Goal: Task Accomplishment & Management: Use online tool/utility

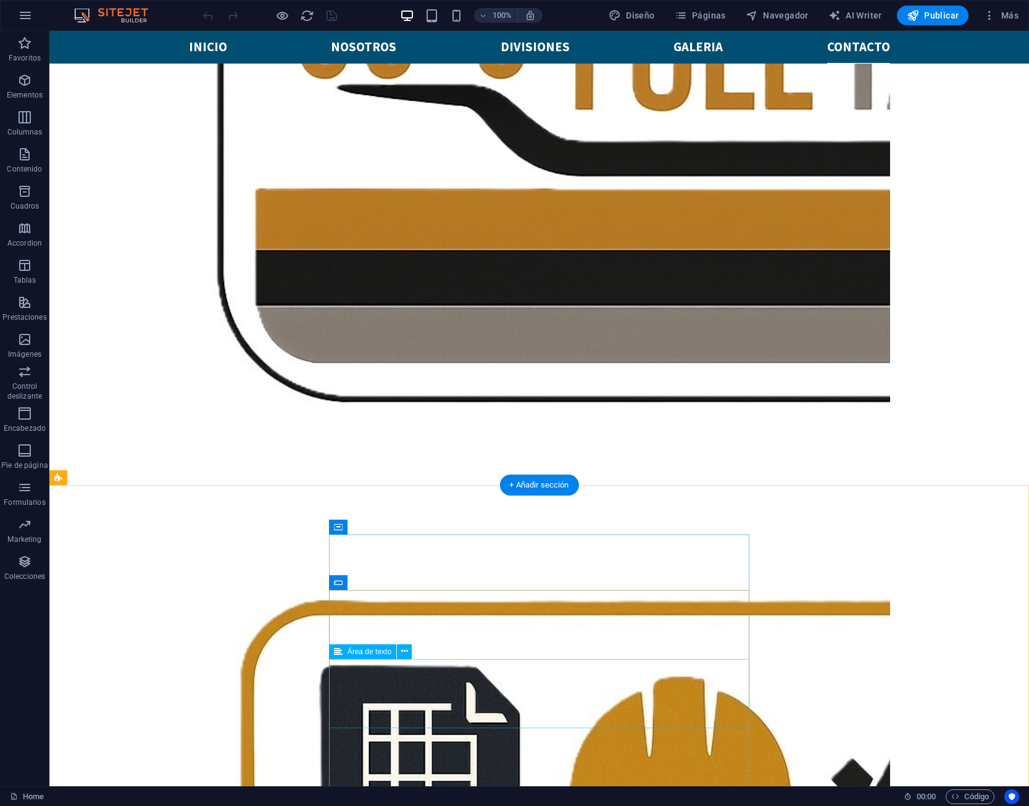
scroll to position [3622, 0]
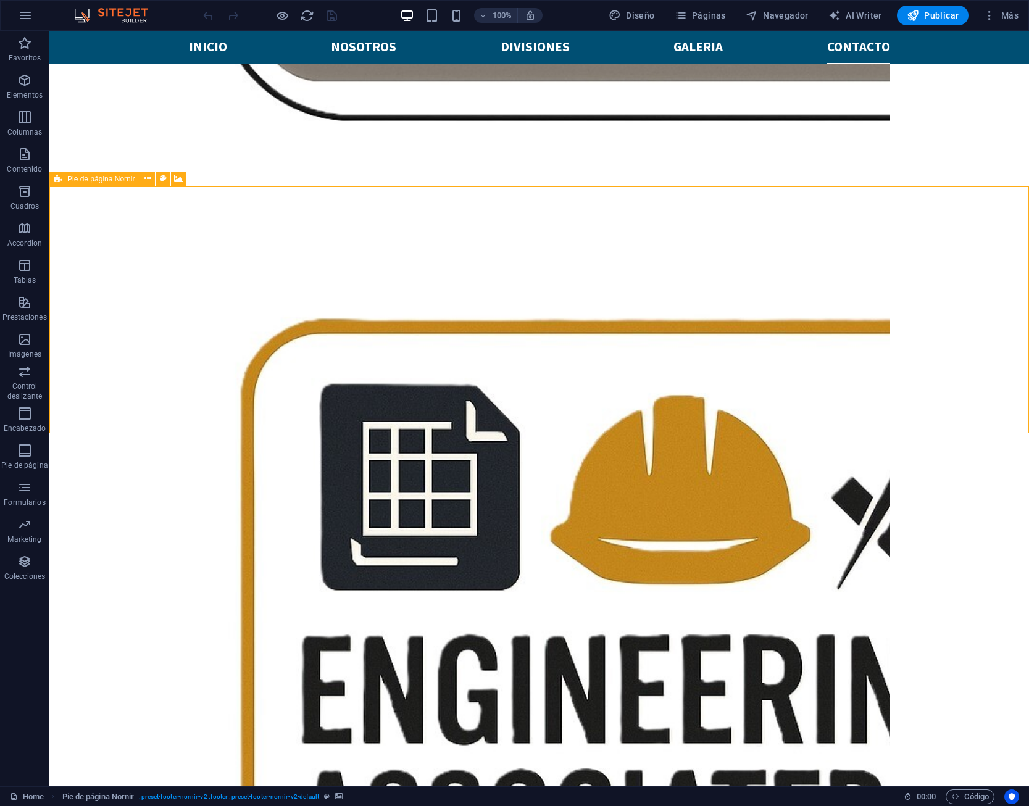
click at [124, 180] on span "Pie de página Nornir" at bounding box center [100, 178] width 67 height 7
click at [150, 178] on icon at bounding box center [147, 178] width 7 height 13
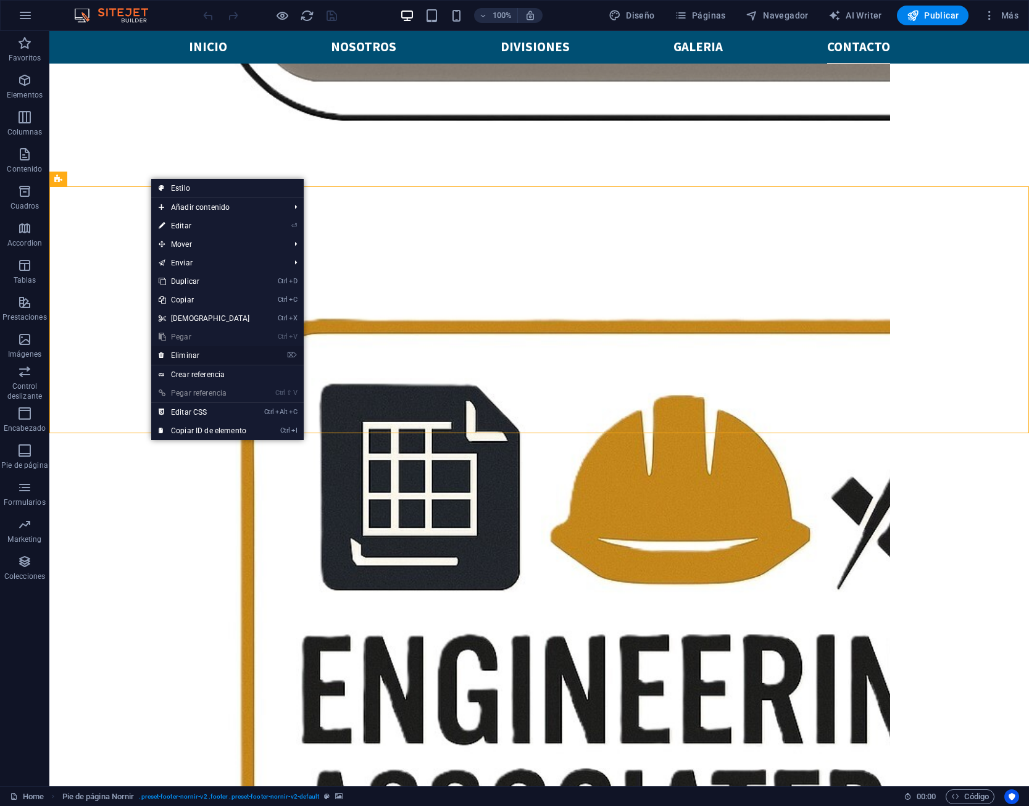
click at [235, 353] on link "⌦ Eliminar" at bounding box center [204, 355] width 106 height 19
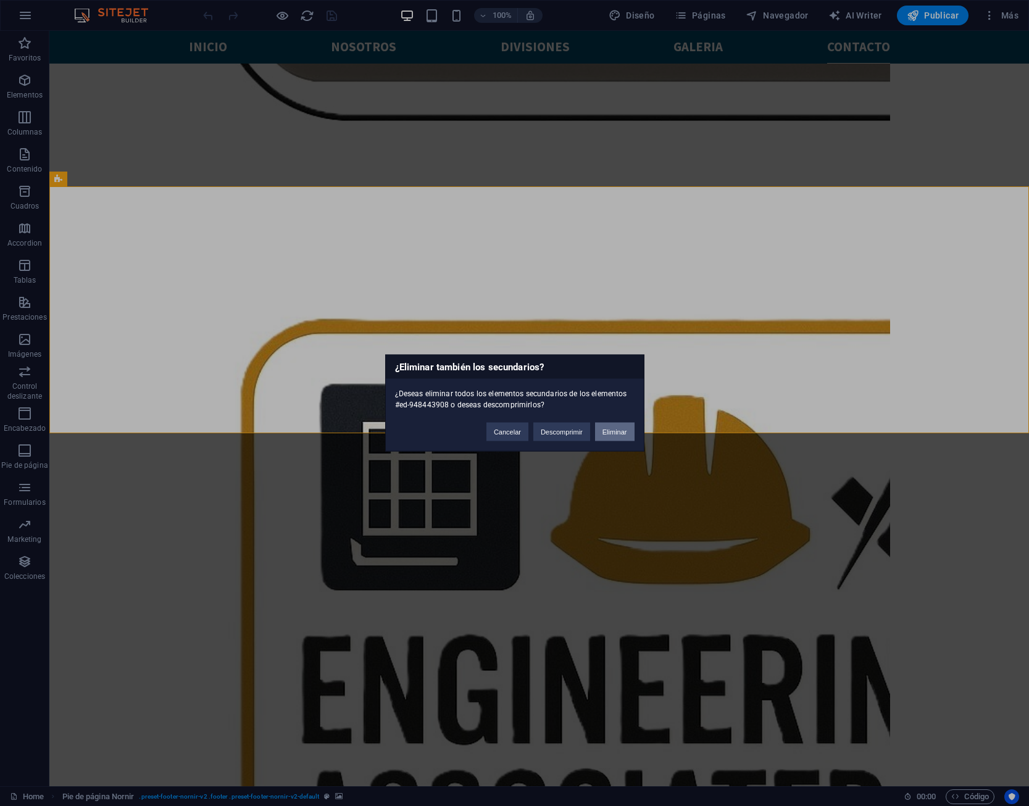
click at [608, 436] on button "Eliminar" at bounding box center [615, 432] width 40 height 19
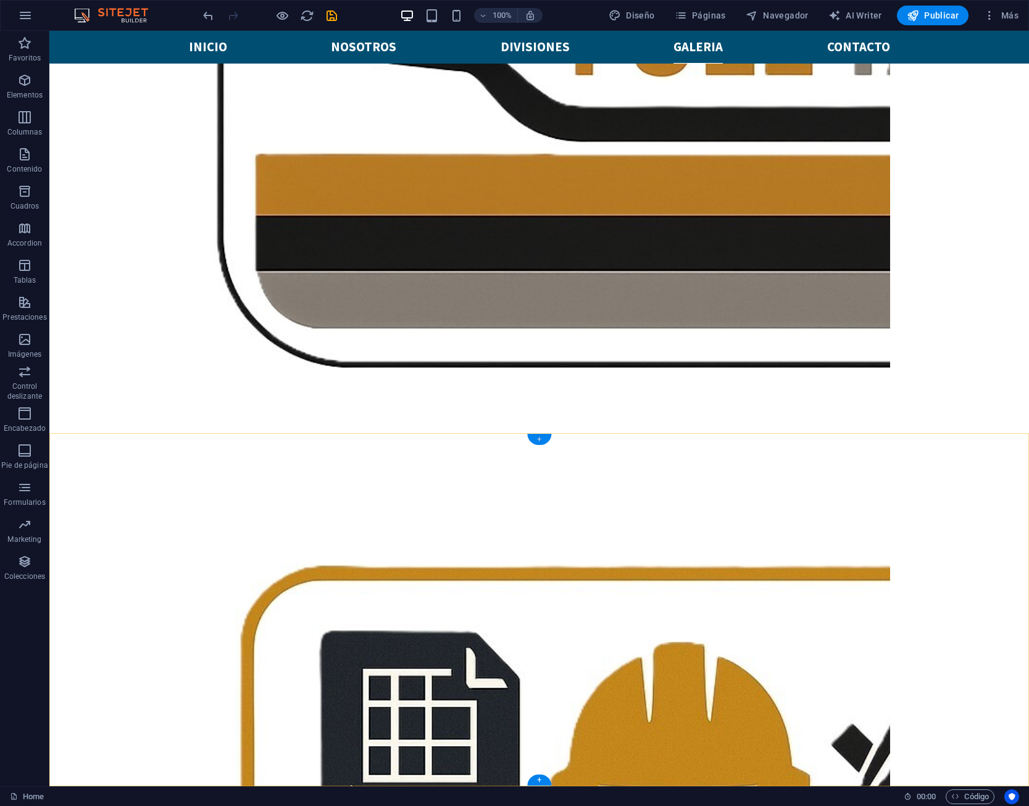
click at [546, 440] on div "+" at bounding box center [539, 439] width 24 height 11
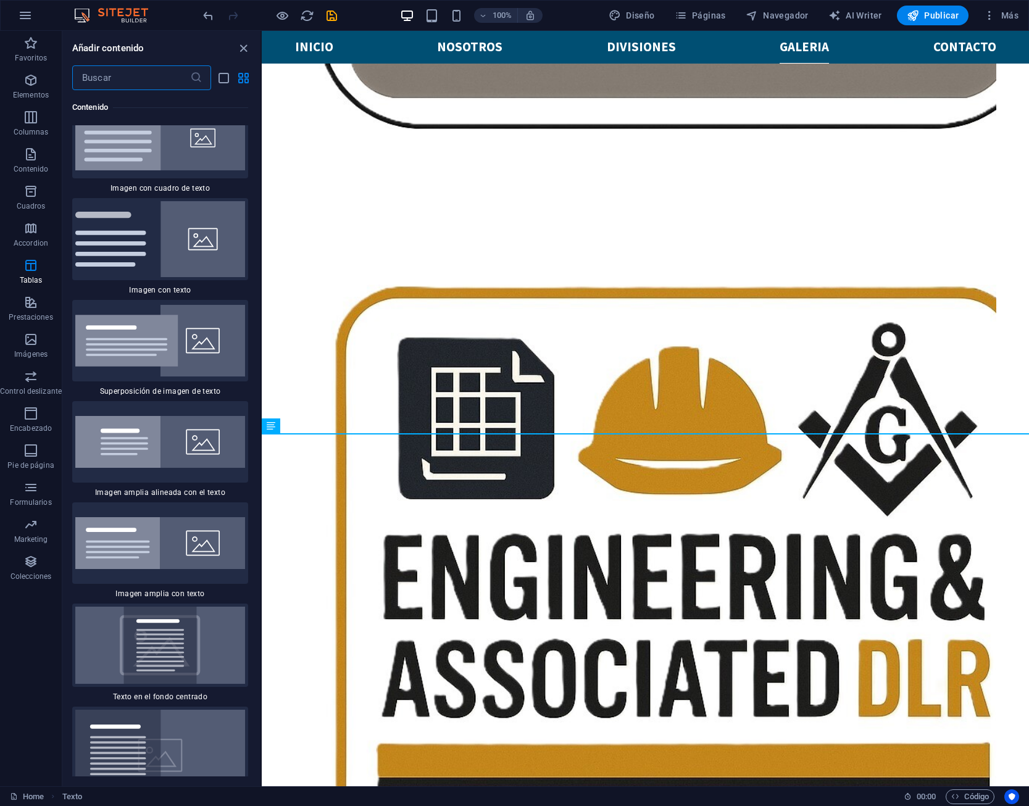
scroll to position [4901, 0]
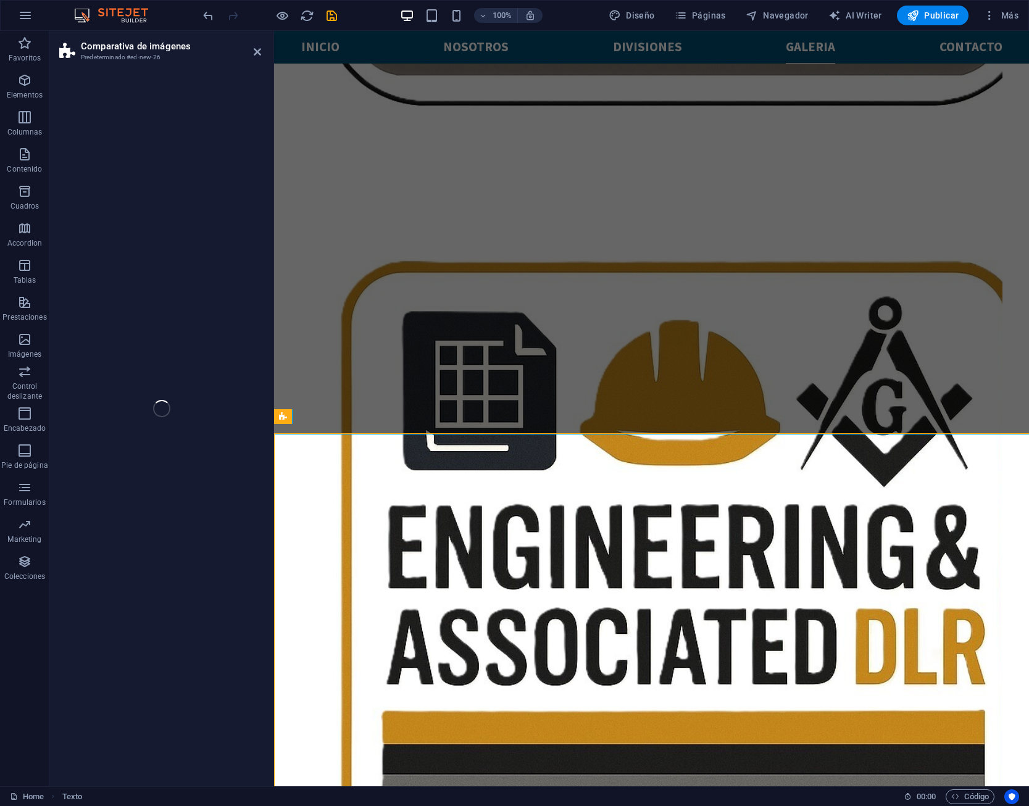
select select "rem"
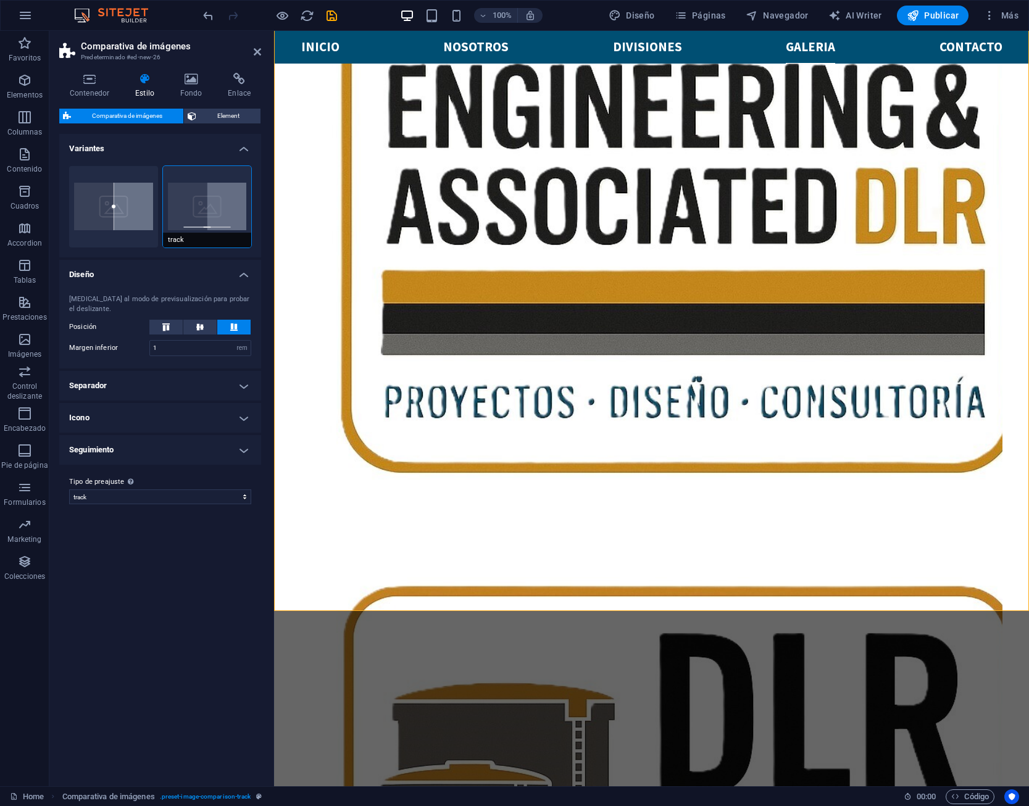
scroll to position [3197, 0]
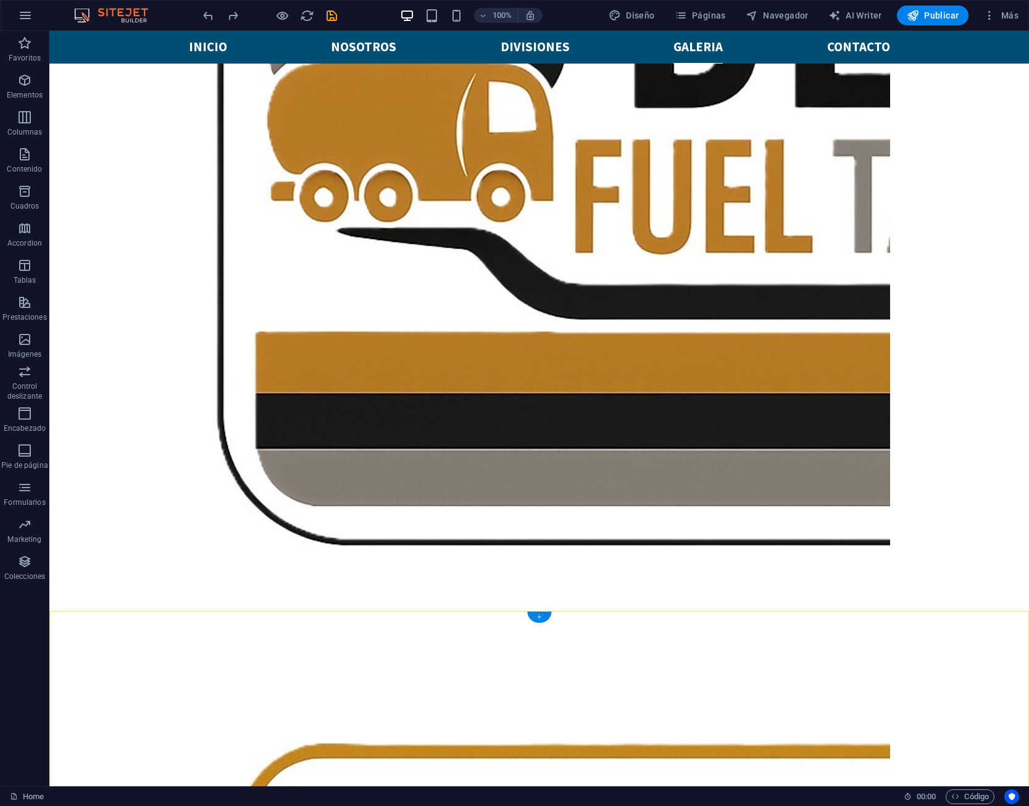
click at [542, 621] on div "+" at bounding box center [539, 617] width 24 height 11
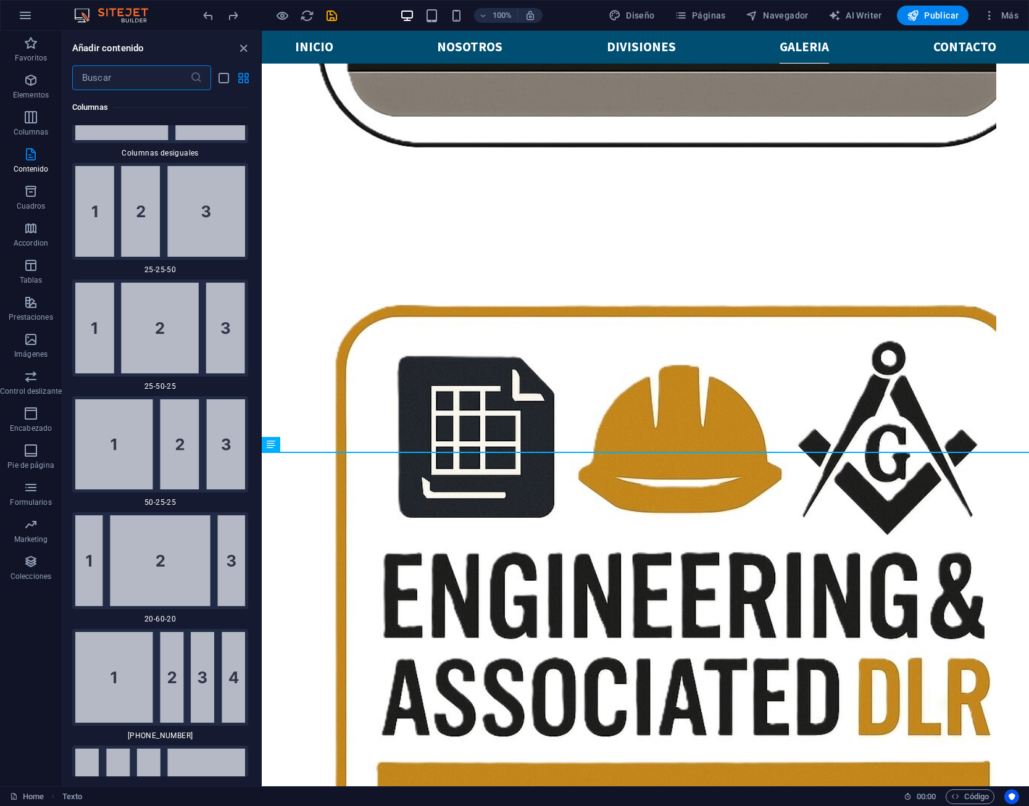
scroll to position [2223, 0]
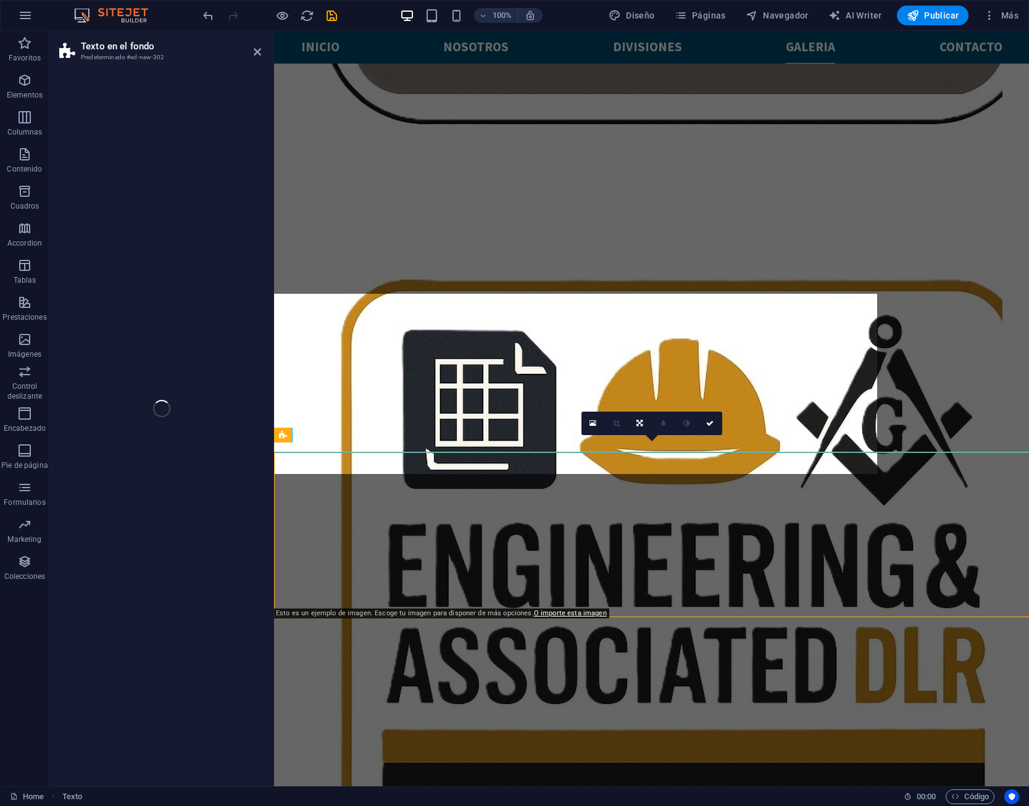
select select "%"
select select "rem"
select select "px"
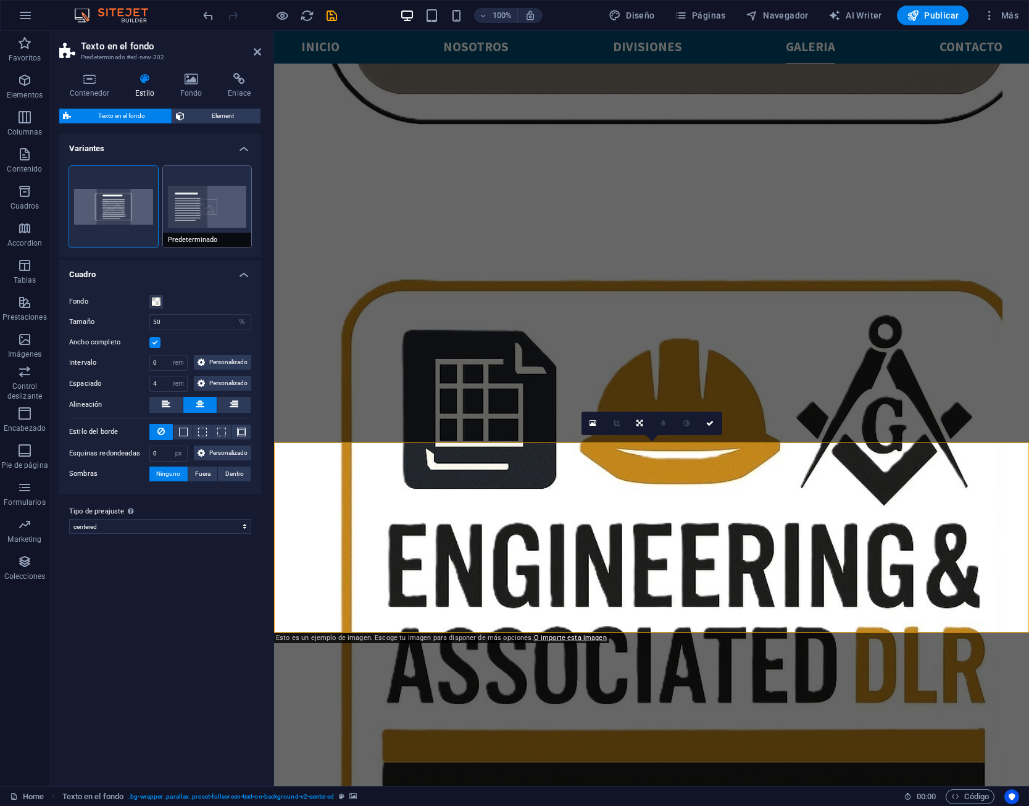
click at [181, 211] on button "Predeterminado" at bounding box center [207, 207] width 89 height 82
click at [128, 199] on button "Centrado" at bounding box center [113, 207] width 89 height 82
click at [206, 118] on span "Element" at bounding box center [222, 116] width 69 height 15
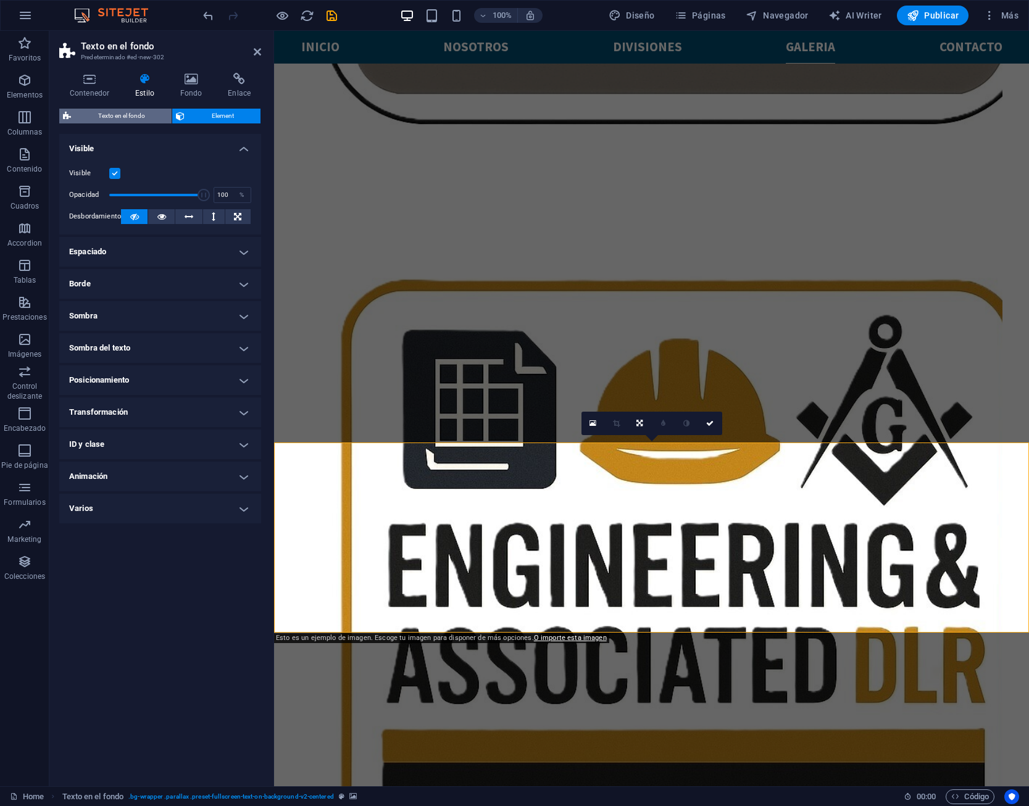
click at [136, 119] on span "Texto en el fondo" at bounding box center [121, 116] width 93 height 15
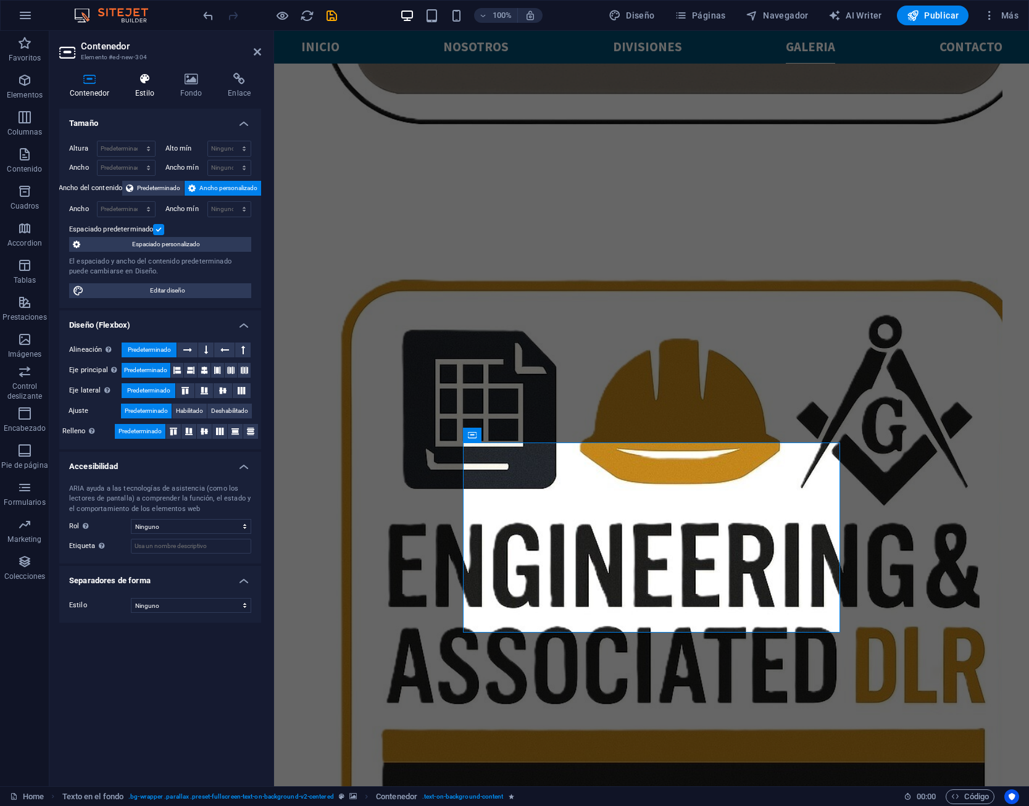
click at [145, 85] on icon at bounding box center [145, 79] width 40 height 12
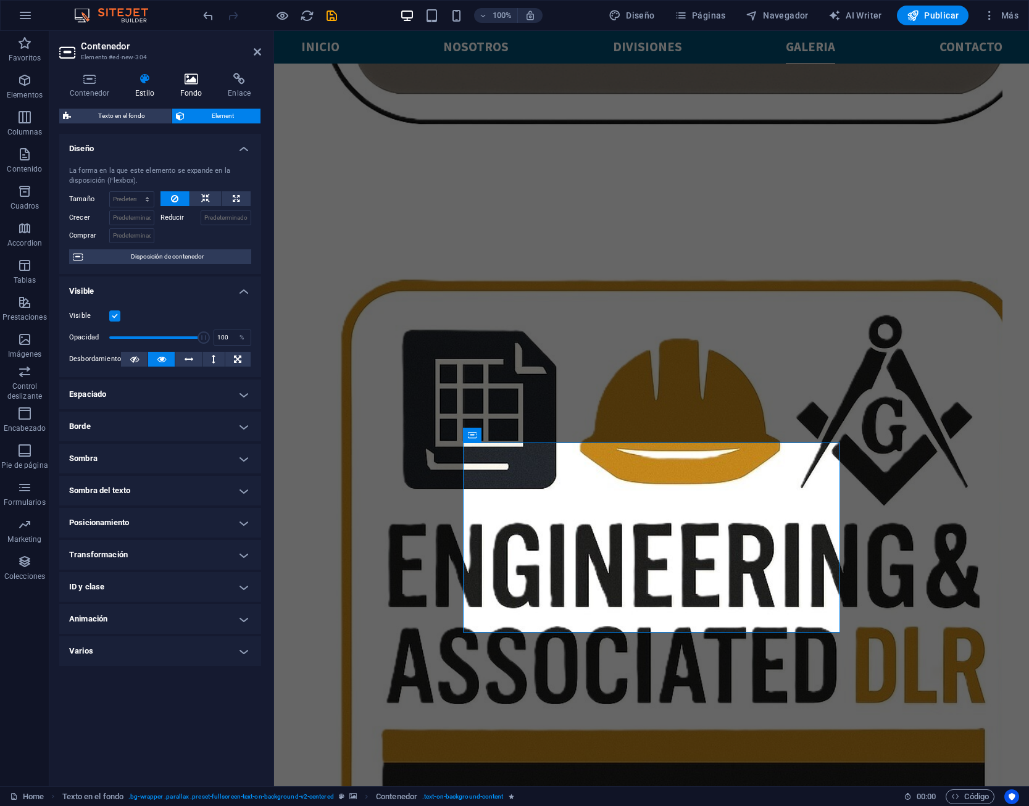
click at [188, 82] on icon at bounding box center [191, 79] width 43 height 12
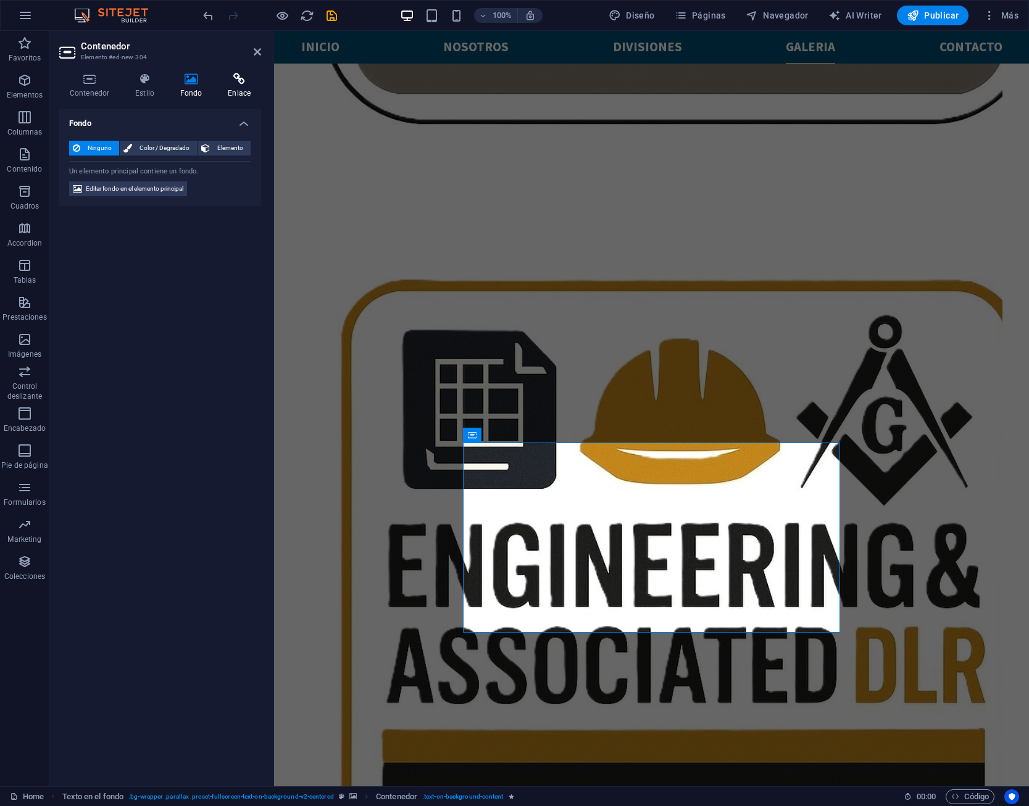
click at [236, 83] on icon at bounding box center [239, 79] width 44 height 12
click at [141, 88] on h4 "Estilo" at bounding box center [147, 86] width 45 height 26
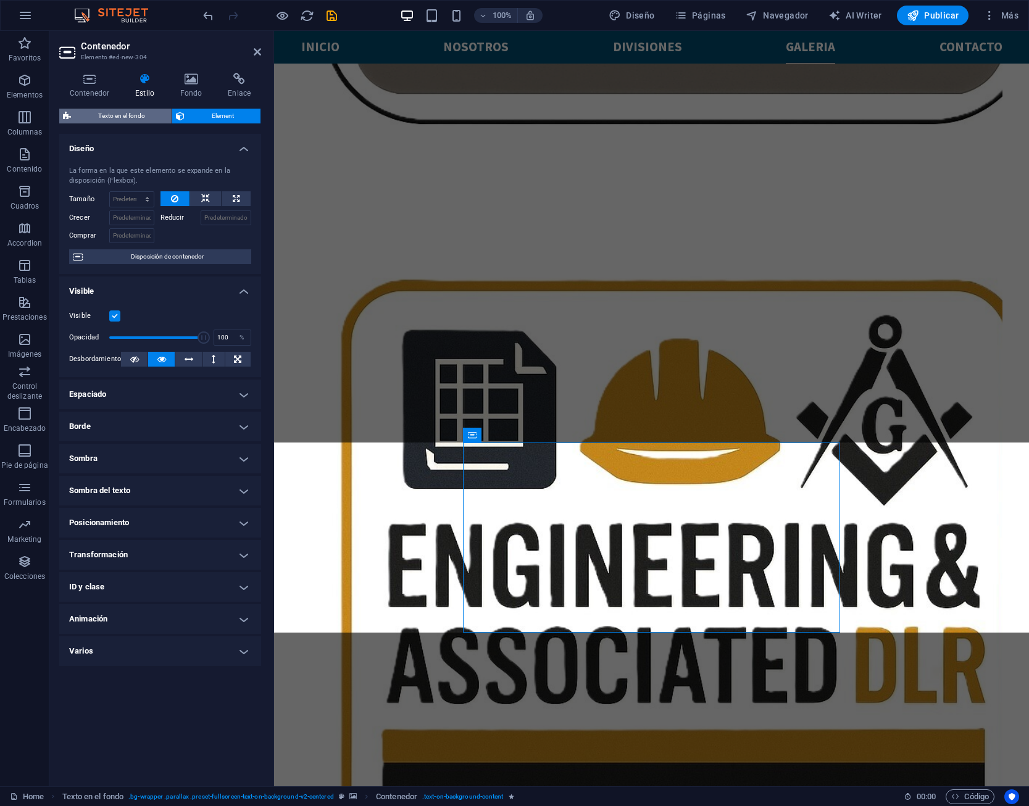
click at [159, 113] on span "Texto en el fondo" at bounding box center [121, 116] width 93 height 15
select select "%"
select select "rem"
select select "px"
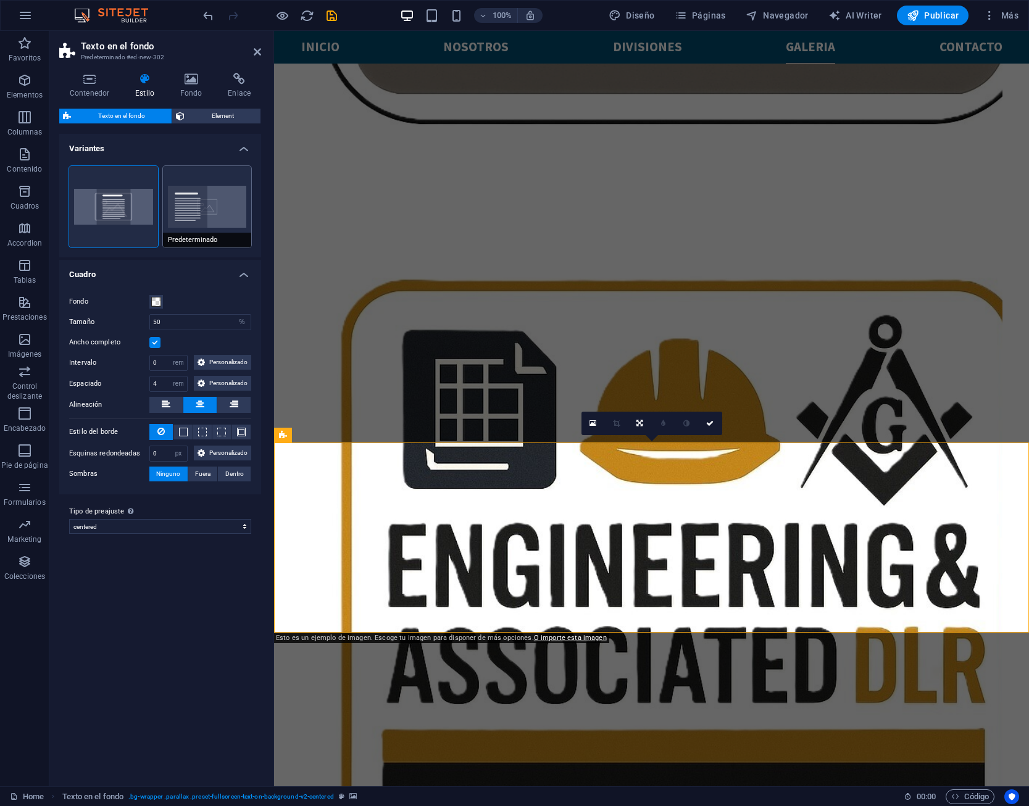
click at [169, 201] on button "Predeterminado" at bounding box center [207, 207] width 89 height 82
click at [140, 210] on button "Centrado" at bounding box center [113, 207] width 89 height 82
click at [224, 209] on div "Predeterminado" at bounding box center [207, 207] width 89 height 82
click at [99, 84] on icon at bounding box center [89, 79] width 61 height 12
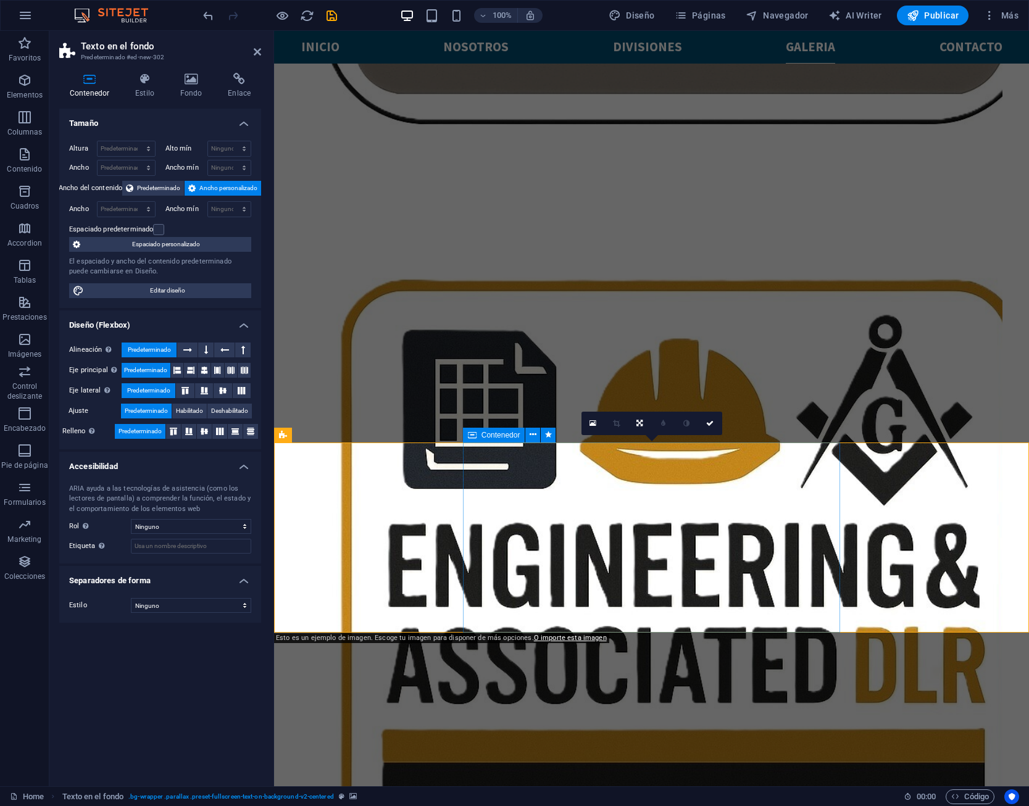
click at [530, 437] on button at bounding box center [532, 435] width 15 height 15
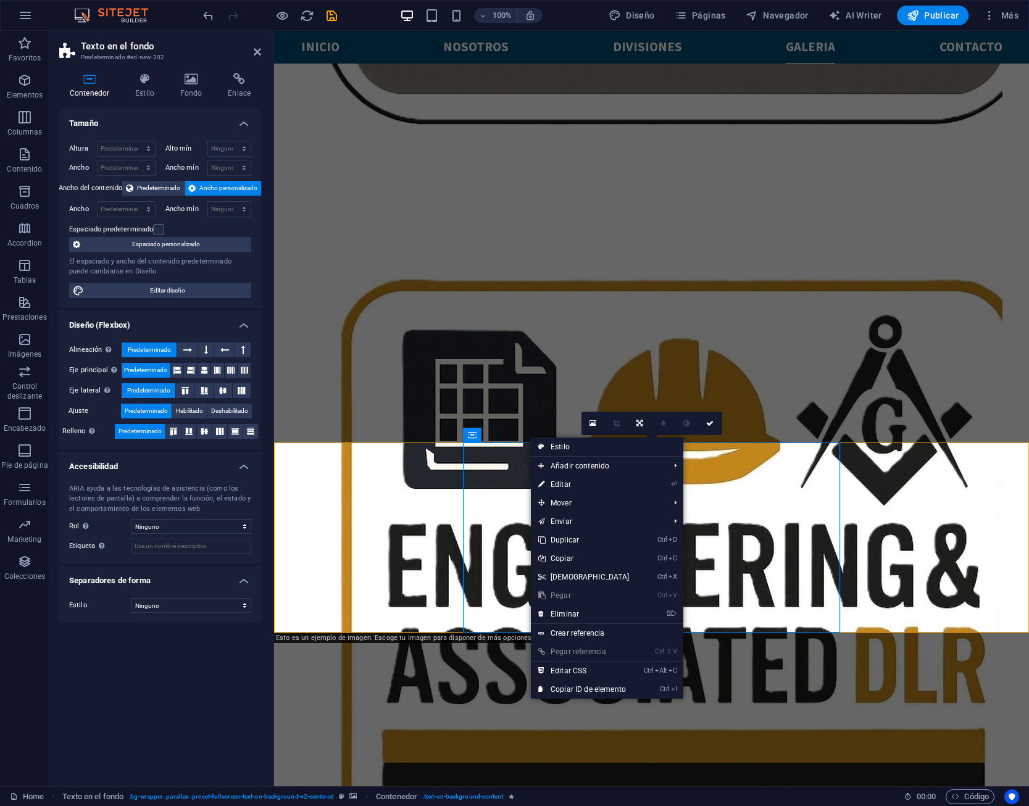
click at [597, 428] on link at bounding box center [593, 423] width 23 height 23
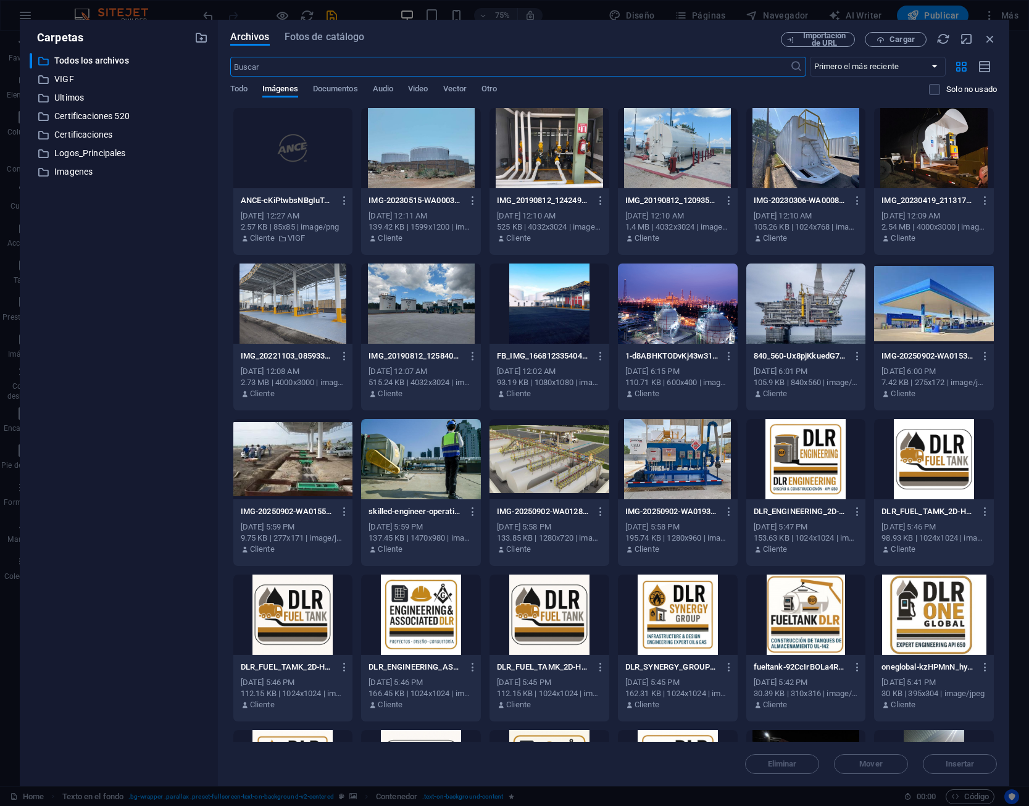
scroll to position [3153, 0]
click at [907, 44] on button "Cargar" at bounding box center [896, 39] width 62 height 15
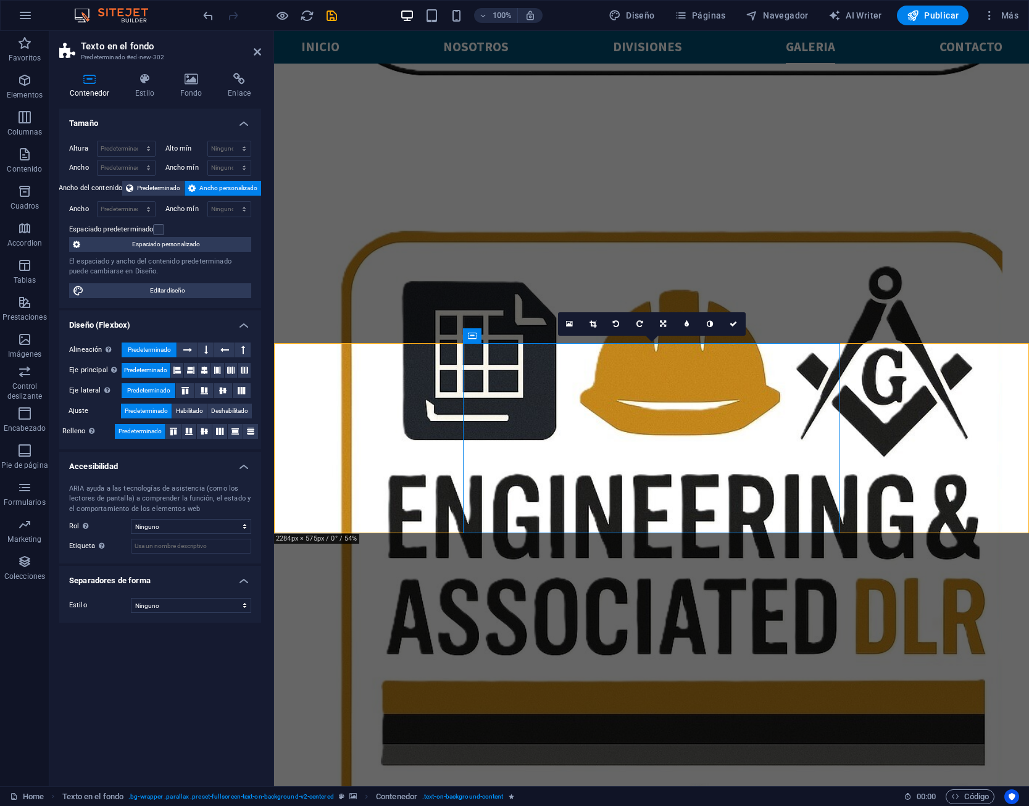
scroll to position [3207, 0]
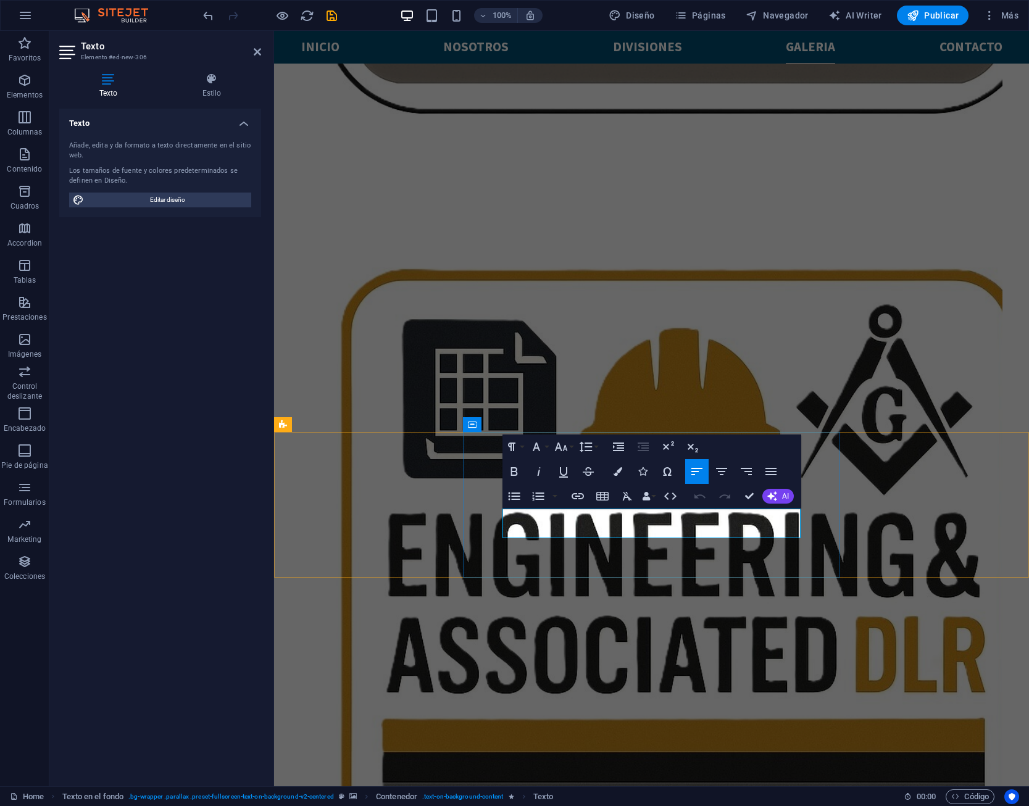
drag, startPoint x: 646, startPoint y: 527, endPoint x: 511, endPoint y: 511, distance: 136.3
click at [614, 479] on button "Colors" at bounding box center [617, 471] width 23 height 25
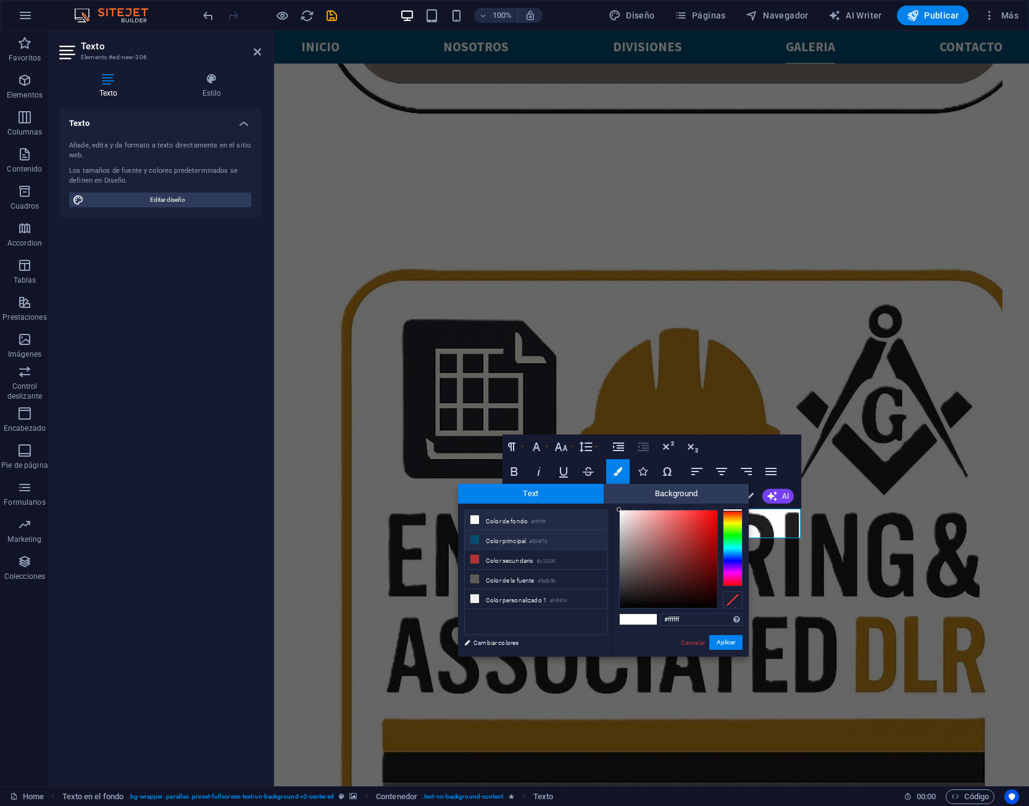
click at [553, 537] on li "Color principal #004f73" at bounding box center [536, 540] width 142 height 20
click at [714, 559] on div at bounding box center [669, 560] width 98 height 98
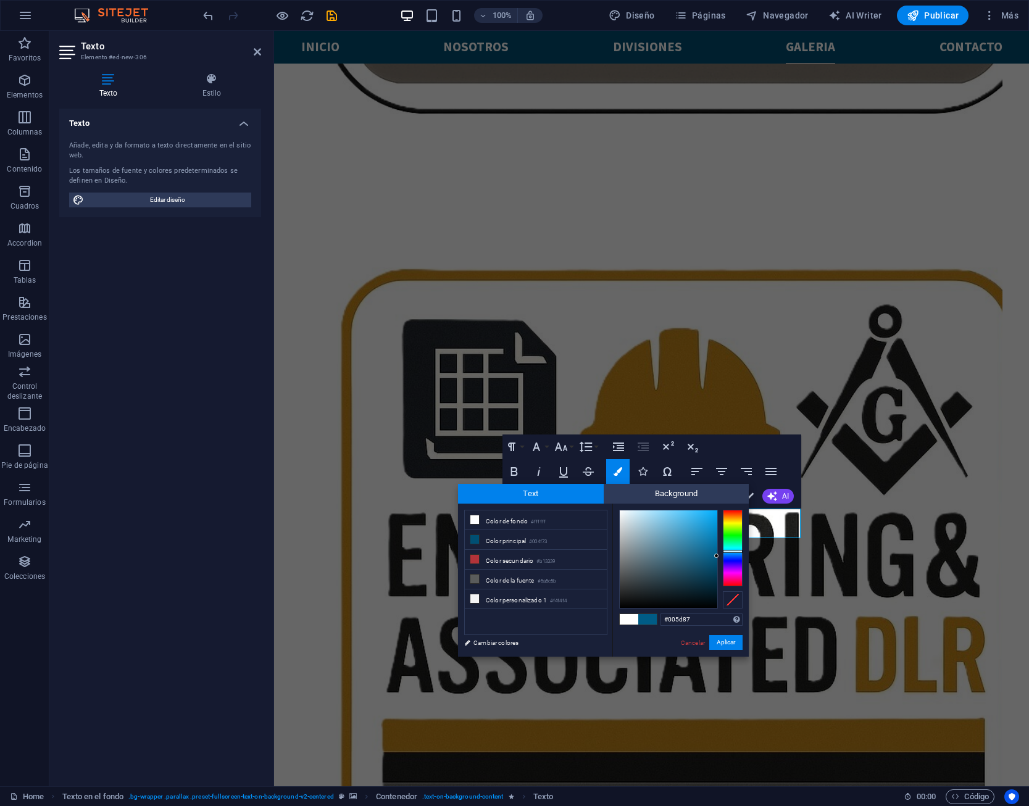
drag, startPoint x: 714, startPoint y: 558, endPoint x: 721, endPoint y: 556, distance: 6.7
click at [721, 556] on div at bounding box center [681, 559] width 124 height 99
type input "#035f89"
click at [714, 555] on div at bounding box center [714, 555] width 4 height 4
click at [731, 642] on button "Aplicar" at bounding box center [726, 642] width 33 height 15
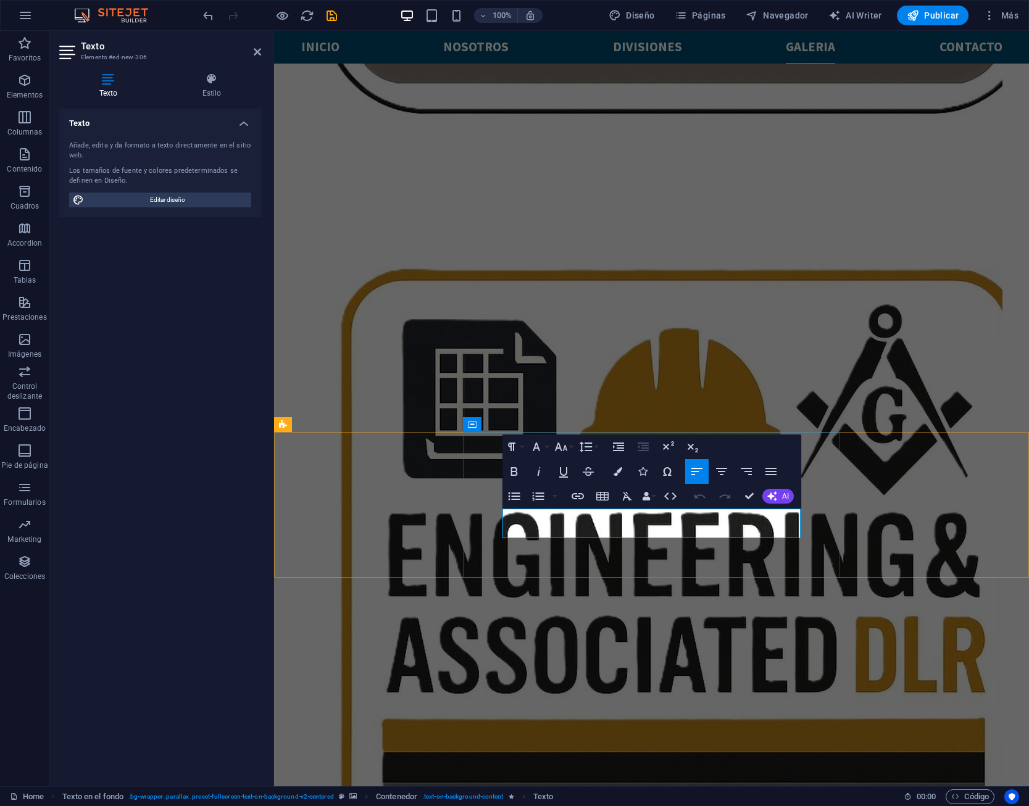
drag, startPoint x: 702, startPoint y: 532, endPoint x: 504, endPoint y: 518, distance: 198.7
click at [614, 476] on button "Colors" at bounding box center [617, 471] width 23 height 25
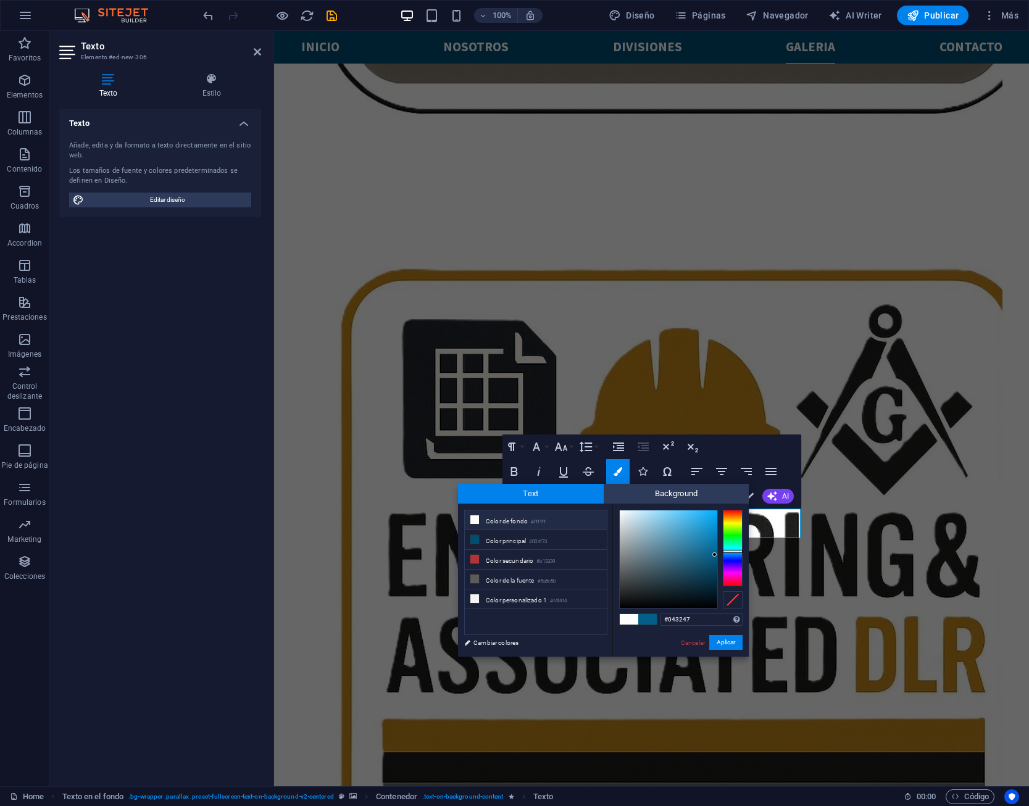
click at [711, 580] on div at bounding box center [669, 560] width 98 height 98
type input "#013045"
drag, startPoint x: 711, startPoint y: 592, endPoint x: 716, endPoint y: 581, distance: 11.6
click at [716, 581] on div at bounding box center [669, 560] width 98 height 98
click at [726, 643] on button "Aplicar" at bounding box center [726, 642] width 33 height 15
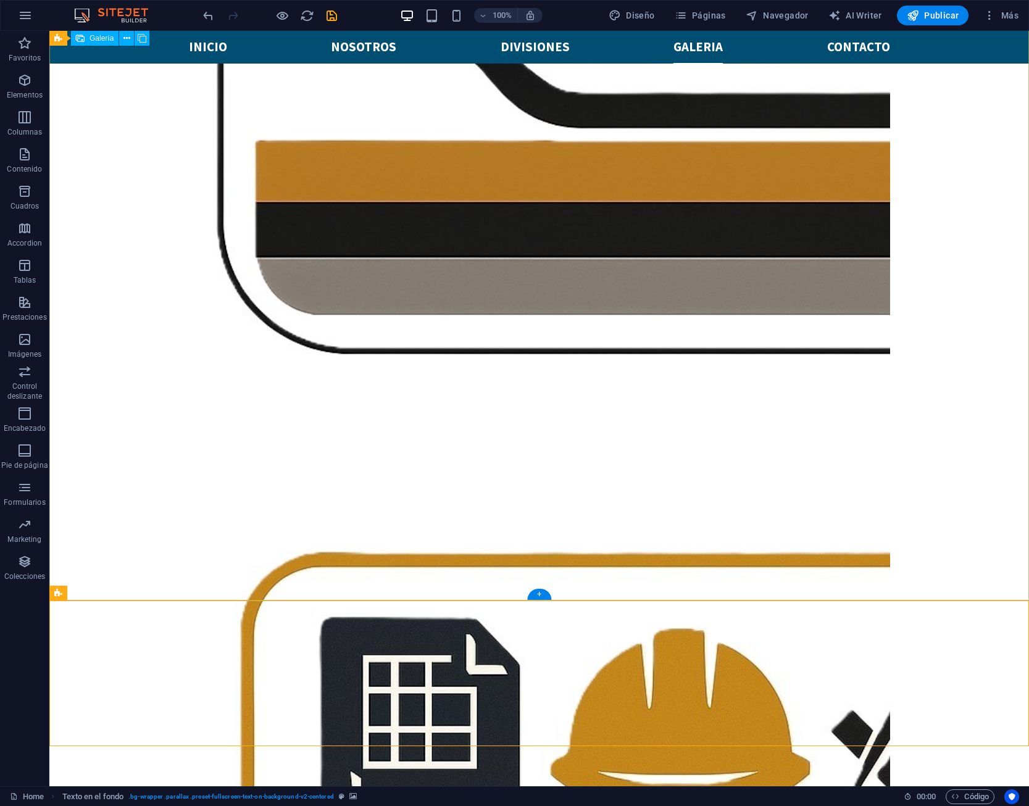
scroll to position [3459, 0]
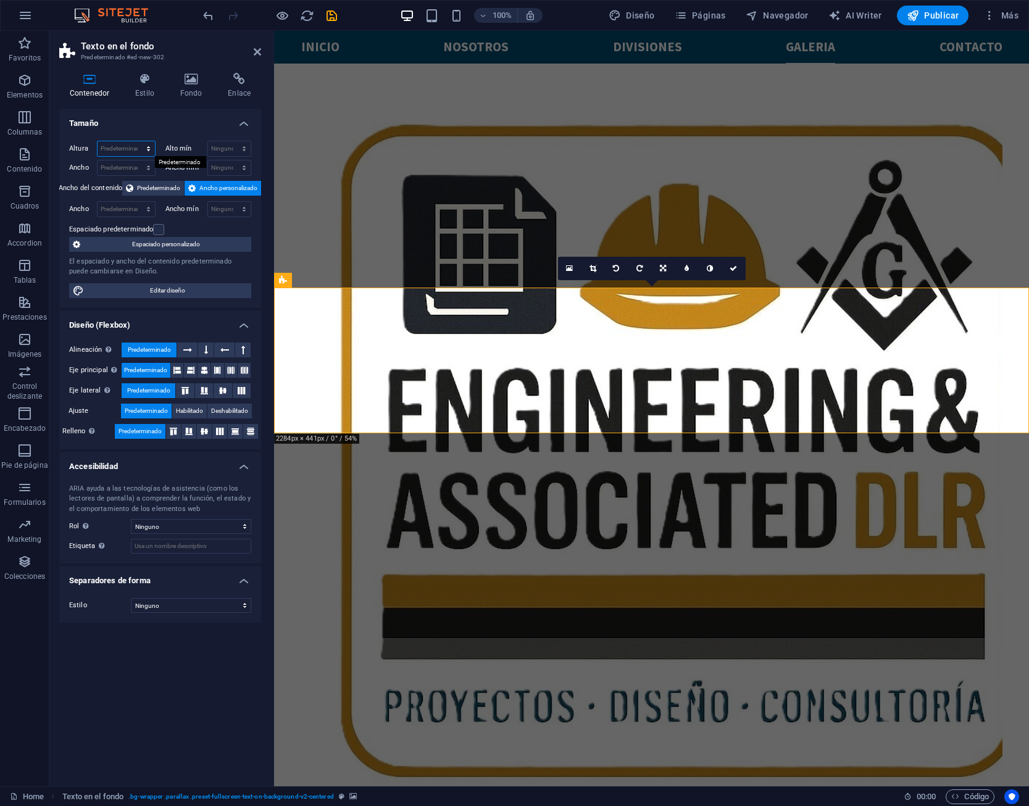
click at [98, 141] on select "Predeterminado px rem % vh vw" at bounding box center [126, 148] width 57 height 15
select select "px"
click option "px" at bounding box center [0, 0] width 0 height 0
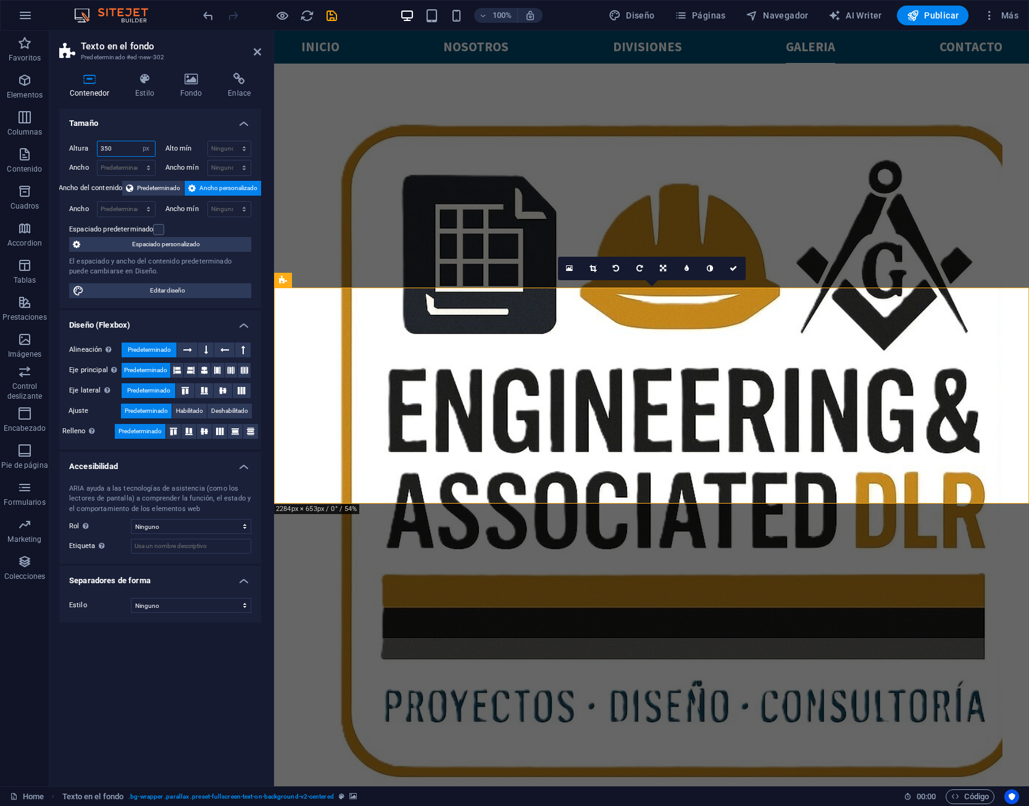
drag, startPoint x: 114, startPoint y: 149, endPoint x: 42, endPoint y: 150, distance: 71.6
click at [98, 150] on input "350" at bounding box center [126, 148] width 57 height 15
type input "650"
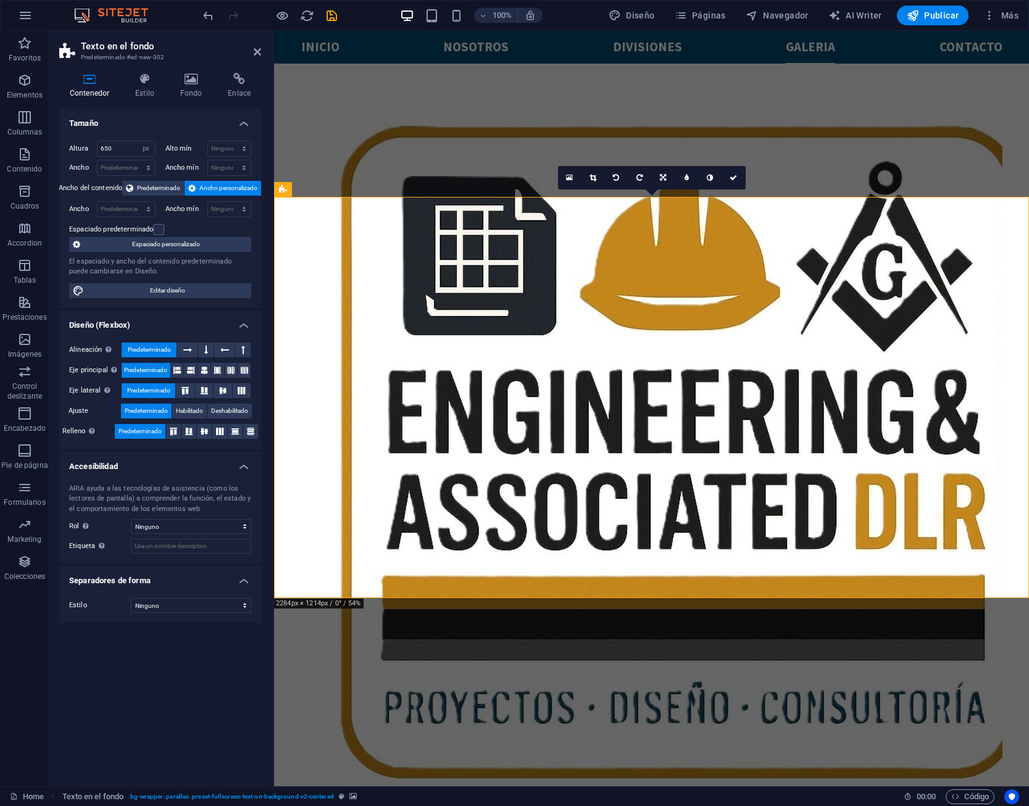
scroll to position [3289, 0]
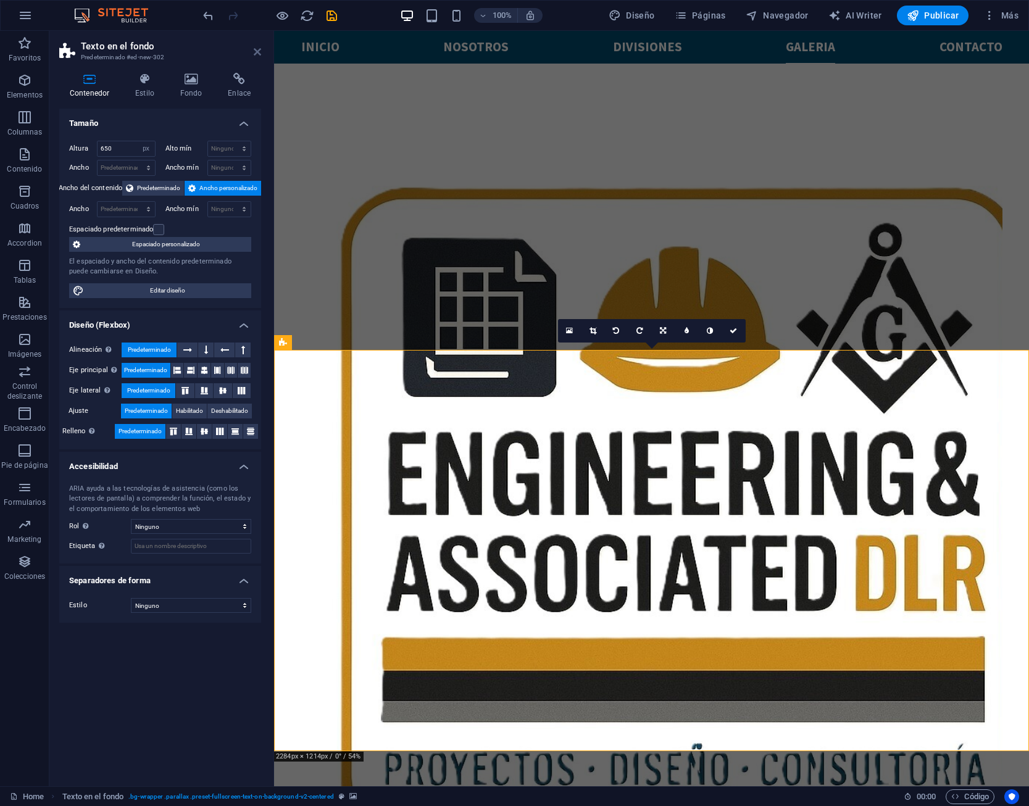
click at [256, 51] on icon at bounding box center [257, 52] width 7 height 10
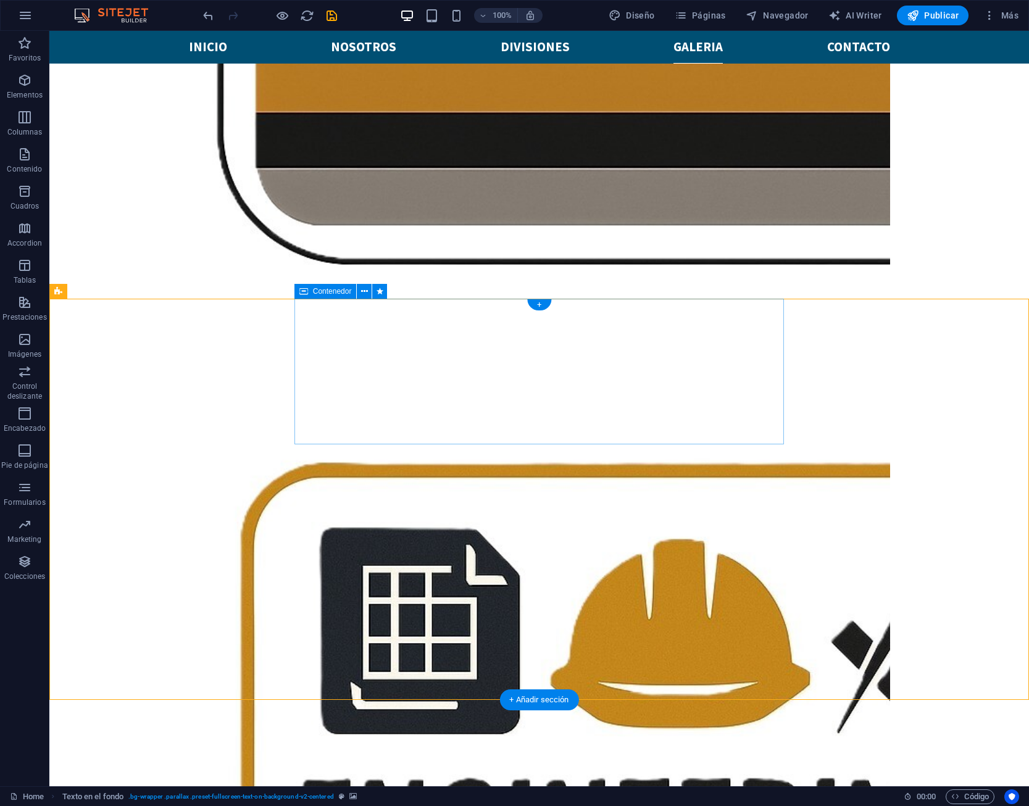
scroll to position [3524, 0]
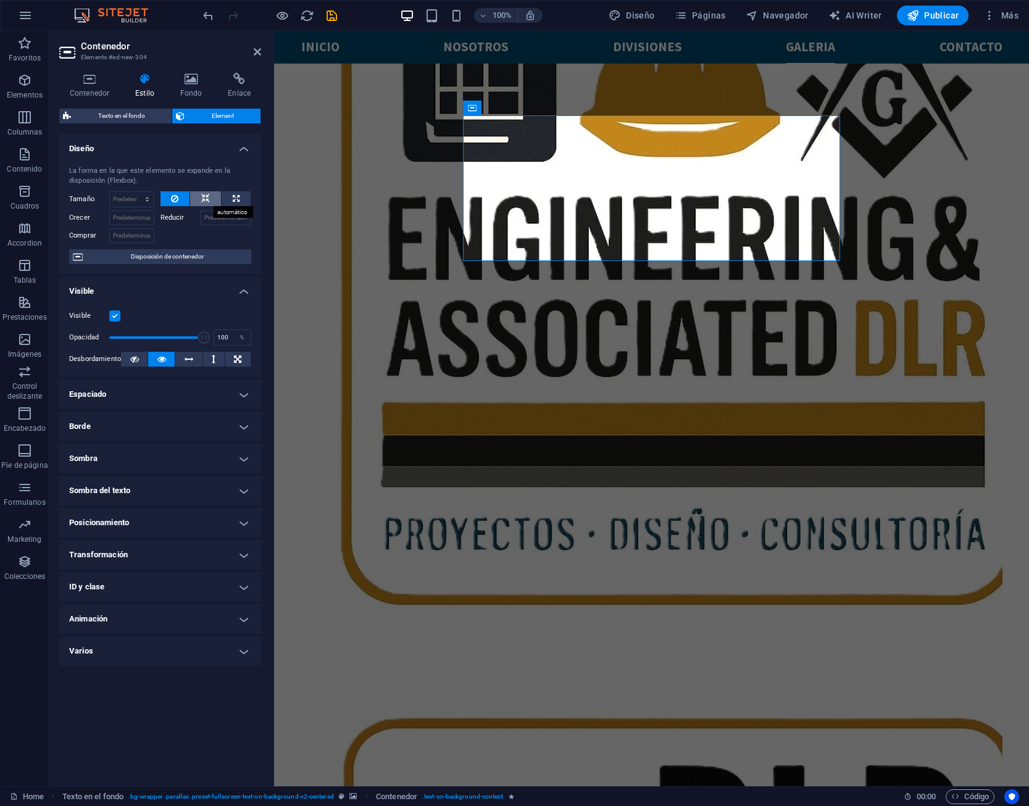
click at [208, 194] on icon at bounding box center [205, 198] width 9 height 15
click at [175, 199] on icon at bounding box center [174, 198] width 7 height 15
drag, startPoint x: 199, startPoint y: 340, endPoint x: 112, endPoint y: 345, distance: 87.9
click at [112, 345] on span at bounding box center [156, 338] width 94 height 19
drag, startPoint x: 385, startPoint y: 372, endPoint x: 293, endPoint y: 338, distance: 97.9
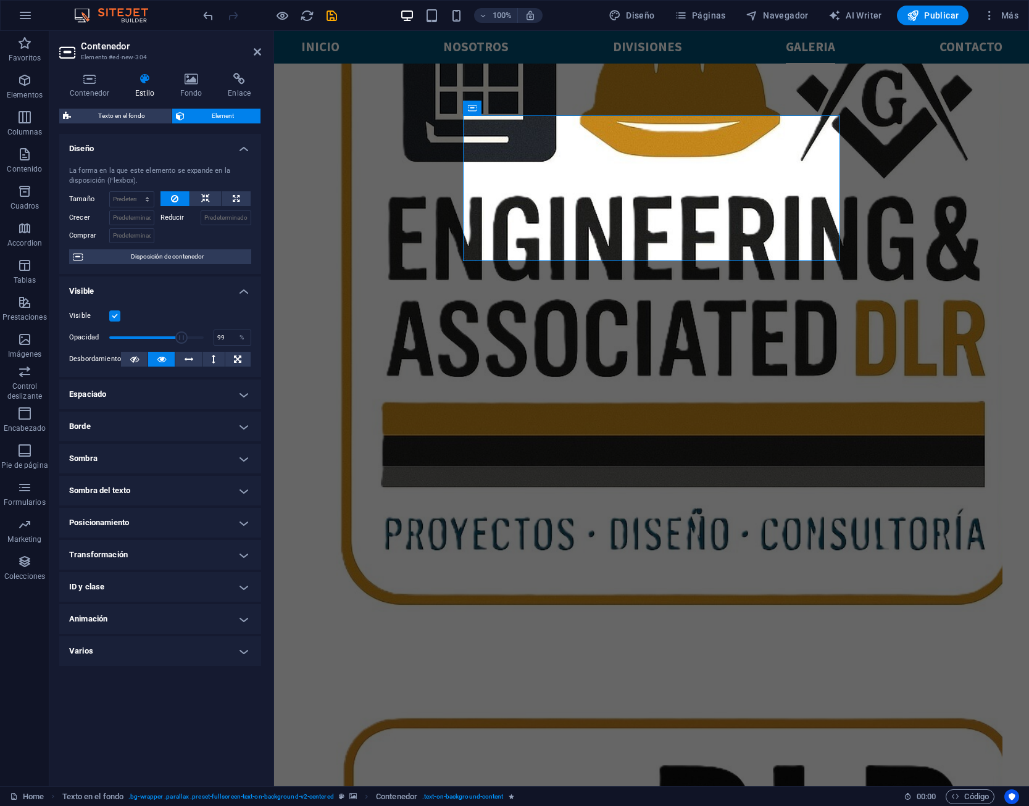
type input "100"
click at [240, 332] on div "%" at bounding box center [241, 337] width 17 height 15
click at [232, 358] on button at bounding box center [237, 359] width 25 height 15
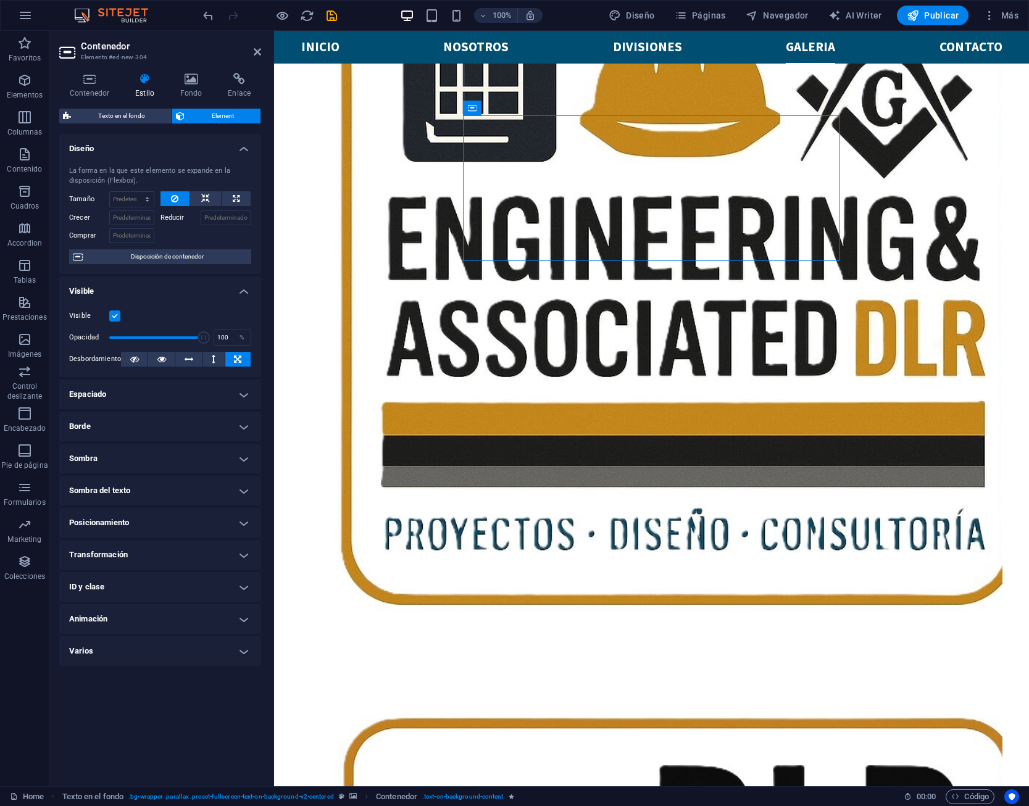
drag, startPoint x: 493, startPoint y: 240, endPoint x: 506, endPoint y: 353, distance: 113.7
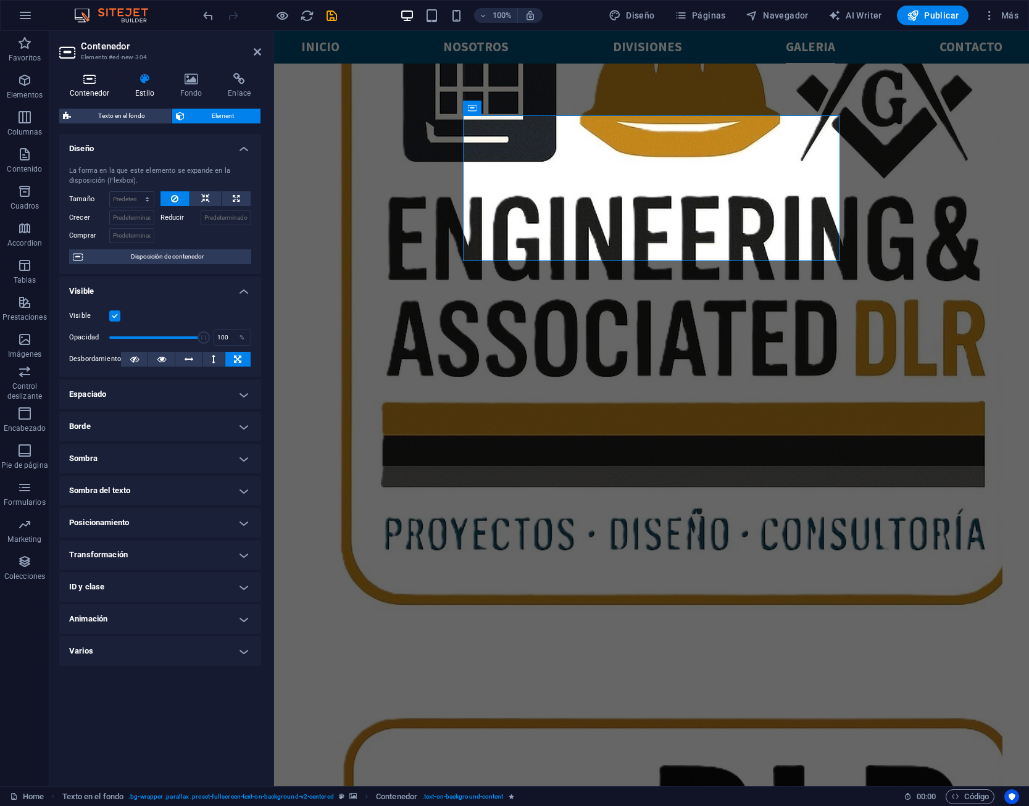
click at [88, 89] on h4 "Contenedor" at bounding box center [91, 86] width 65 height 26
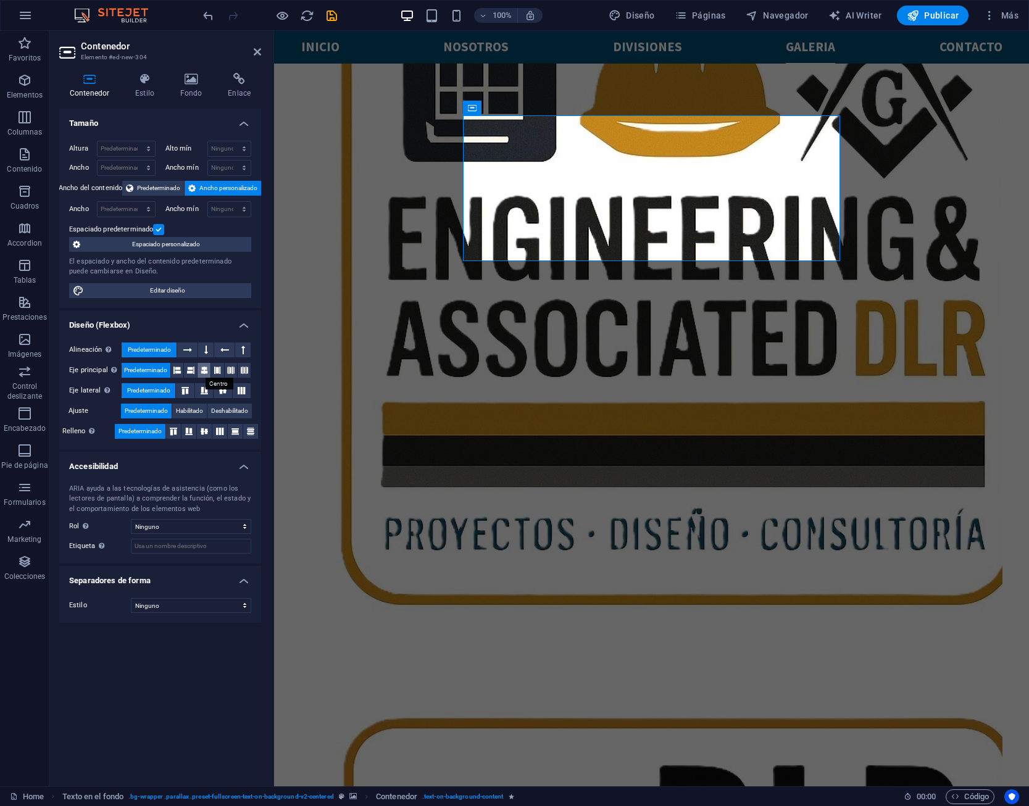
click at [207, 369] on icon at bounding box center [204, 370] width 7 height 15
click at [212, 348] on button at bounding box center [205, 350] width 15 height 15
click at [165, 349] on span "Predeterminado" at bounding box center [149, 350] width 43 height 15
click at [217, 393] on icon at bounding box center [223, 390] width 15 height 7
click at [198, 411] on span "Habilitado" at bounding box center [189, 411] width 27 height 15
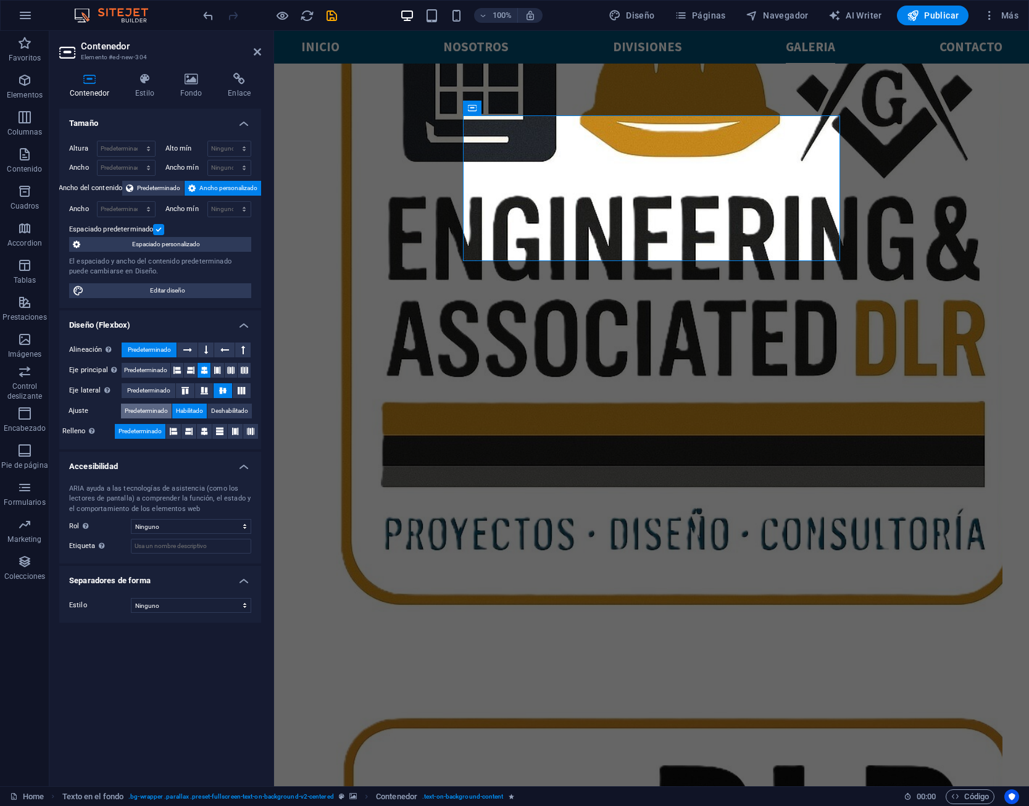
click at [146, 406] on span "Predeterminado" at bounding box center [146, 411] width 43 height 15
click at [207, 274] on div "El espaciado y ancho del contenido predeterminado puede cambiarse en Diseño." at bounding box center [160, 267] width 182 height 20
click at [168, 131] on div "Altura Predeterminado px rem % vh vw Alto mín Ninguno px rem % vh vw Ancho Pred…" at bounding box center [160, 219] width 202 height 177
click at [239, 122] on h4 "Tamaño" at bounding box center [160, 120] width 202 height 22
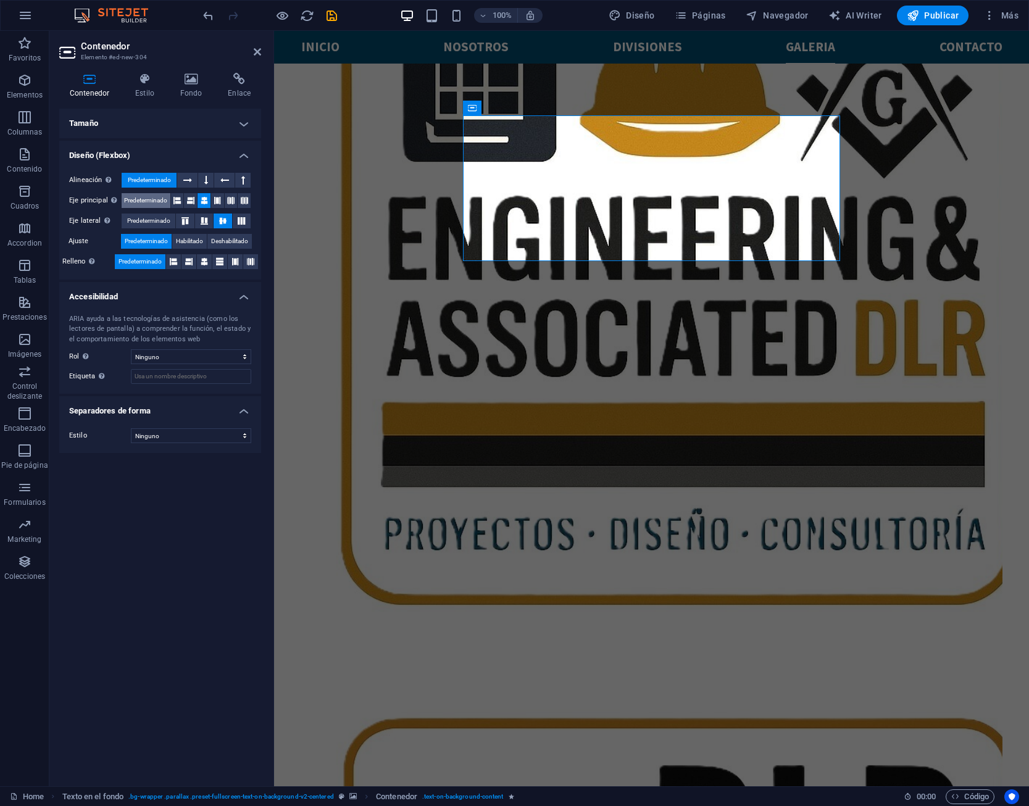
click at [142, 207] on div "Eje principal Determina la forma en la que los elementos deberían comportarse p…" at bounding box center [160, 200] width 182 height 15
click at [139, 219] on span "Predeterminado" at bounding box center [148, 221] width 43 height 15
click at [140, 203] on span "Predeterminado" at bounding box center [145, 200] width 43 height 15
click at [174, 289] on h4 "Accesibilidad" at bounding box center [160, 293] width 202 height 22
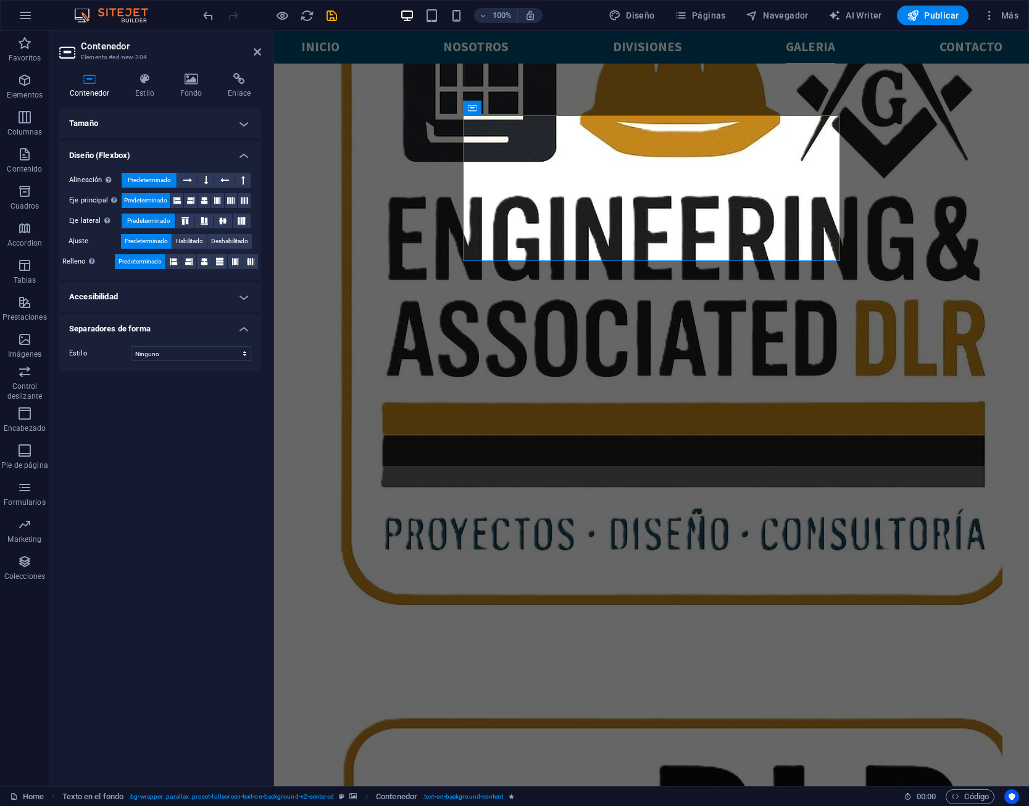
click at [183, 330] on h4 "Separadores de forma" at bounding box center [160, 325] width 202 height 22
click at [170, 162] on h4 "Diseño (Flexbox)" at bounding box center [160, 152] width 202 height 22
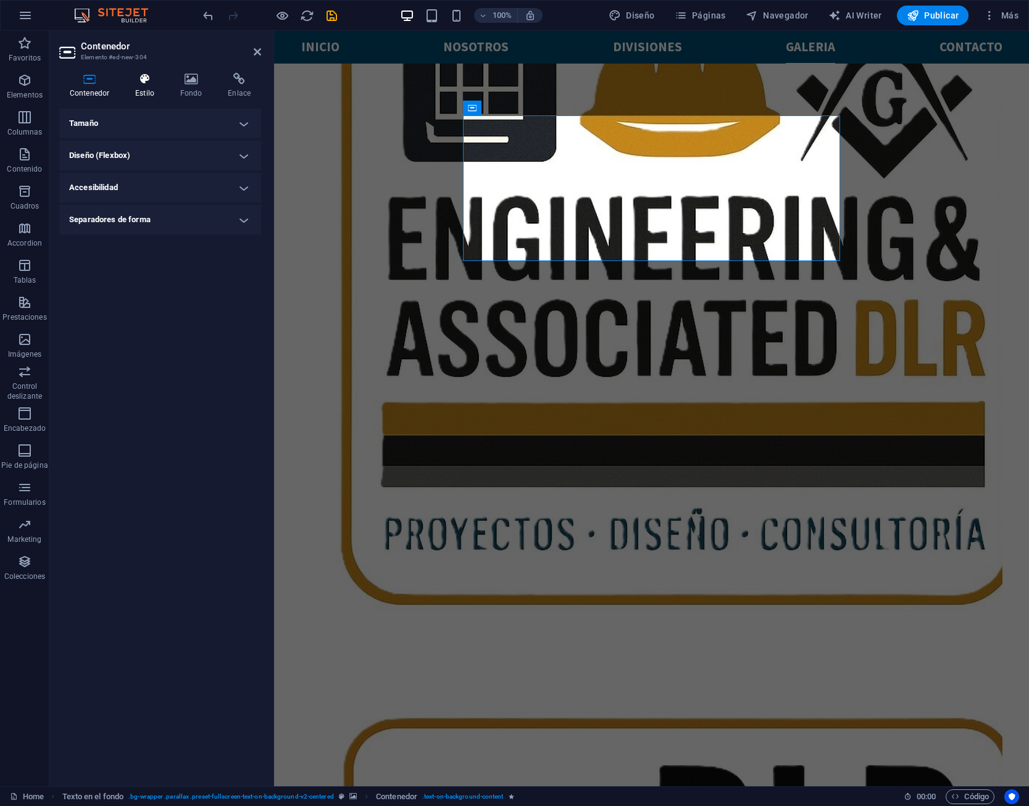
click at [153, 94] on h4 "Estilo" at bounding box center [147, 86] width 45 height 26
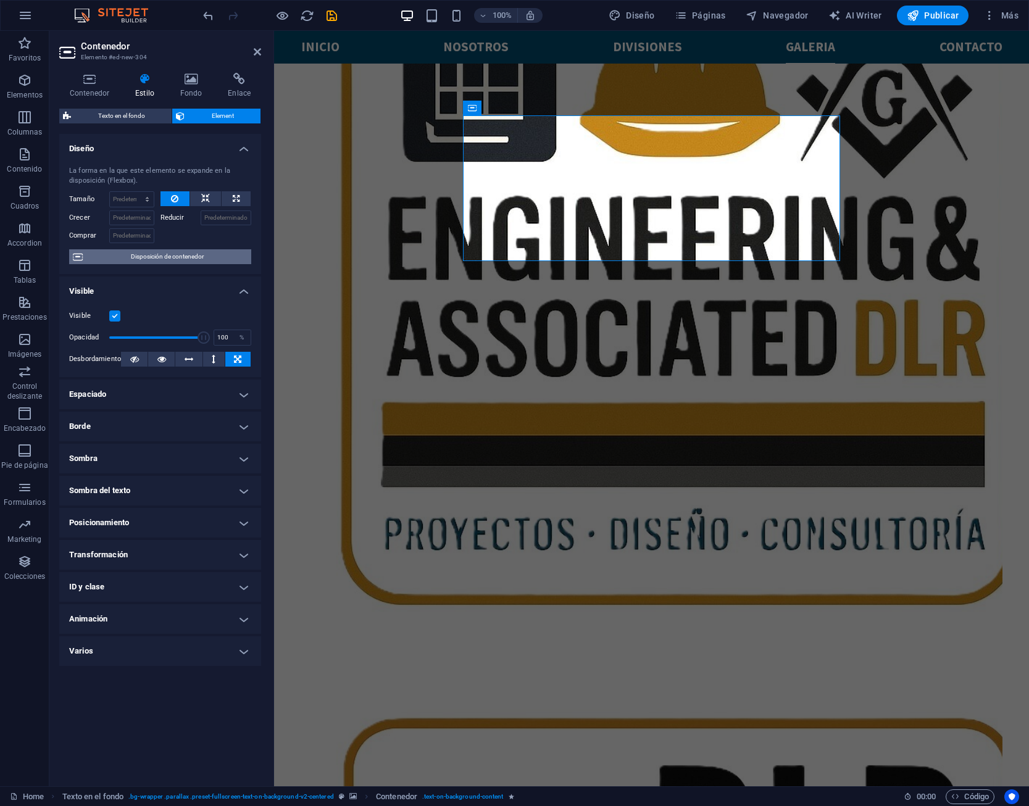
click at [189, 254] on span "Disposición de contenedor" at bounding box center [166, 256] width 161 height 15
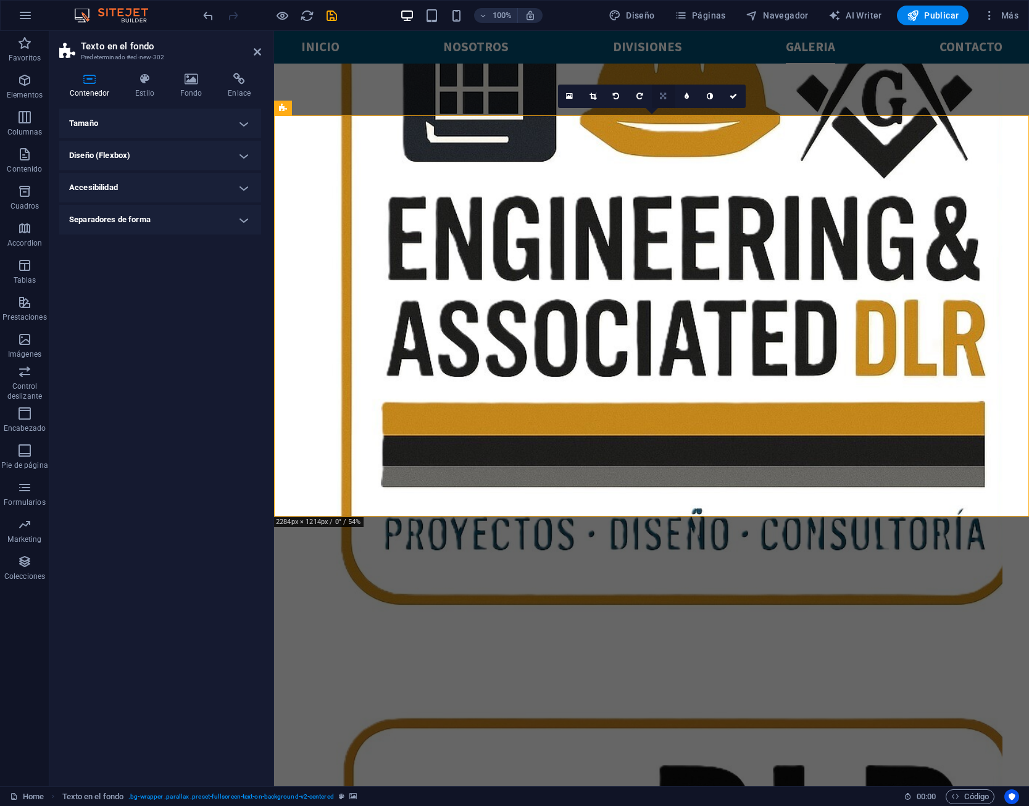
click at [666, 96] on icon at bounding box center [663, 96] width 6 height 7
click at [664, 119] on icon at bounding box center [662, 119] width 7 height 7
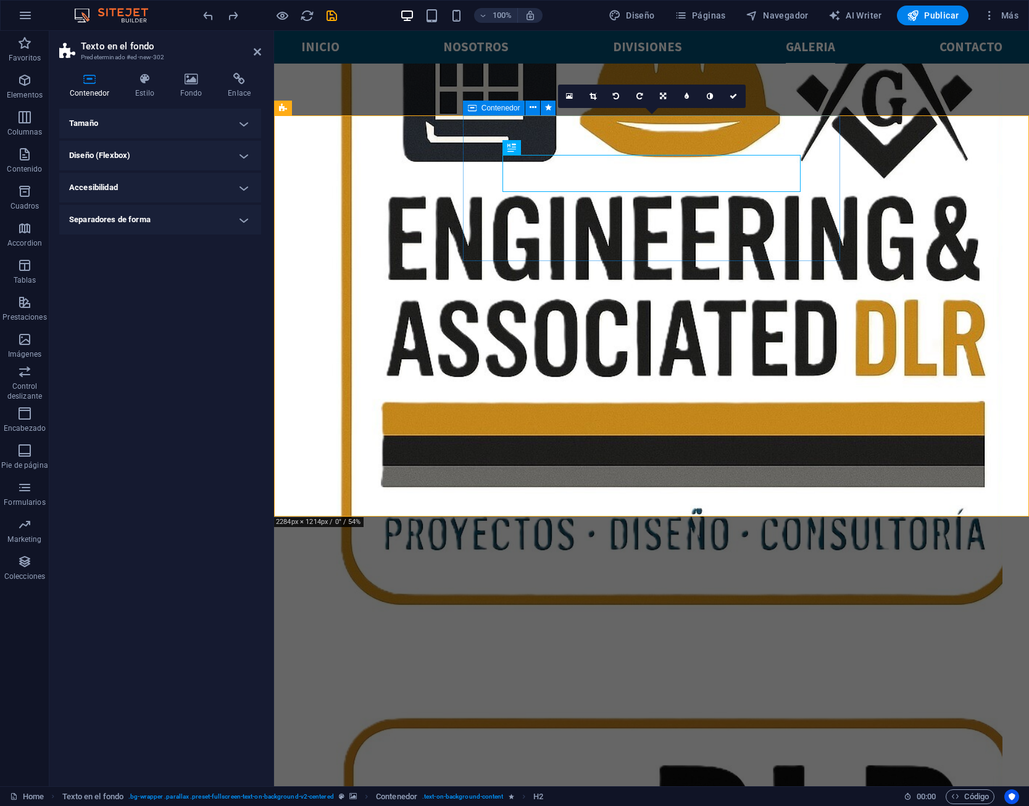
click at [511, 114] on div "Contenedor" at bounding box center [494, 108] width 62 height 15
click at [529, 107] on button at bounding box center [532, 108] width 15 height 15
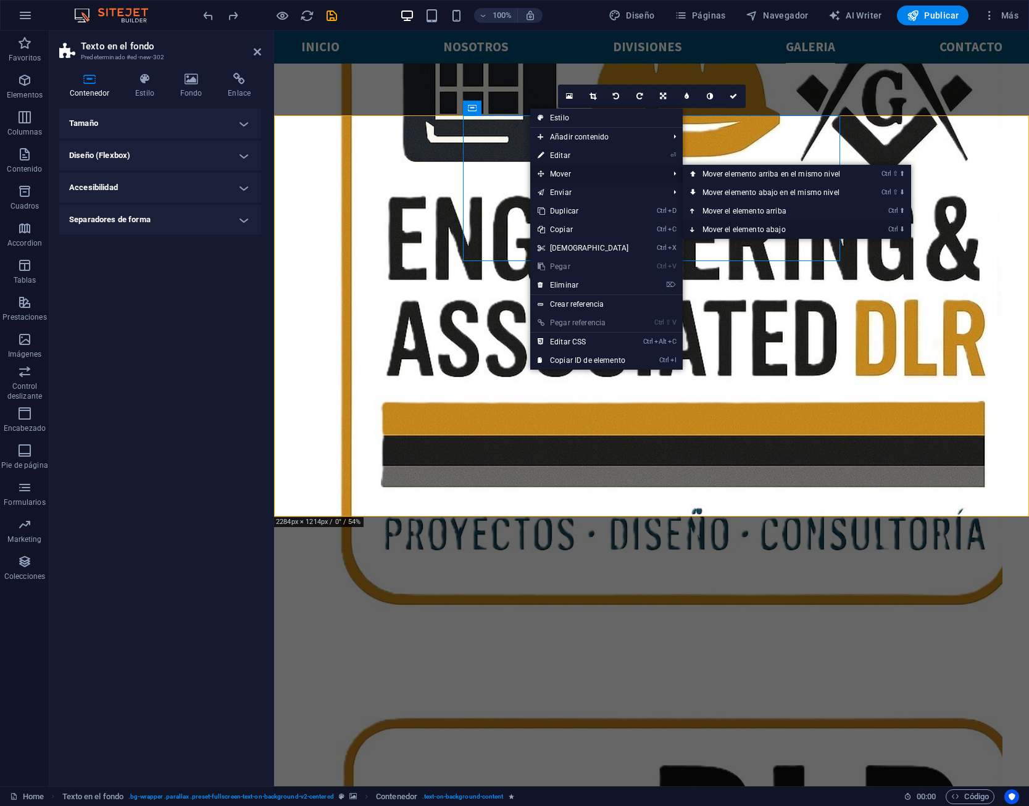
click at [766, 227] on link "Ctrl ⬇ Mover el elemento abajo" at bounding box center [774, 229] width 182 height 19
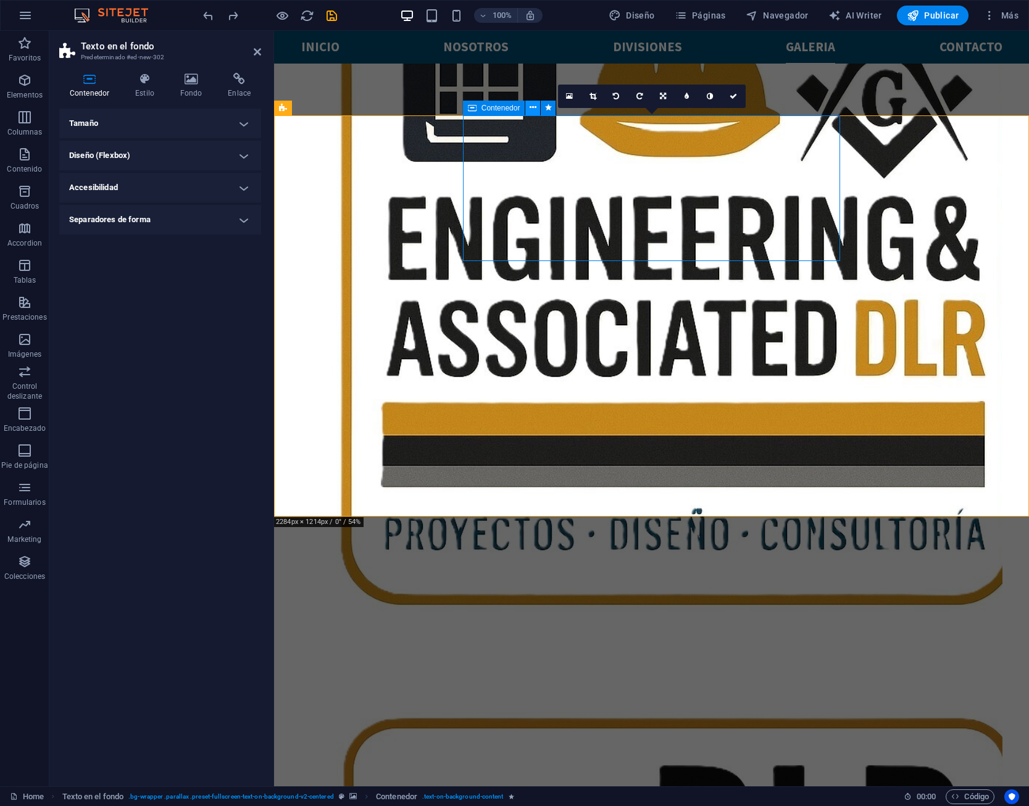
click at [533, 111] on icon at bounding box center [533, 107] width 7 height 13
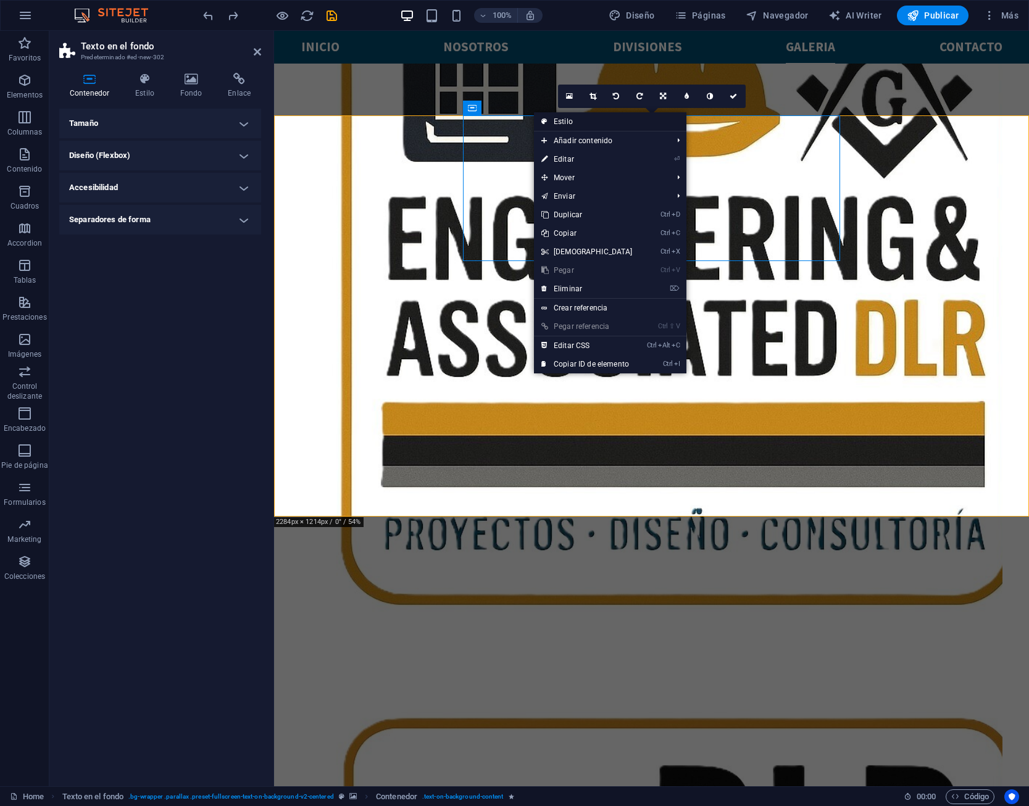
click at [663, 123] on link "Estilo" at bounding box center [610, 121] width 153 height 19
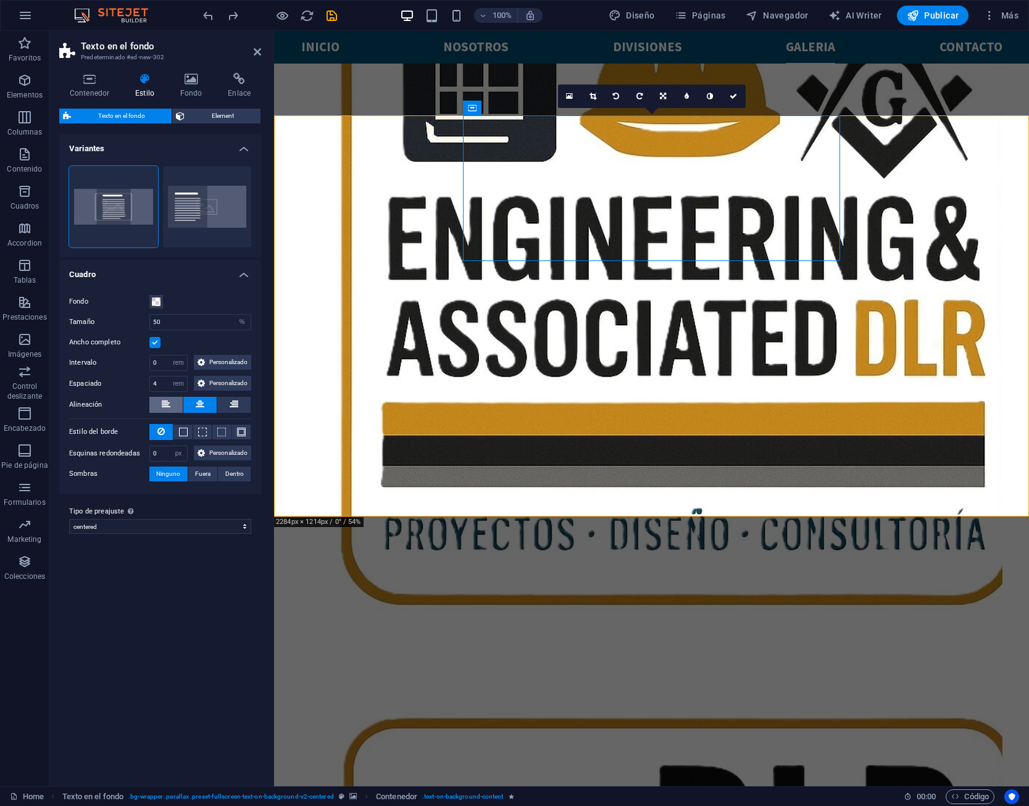
click at [160, 404] on button at bounding box center [165, 405] width 33 height 16
click at [206, 404] on button at bounding box center [199, 405] width 33 height 16
click at [314, 14] on div at bounding box center [270, 16] width 138 height 20
click at [314, 14] on icon "reload" at bounding box center [307, 16] width 14 height 14
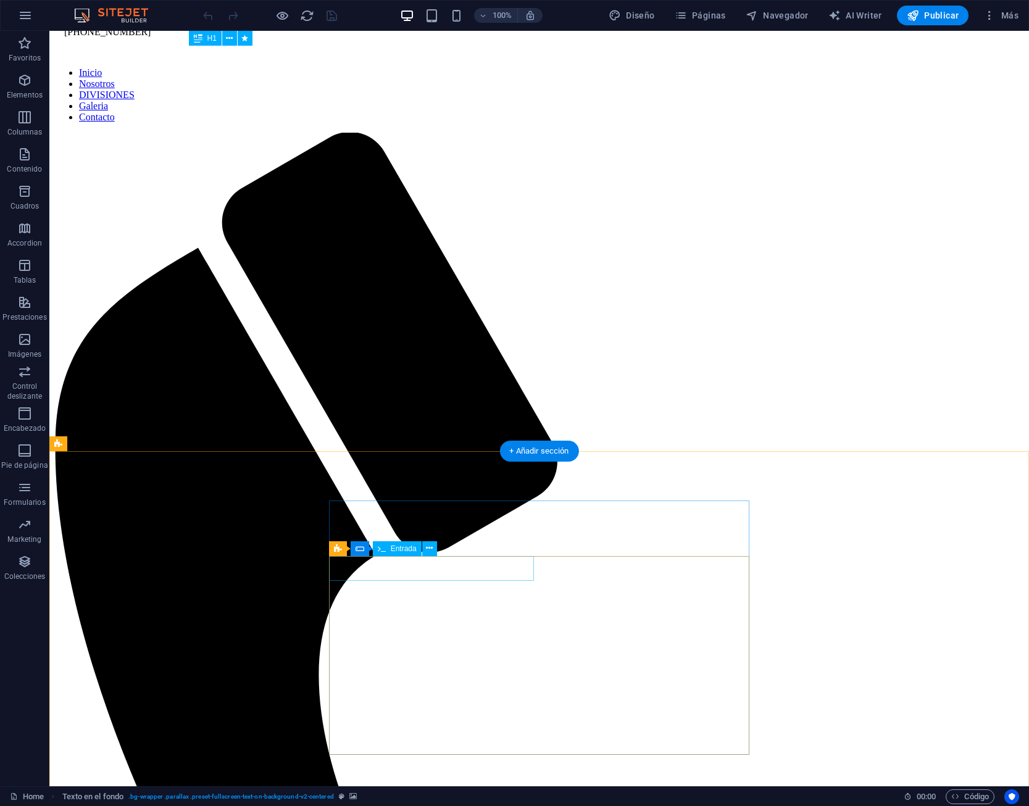
scroll to position [3622, 0]
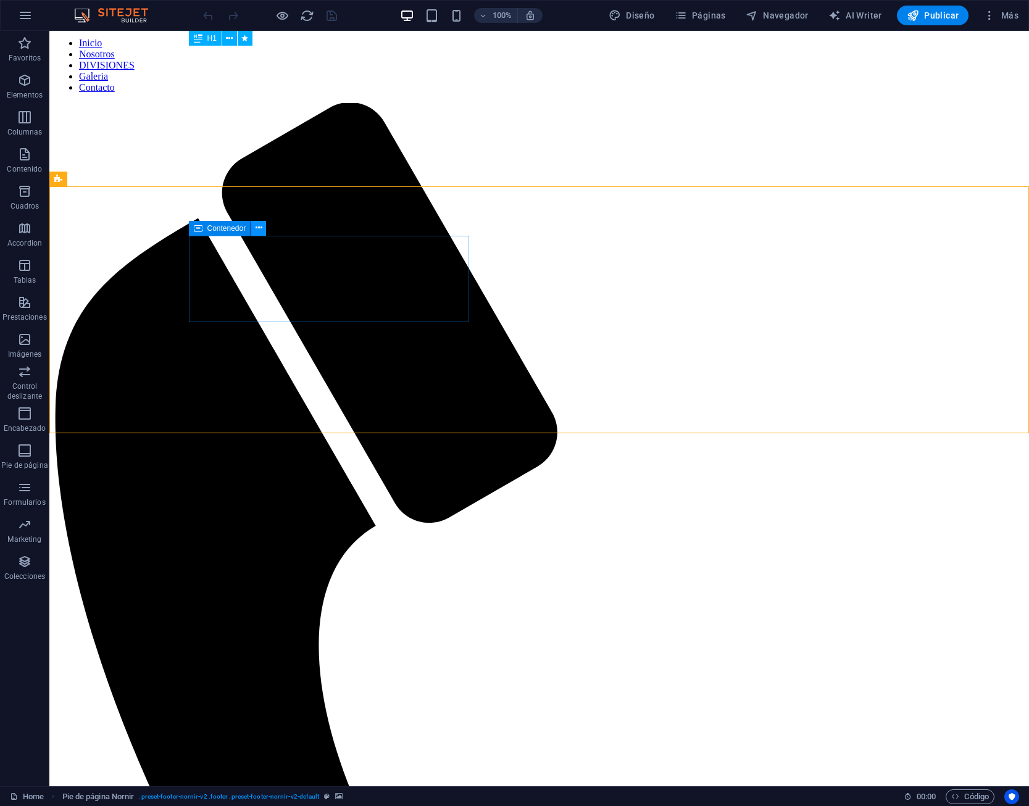
click at [259, 228] on icon at bounding box center [259, 228] width 7 height 13
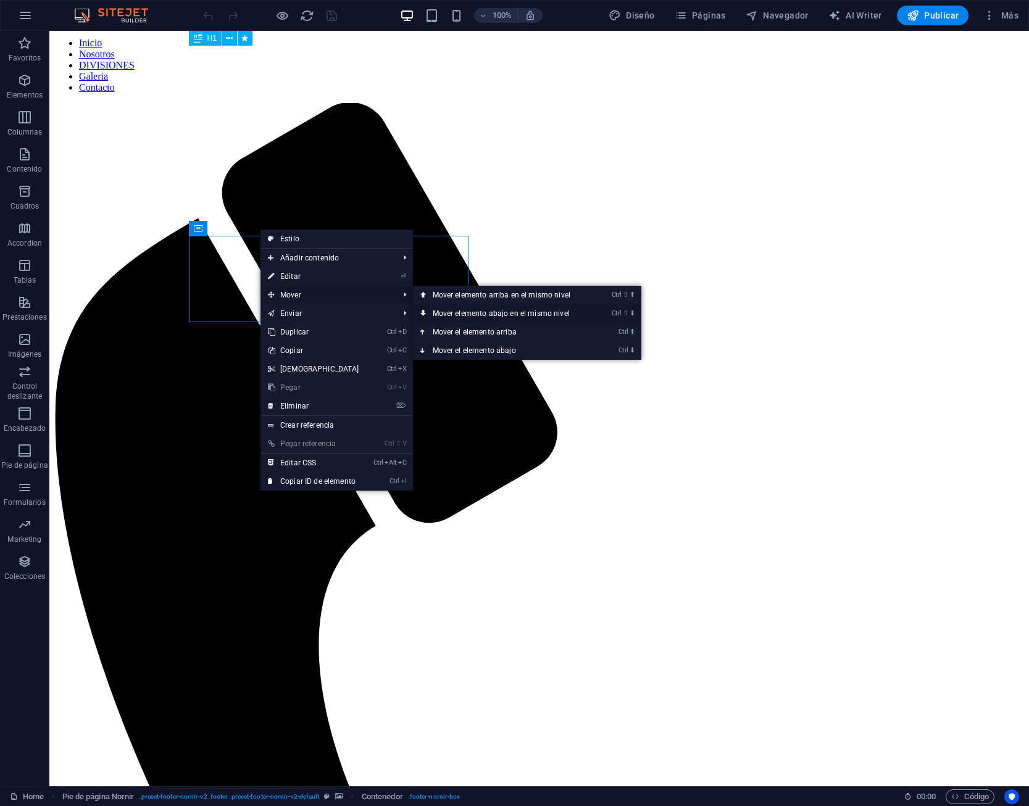
click at [527, 320] on link "Ctrl ⇧ ⬇ Mover elemento abajo en el mismo nivel" at bounding box center [504, 313] width 182 height 19
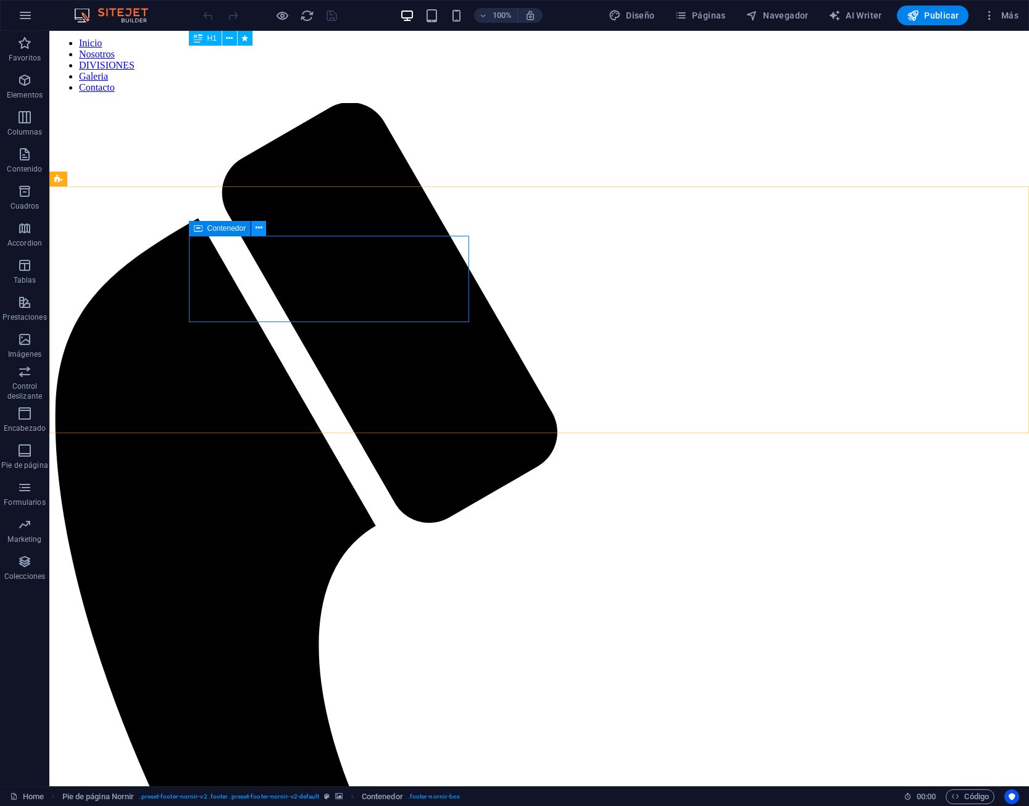
click at [257, 232] on icon at bounding box center [259, 228] width 7 height 13
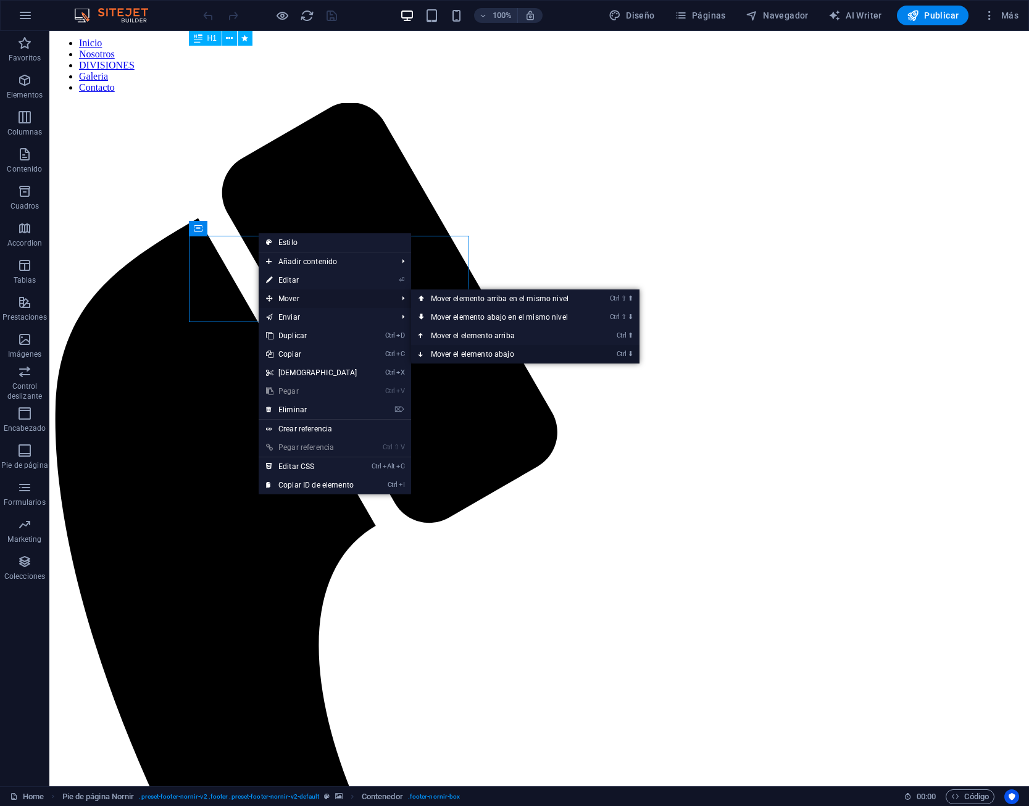
click at [495, 352] on link "Ctrl ⬇ Mover el elemento abajo" at bounding box center [502, 354] width 182 height 19
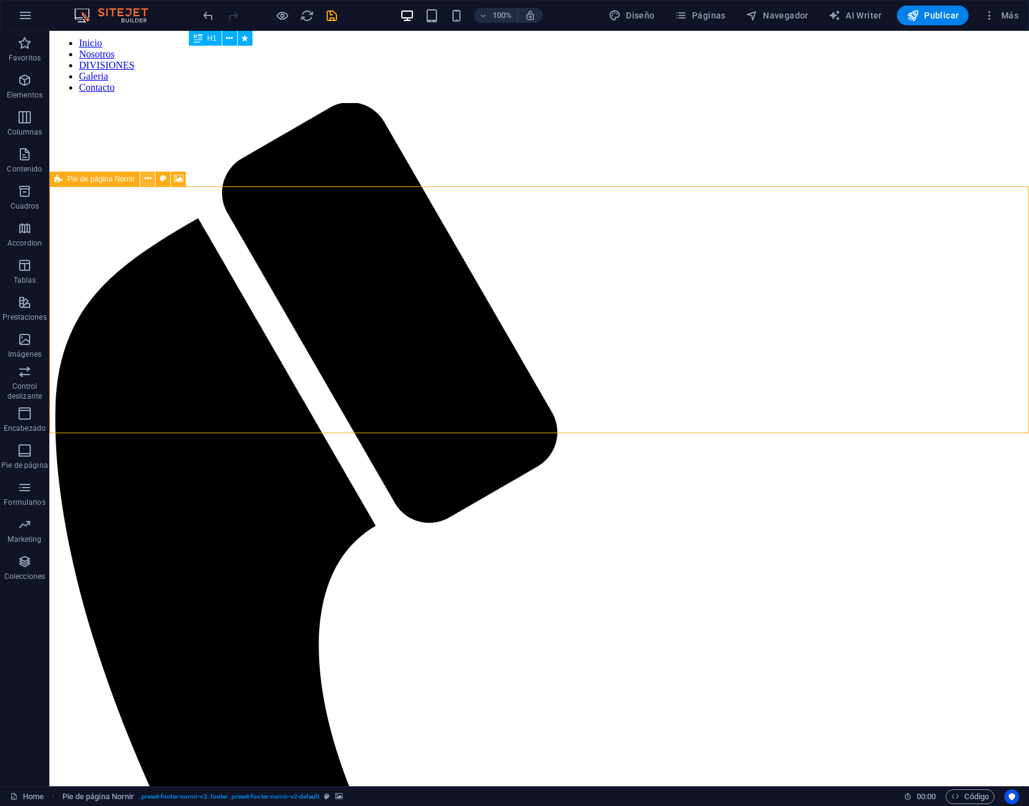
click at [144, 182] on icon at bounding box center [147, 178] width 7 height 13
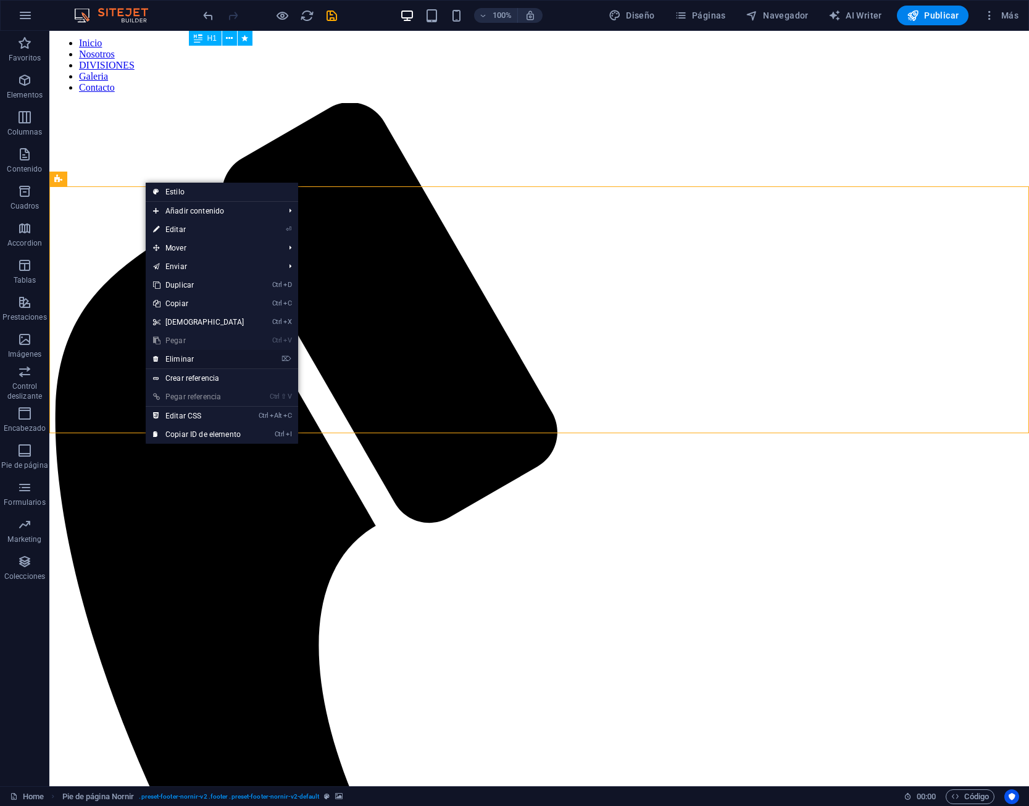
click at [220, 364] on link "⌦ Eliminar" at bounding box center [199, 359] width 106 height 19
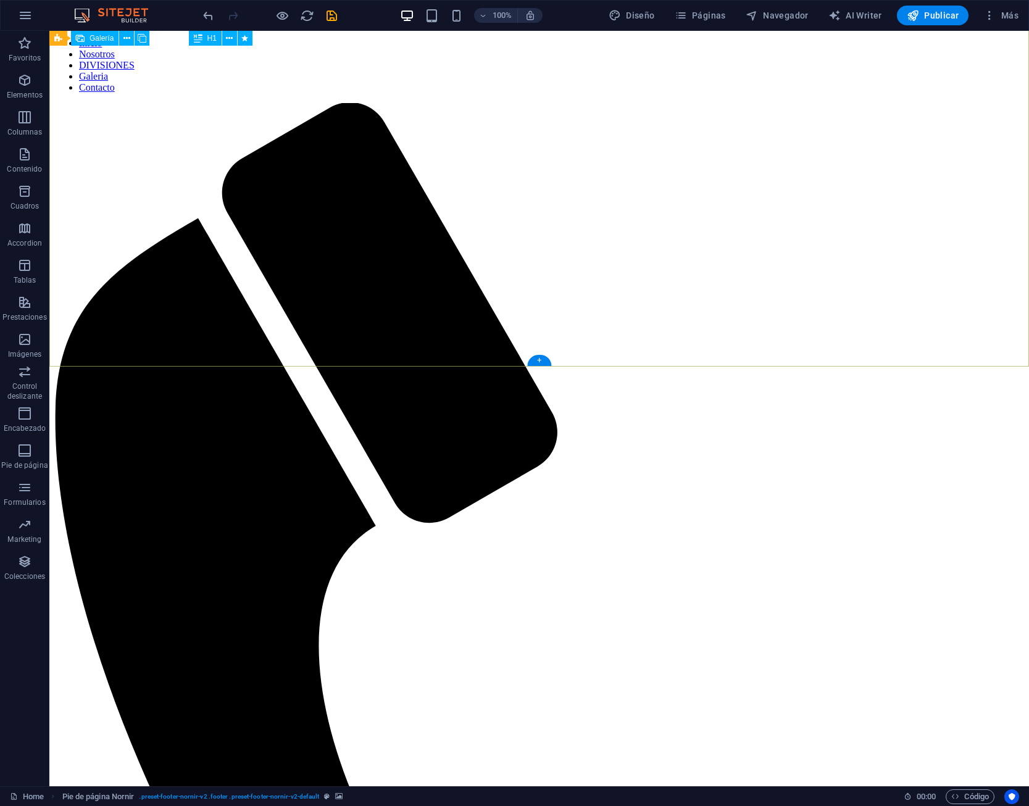
scroll to position [3441, 0]
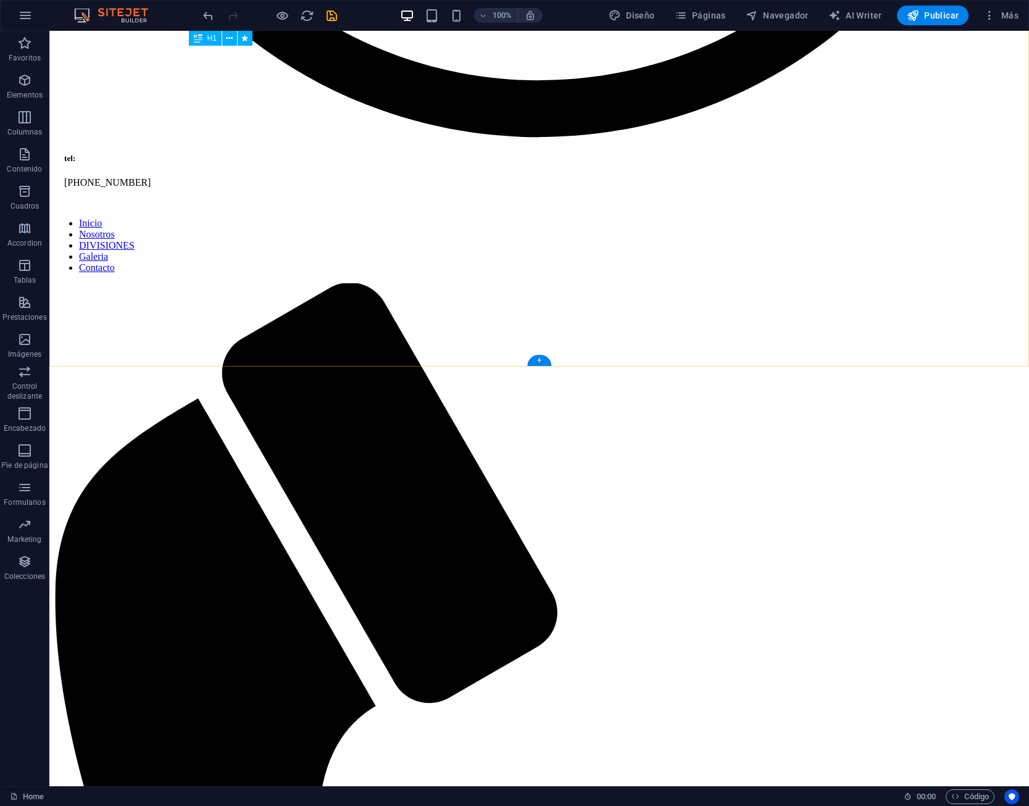
click at [533, 362] on div "+" at bounding box center [539, 360] width 24 height 11
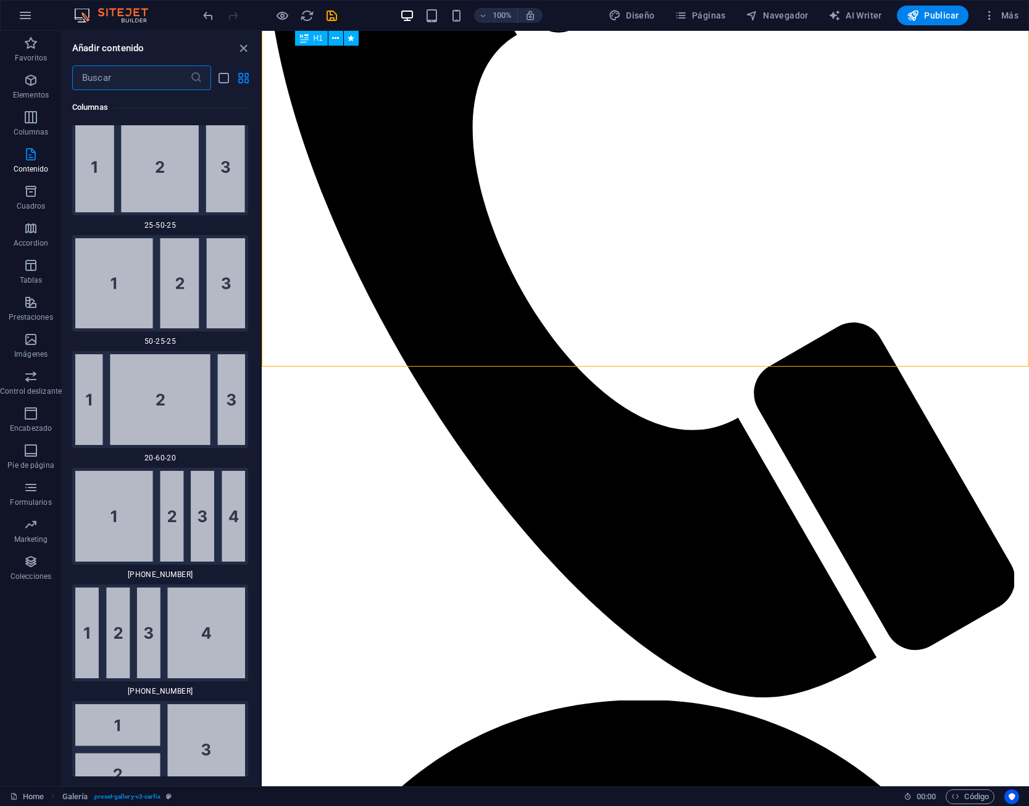
scroll to position [2216, 0]
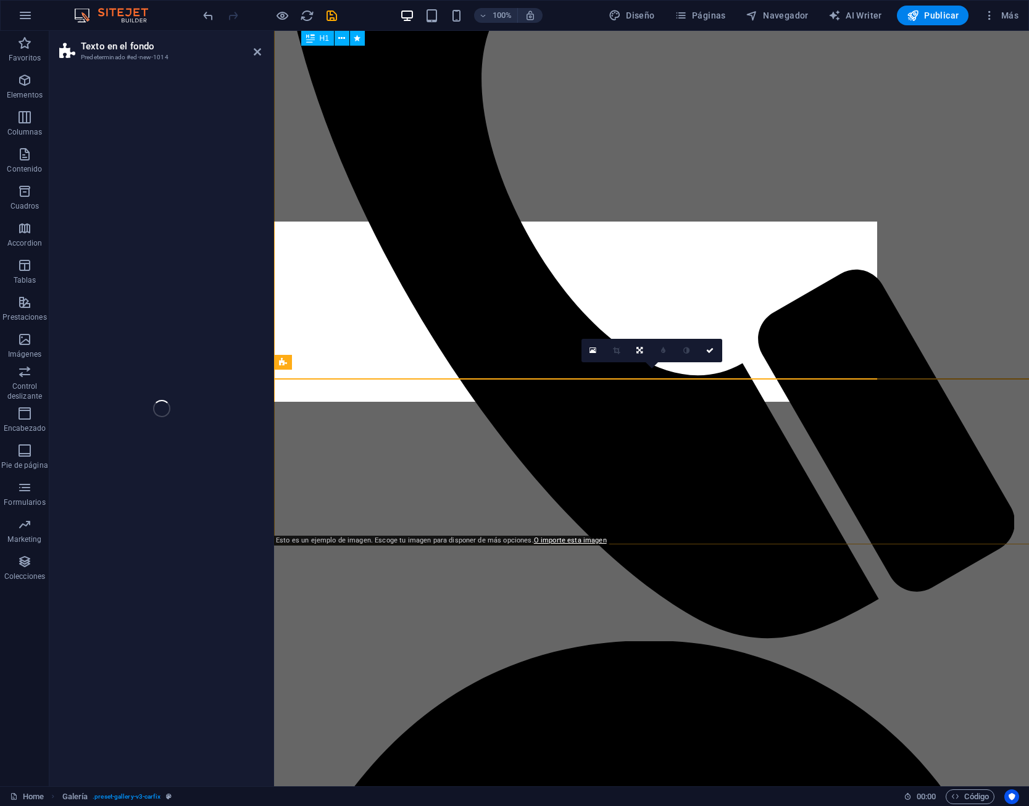
scroll to position [3269, 0]
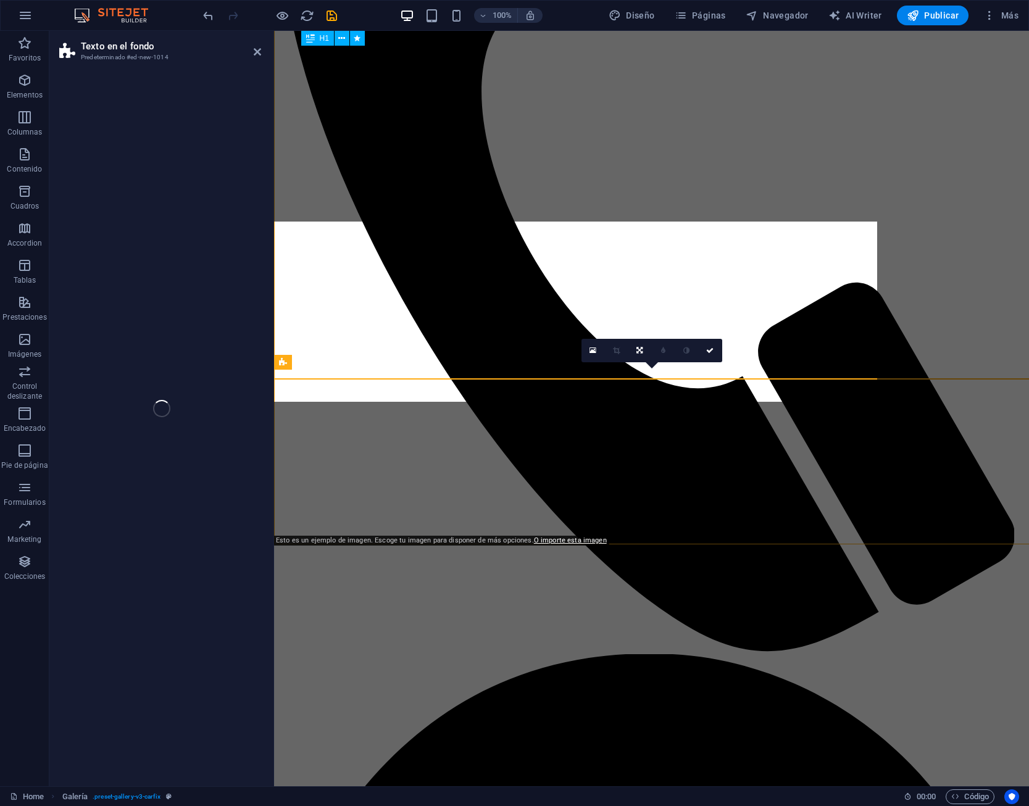
select select "%"
select select "rem"
select select "px"
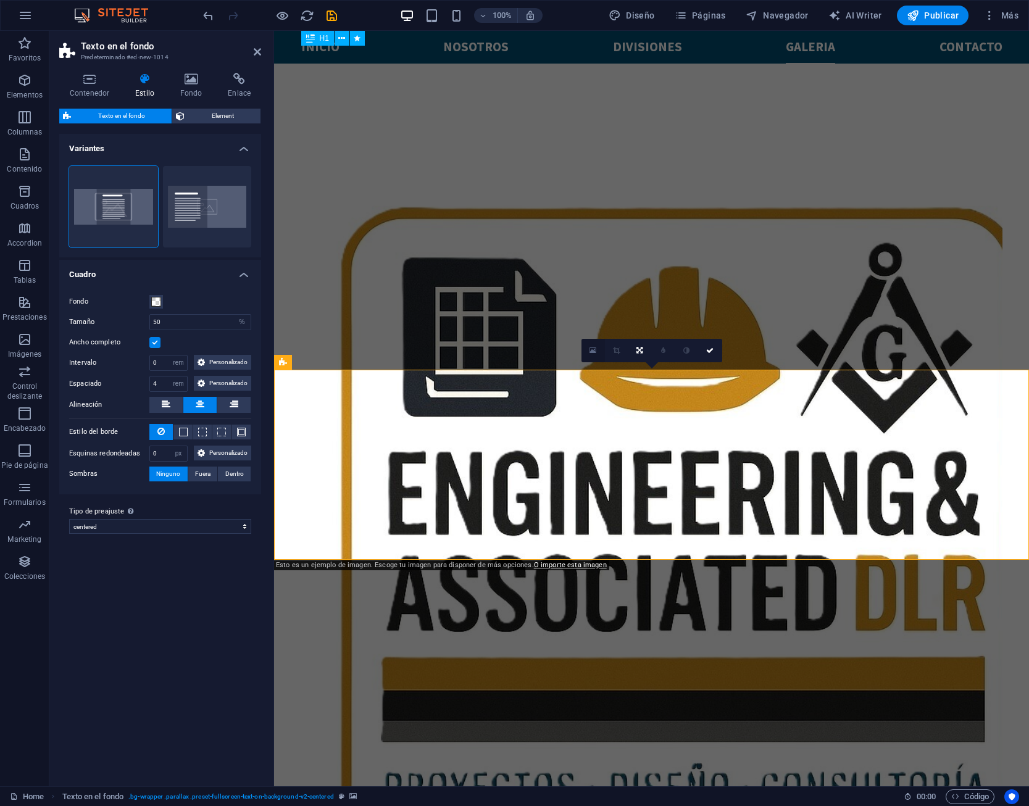
click at [597, 351] on icon at bounding box center [593, 350] width 7 height 9
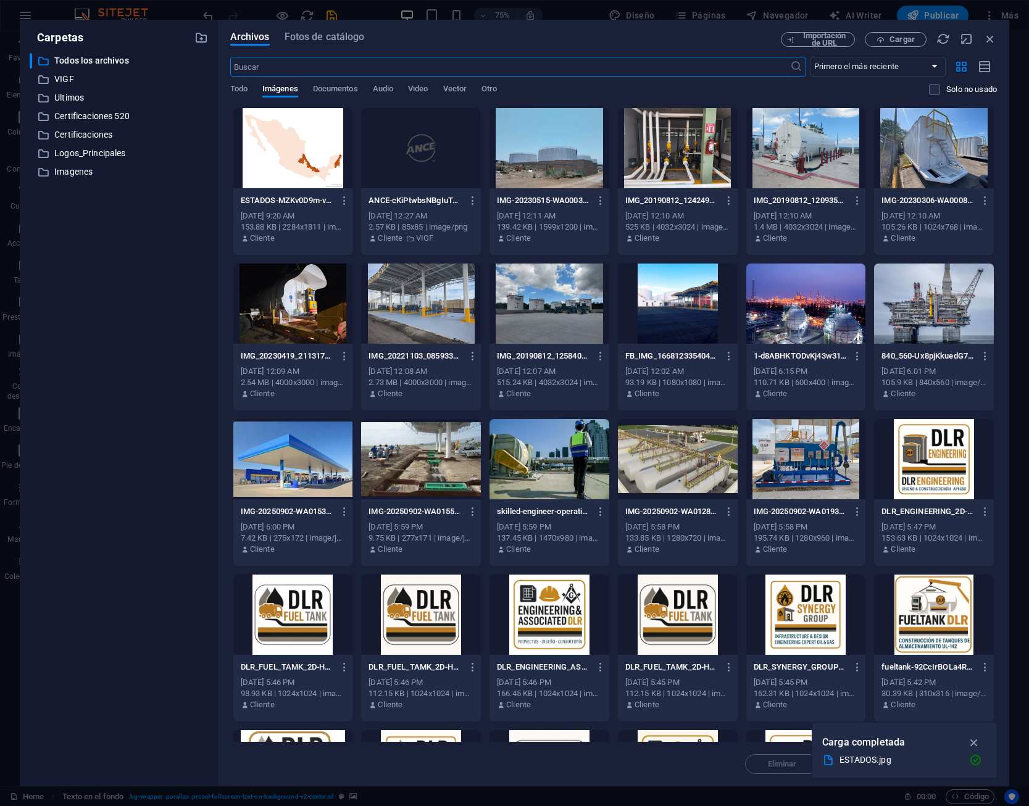
scroll to position [3220, 0]
click at [302, 163] on div at bounding box center [293, 148] width 120 height 80
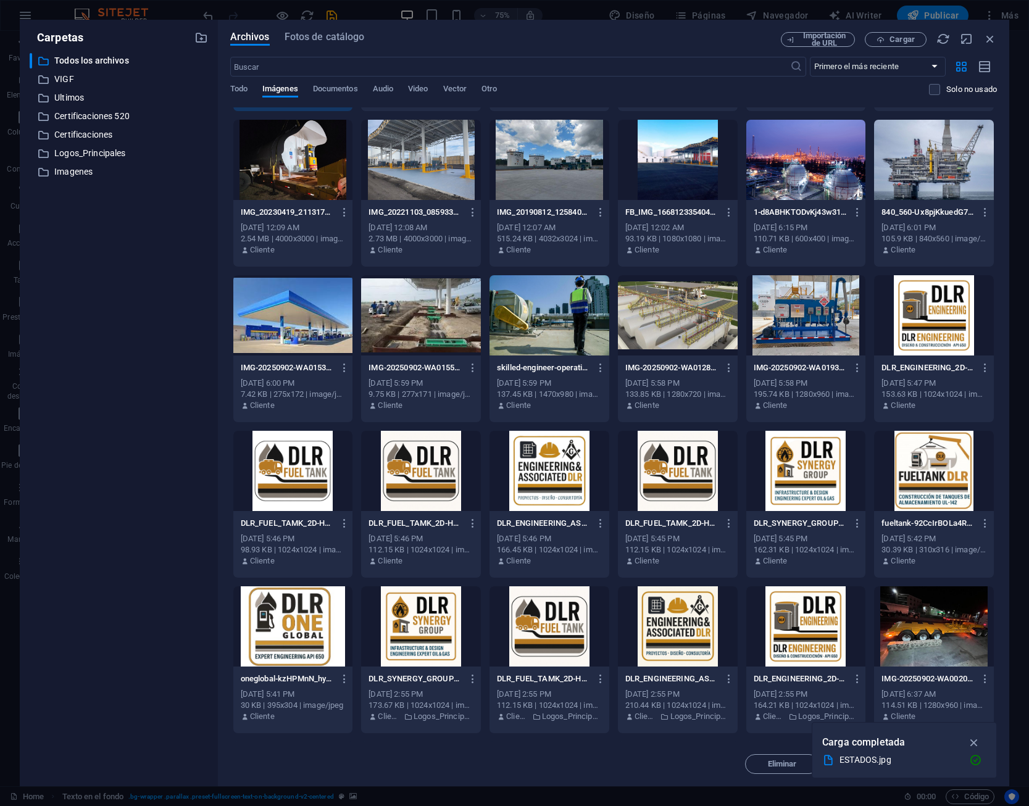
scroll to position [222, 0]
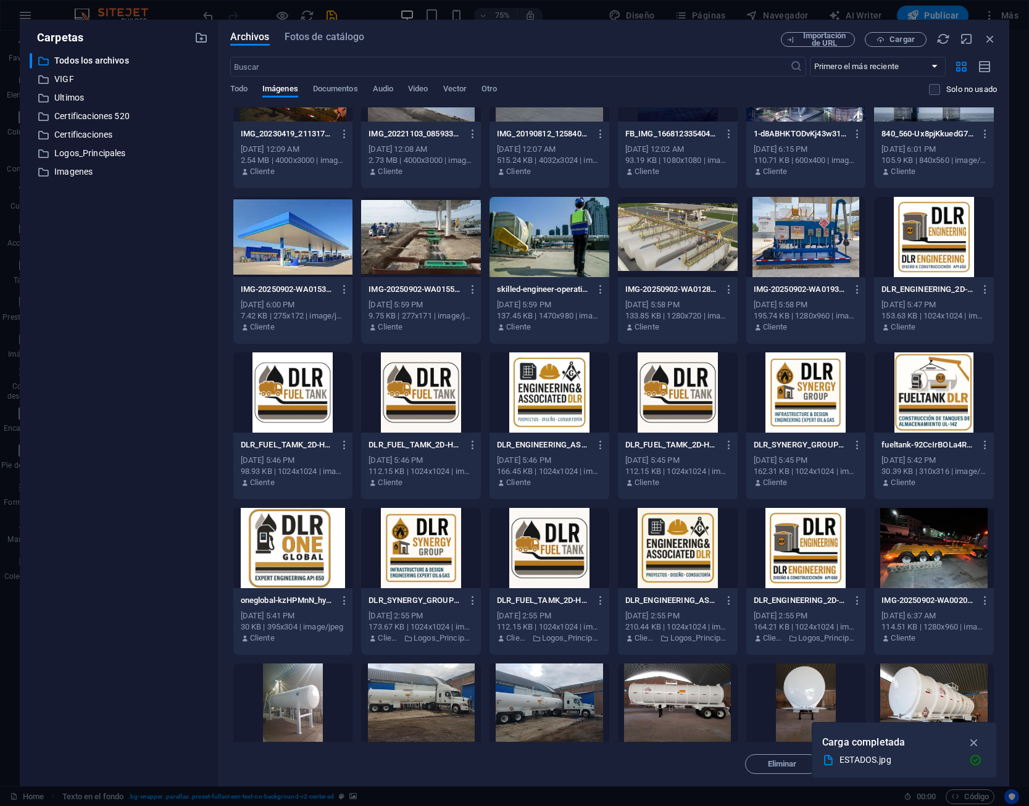
drag, startPoint x: 979, startPoint y: 748, endPoint x: 962, endPoint y: 752, distance: 17.2
click at [978, 747] on icon "button" at bounding box center [975, 743] width 14 height 14
click at [946, 765] on span "Insertar" at bounding box center [960, 764] width 29 height 7
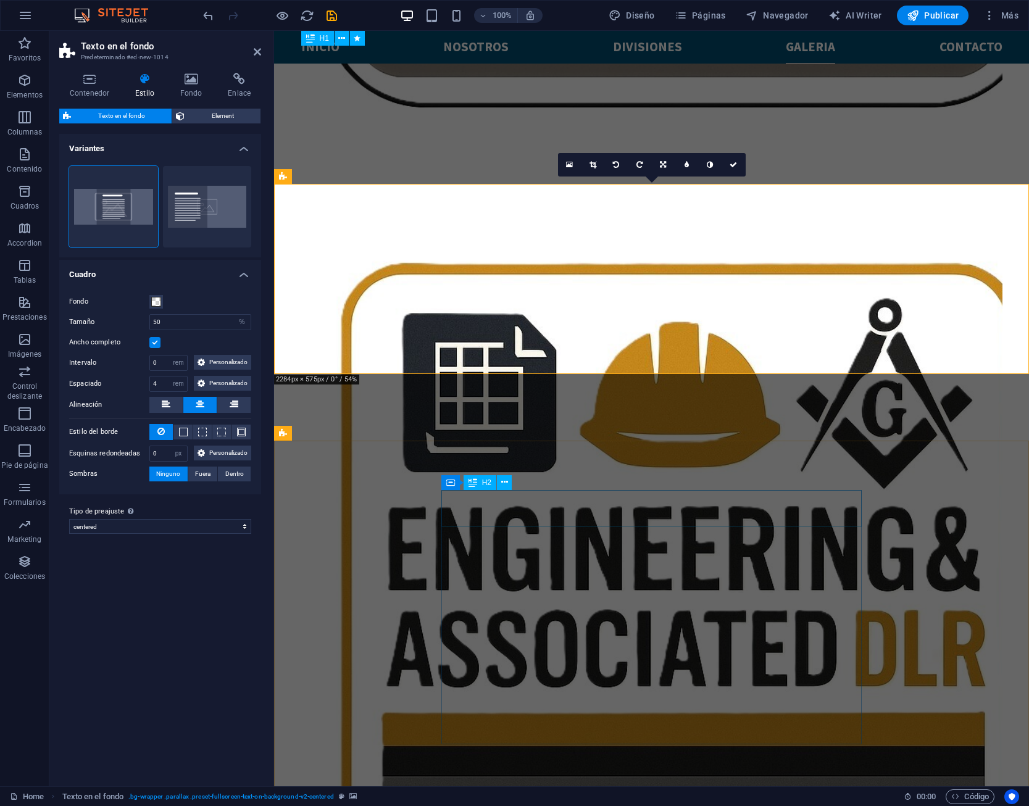
scroll to position [3204, 0]
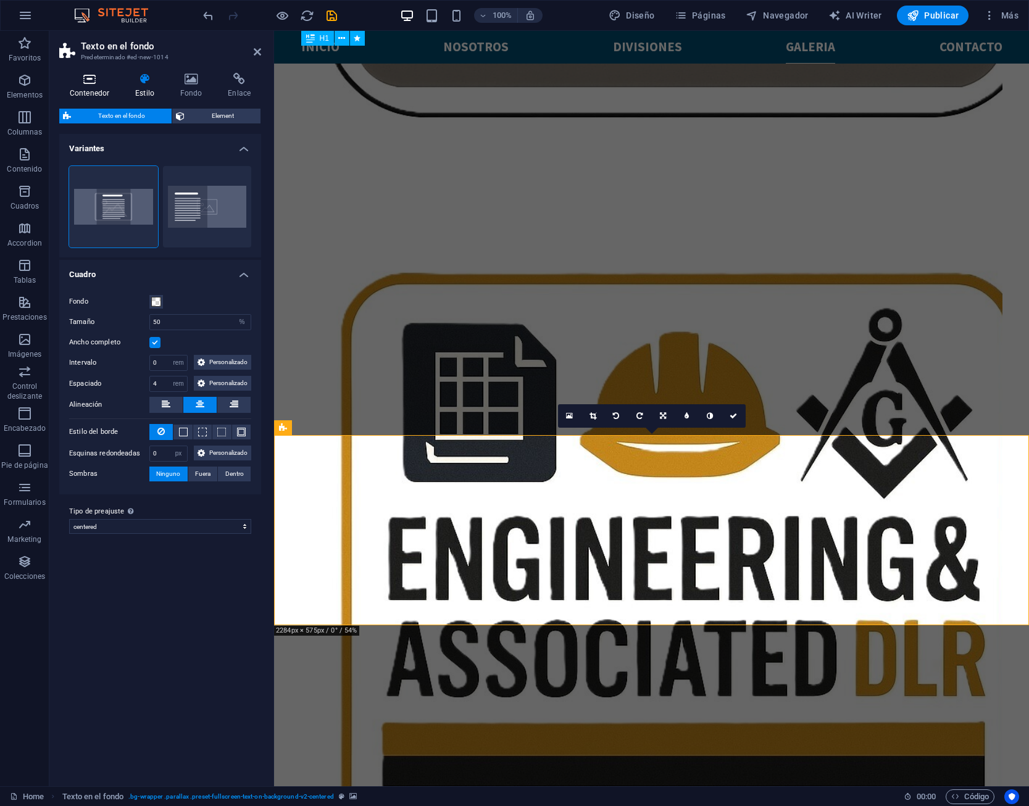
click at [93, 78] on icon at bounding box center [89, 79] width 61 height 12
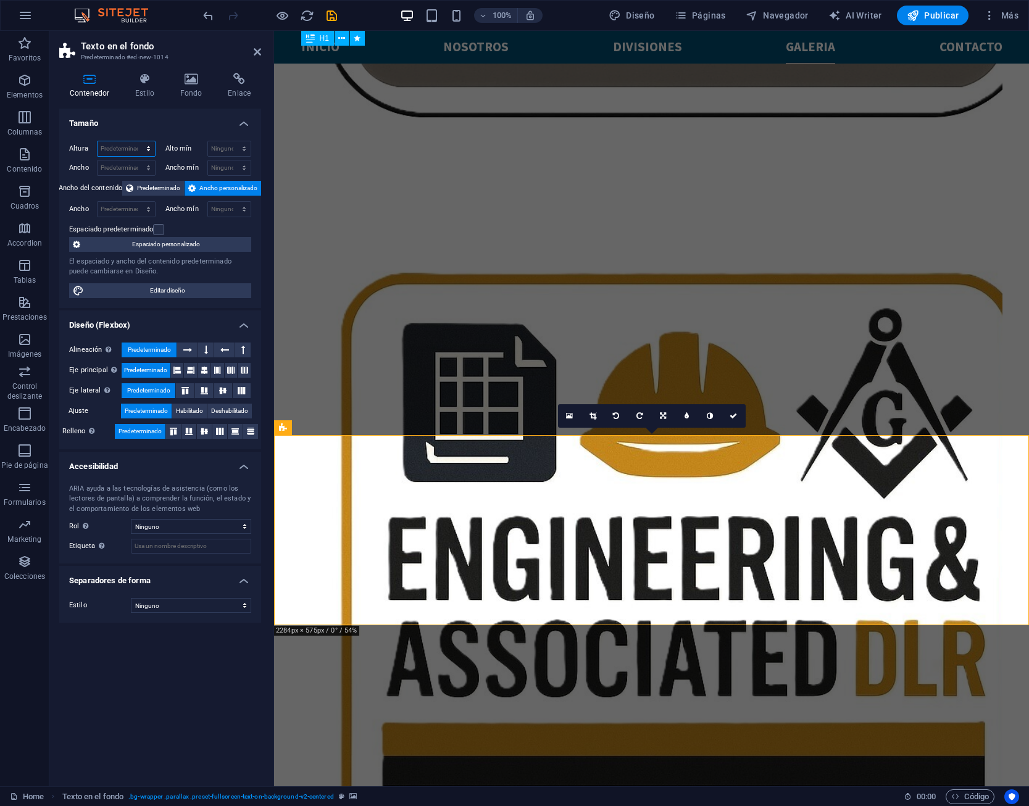
click at [98, 141] on select "Predeterminado px rem % vh vw" at bounding box center [126, 148] width 57 height 15
select select "px"
click option "px" at bounding box center [0, 0] width 0 height 0
type input "650"
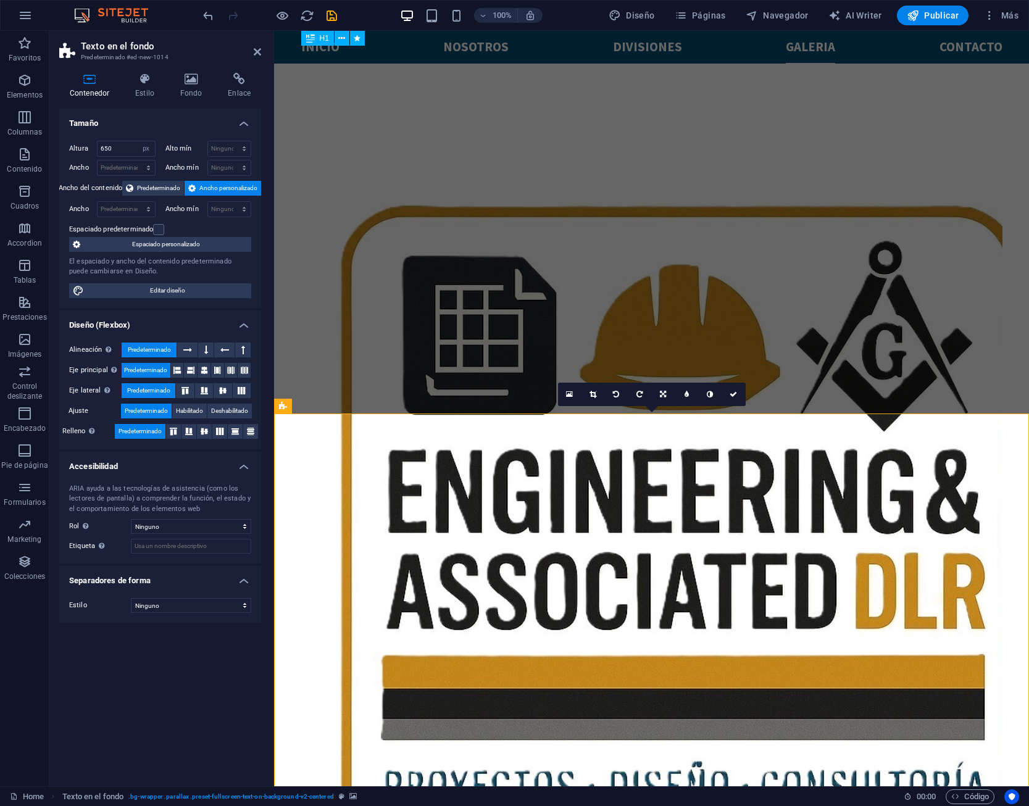
scroll to position [3330, 0]
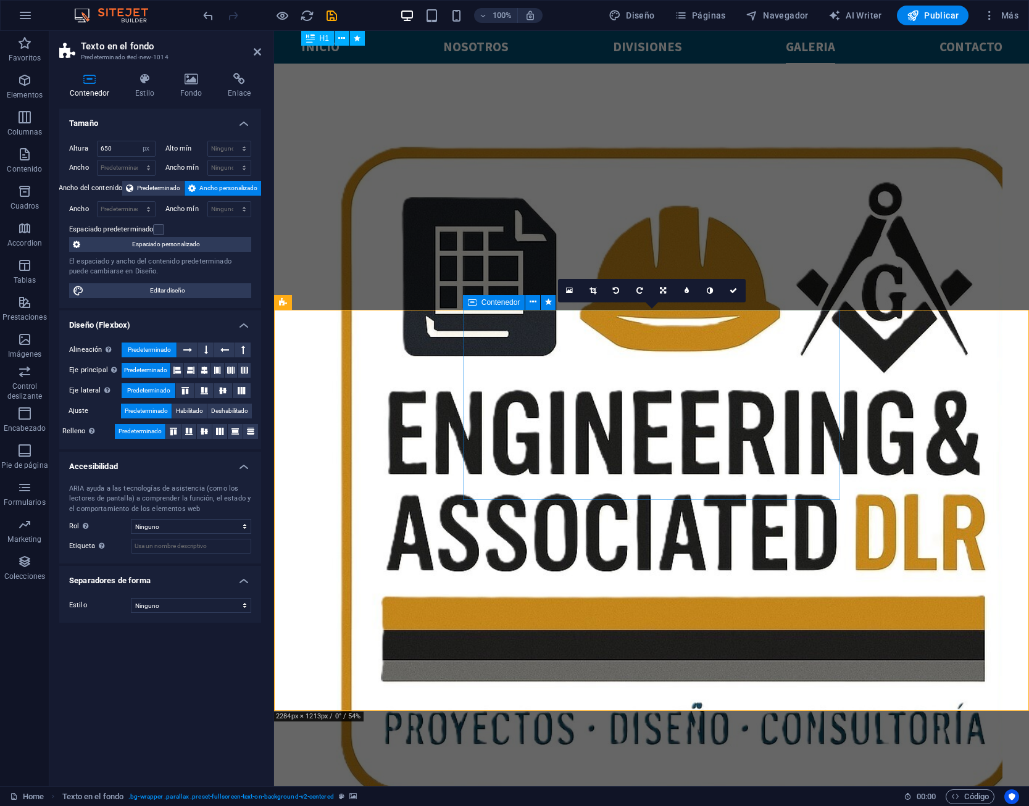
click at [530, 304] on icon at bounding box center [533, 302] width 7 height 13
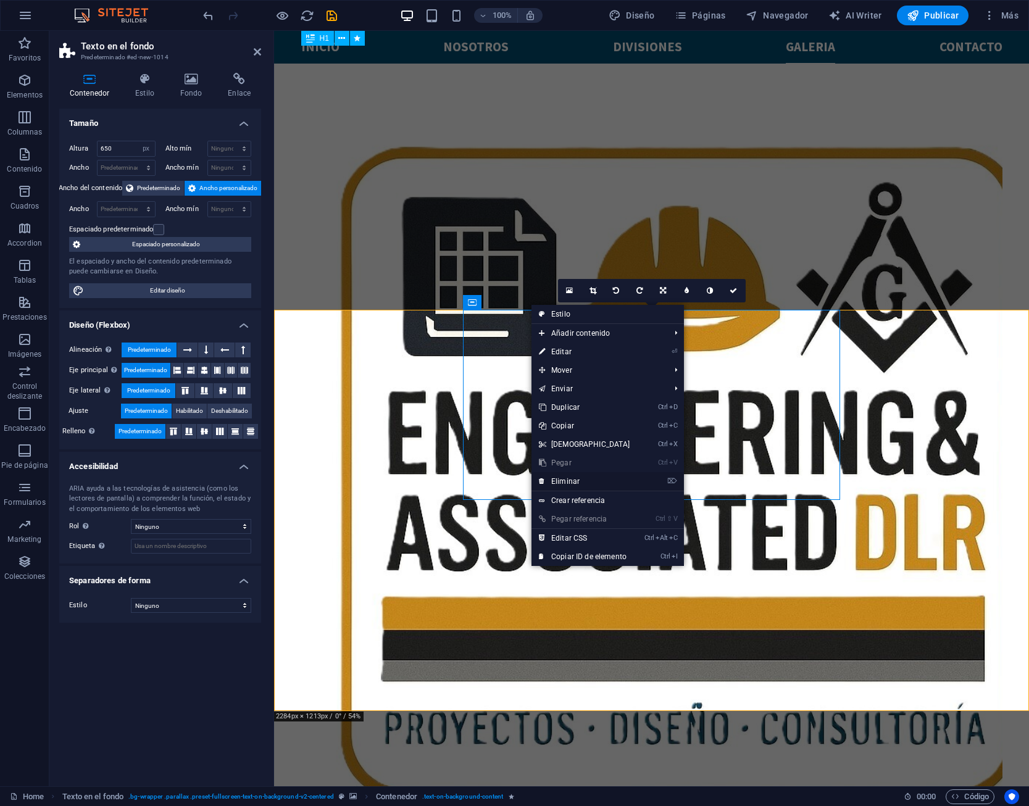
click at [579, 479] on link "⌦ Eliminar" at bounding box center [585, 481] width 106 height 19
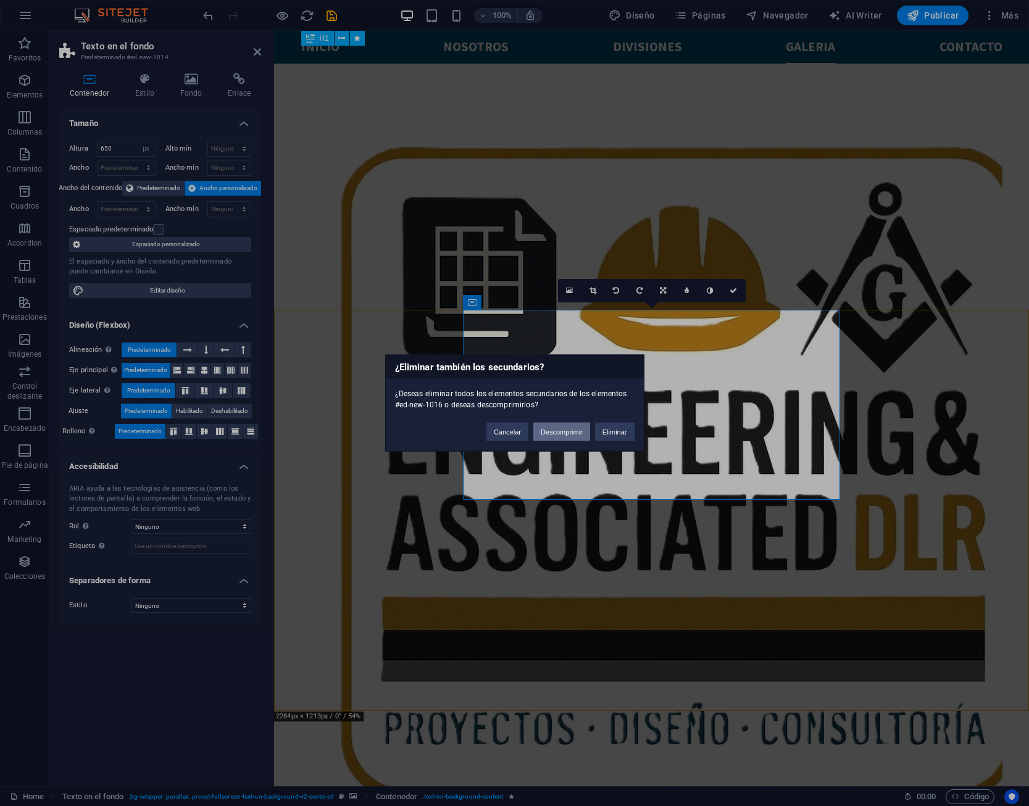
click at [579, 433] on button "Descomprimir" at bounding box center [562, 432] width 57 height 19
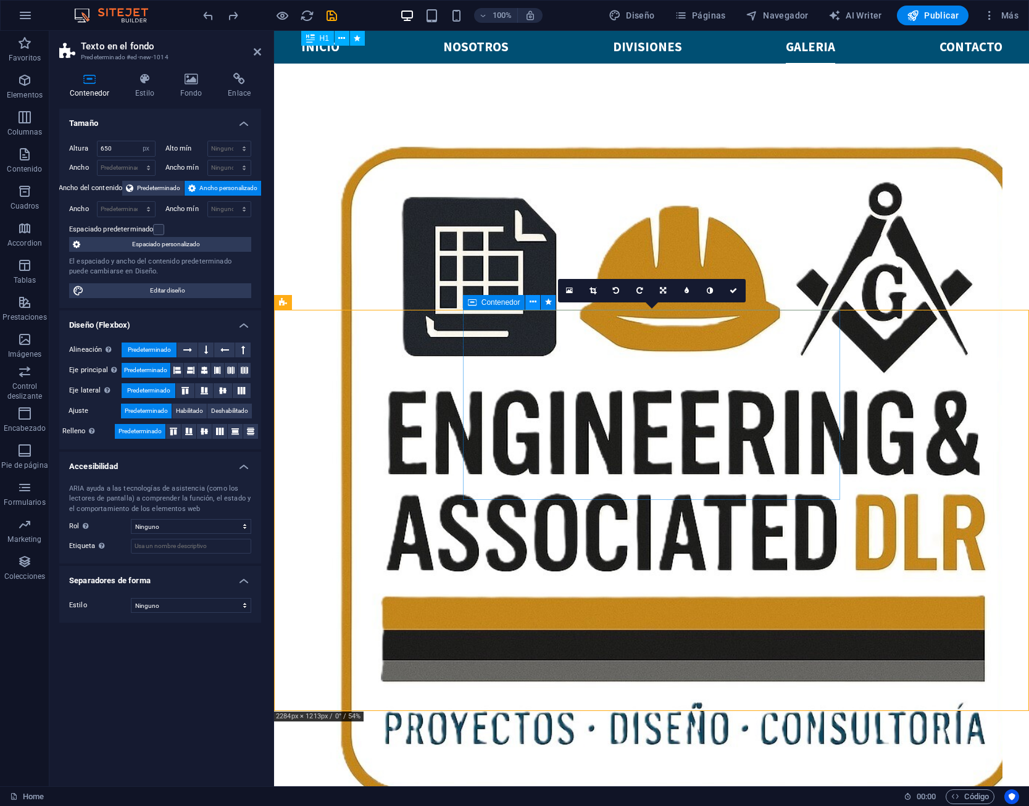
click at [534, 306] on icon at bounding box center [533, 302] width 7 height 13
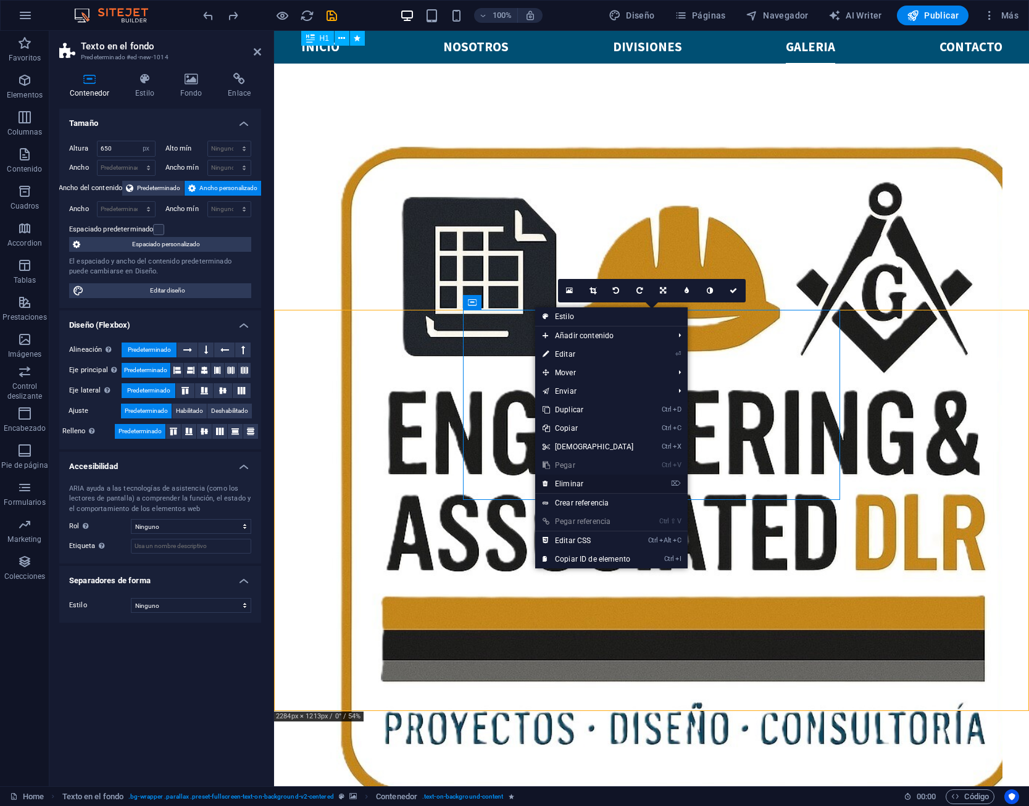
click at [615, 486] on link "⌦ Eliminar" at bounding box center [588, 484] width 106 height 19
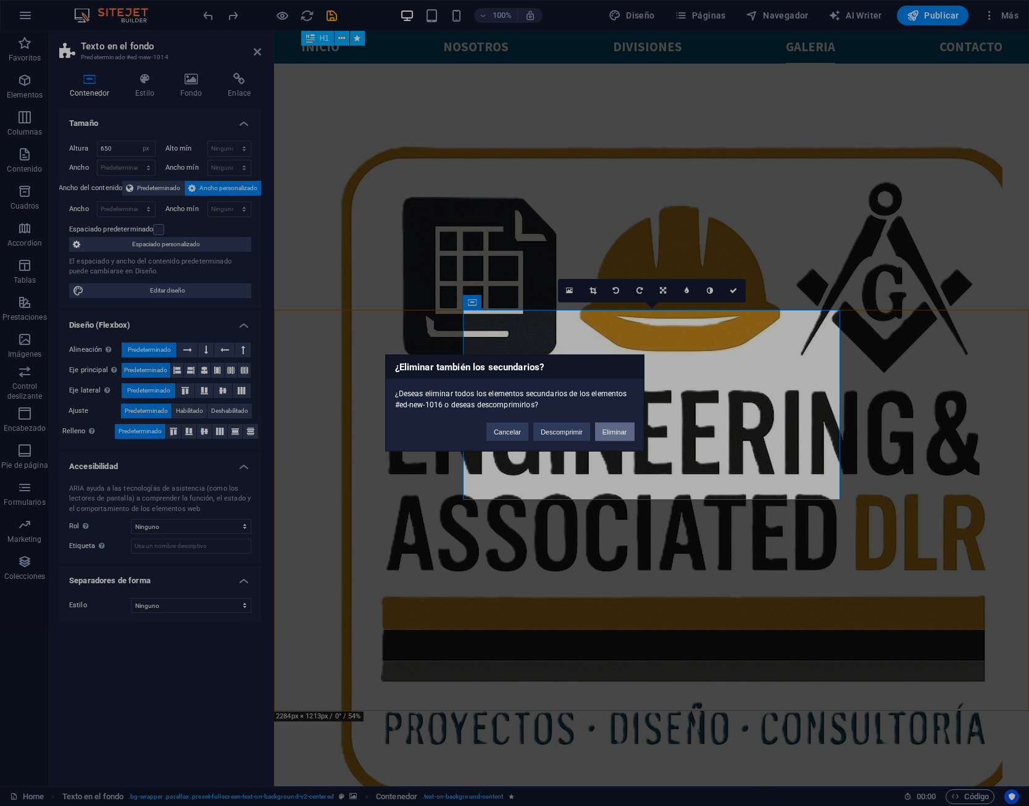
click at [623, 435] on button "Eliminar" at bounding box center [615, 432] width 40 height 19
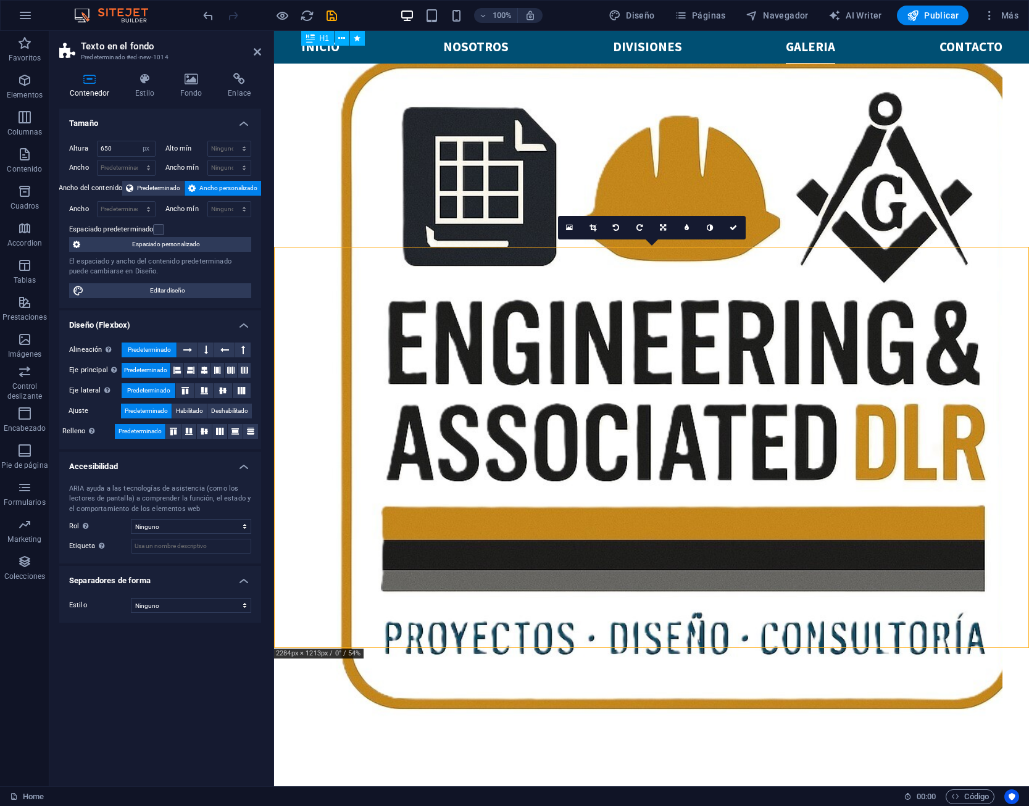
scroll to position [3456, 0]
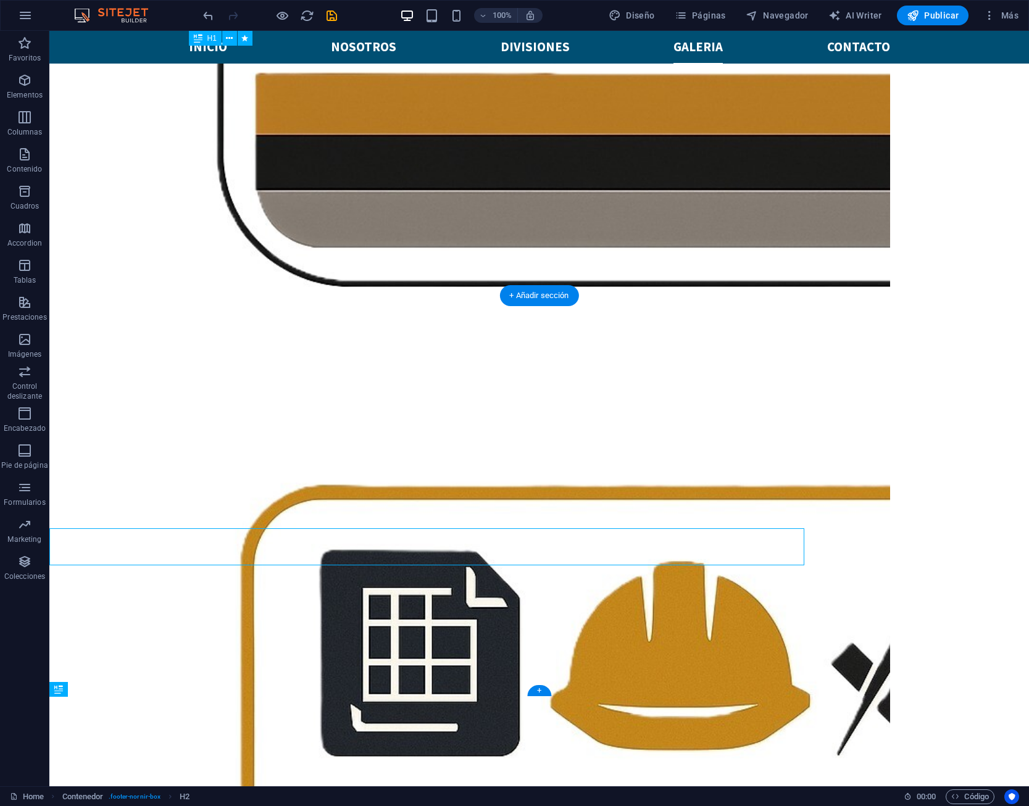
scroll to position [3512, 0]
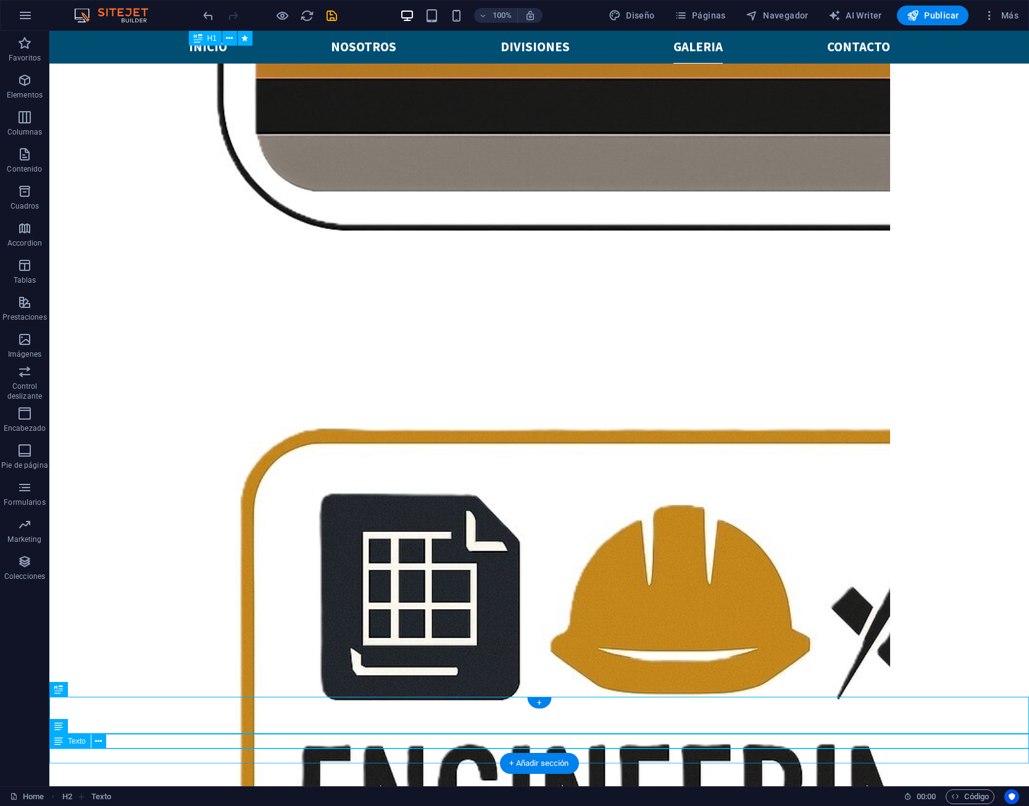
click at [110, 693] on icon at bounding box center [112, 690] width 7 height 13
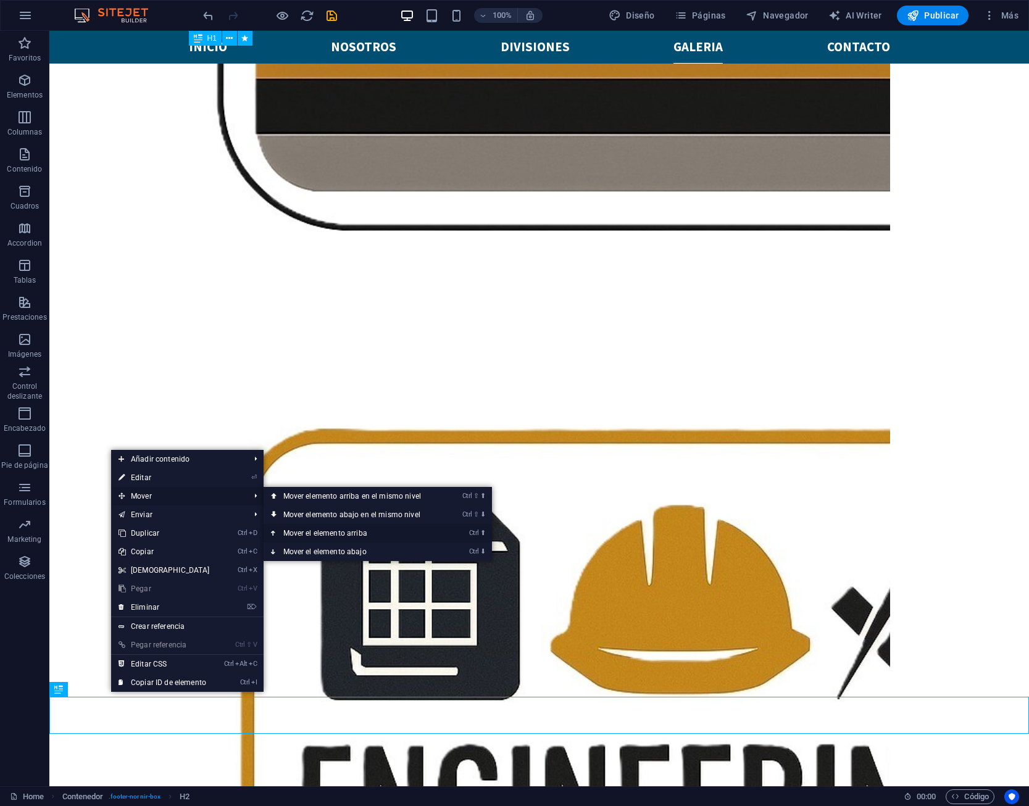
click at [329, 531] on link "Ctrl ⬆ Mover el elemento arriba" at bounding box center [355, 533] width 182 height 19
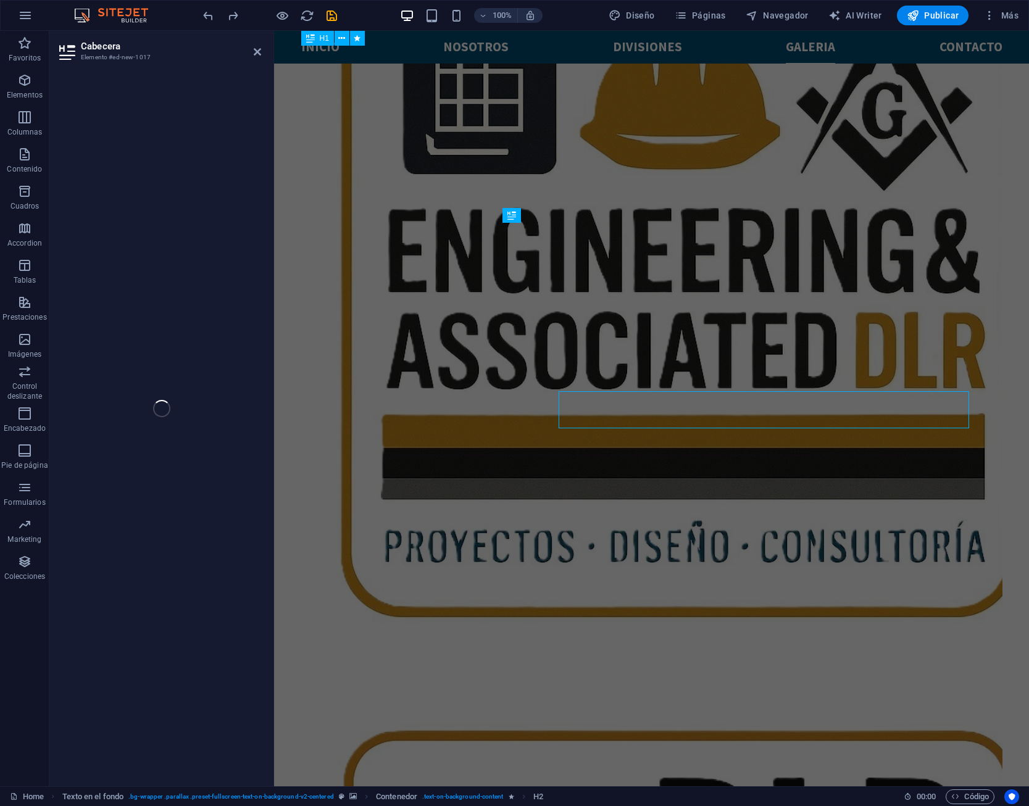
scroll to position [3456, 0]
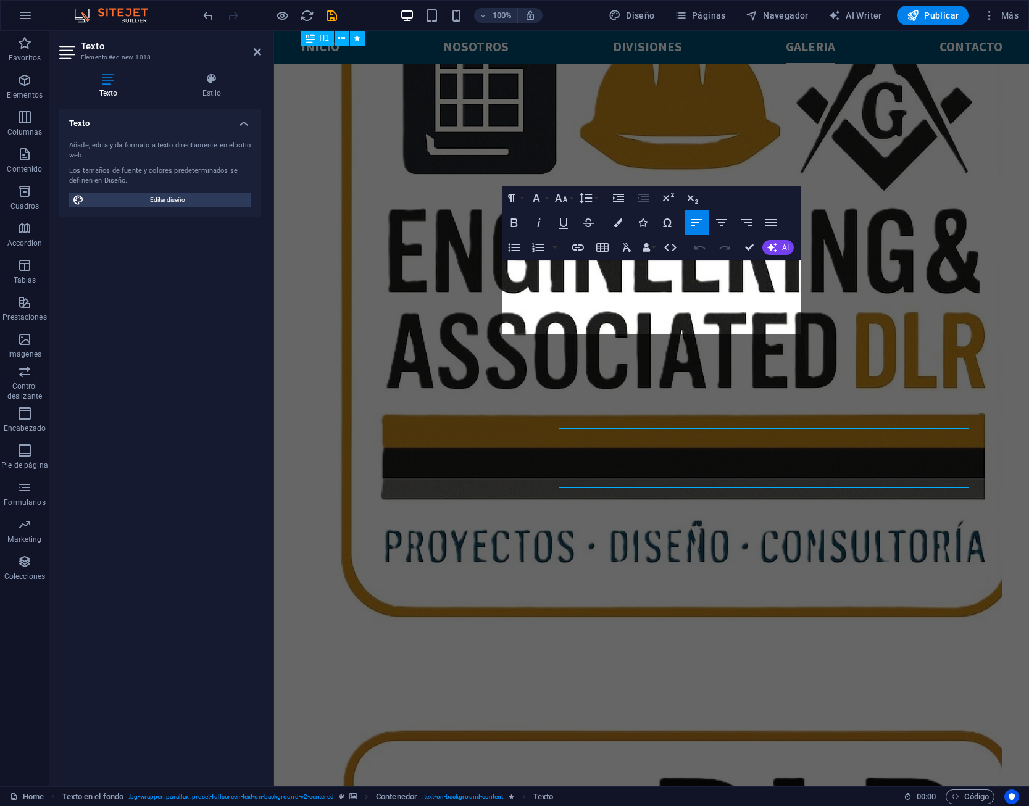
scroll to position [3456, 0]
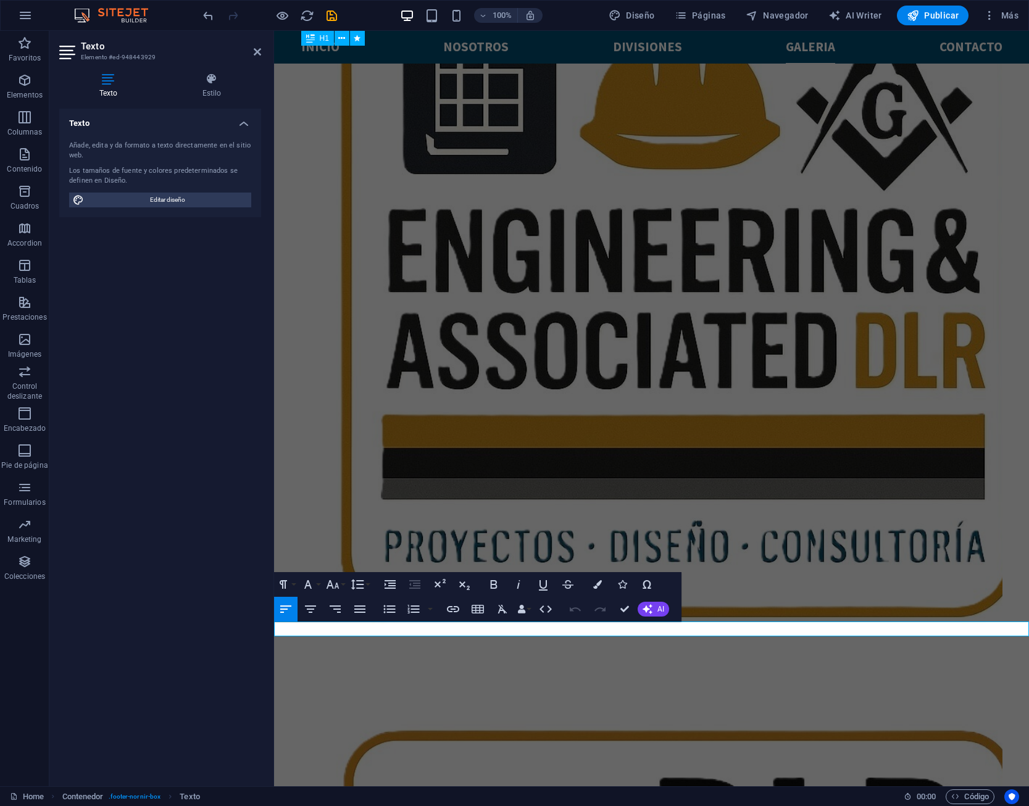
scroll to position [3456, 0]
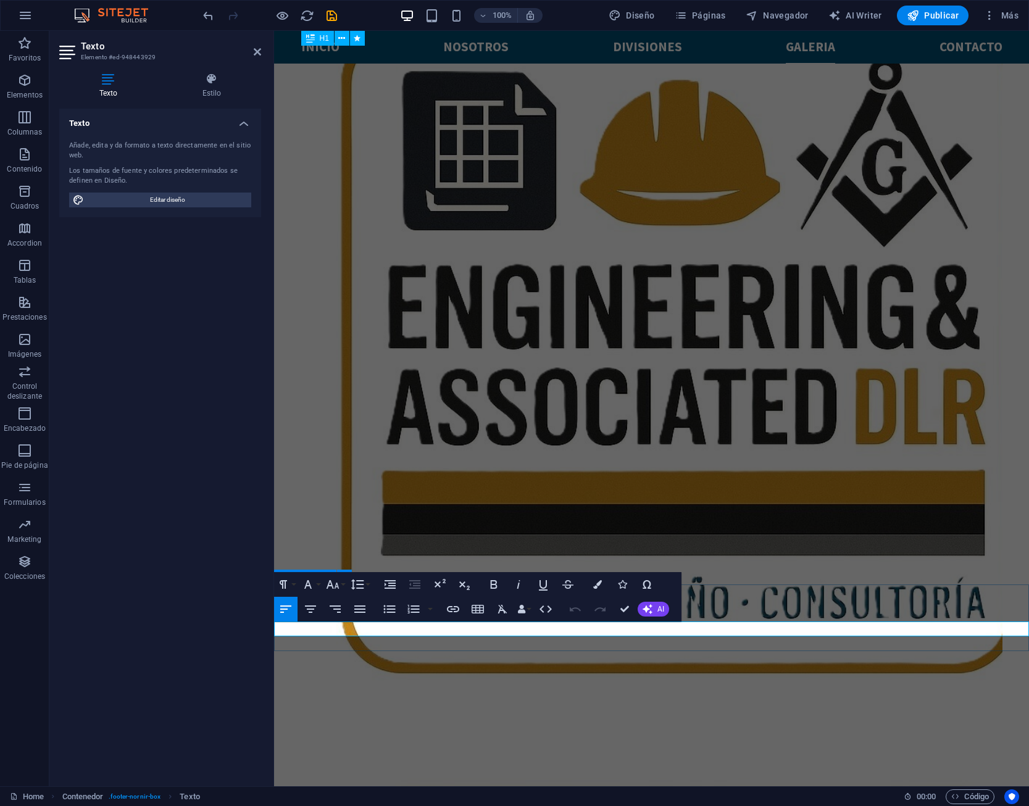
drag, startPoint x: 356, startPoint y: 633, endPoint x: 271, endPoint y: 624, distance: 85.1
copy p "[PHONE_NUMBER]"
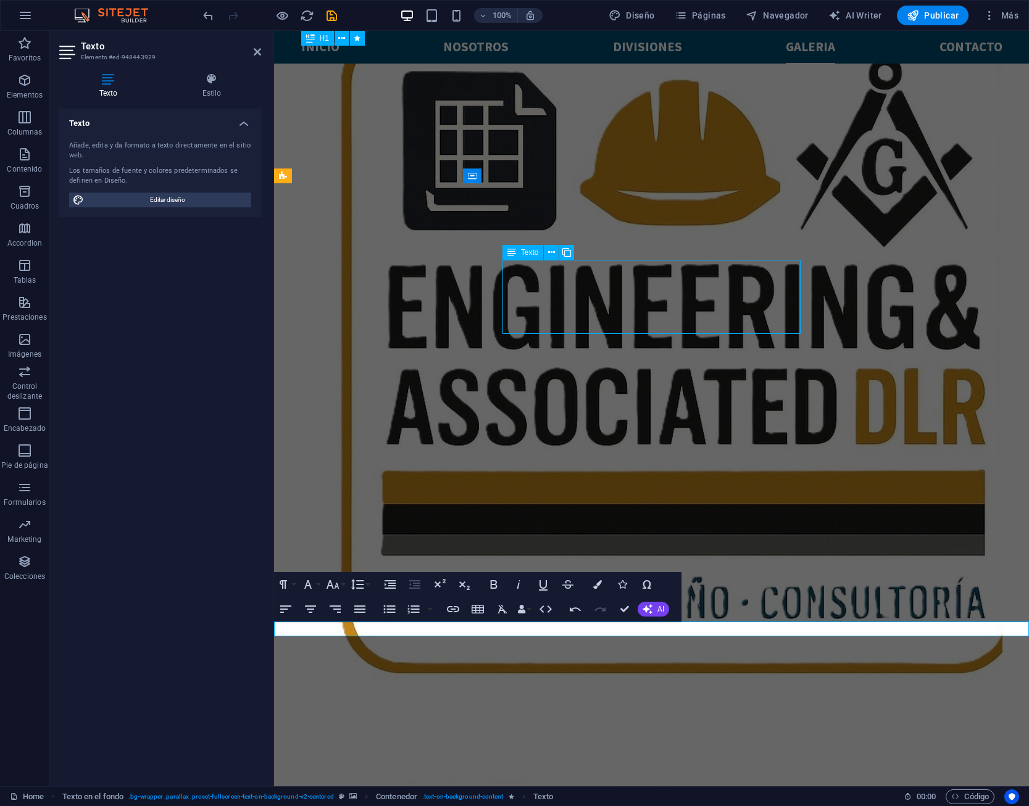
scroll to position [3512, 0]
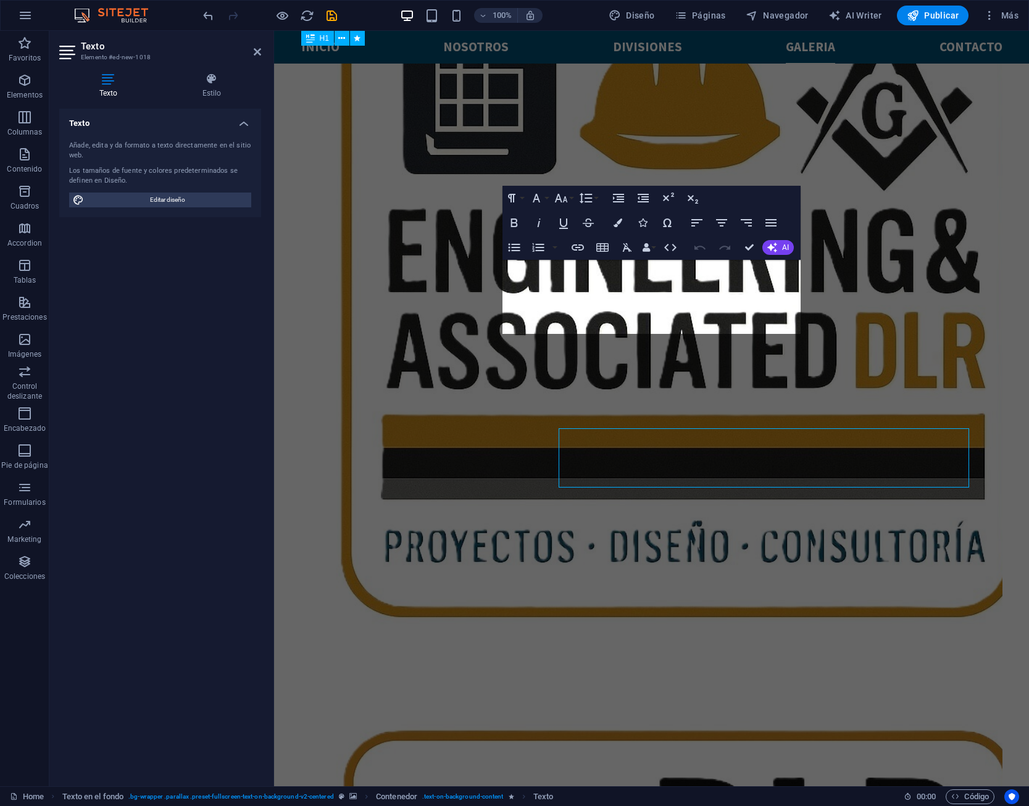
scroll to position [3456, 0]
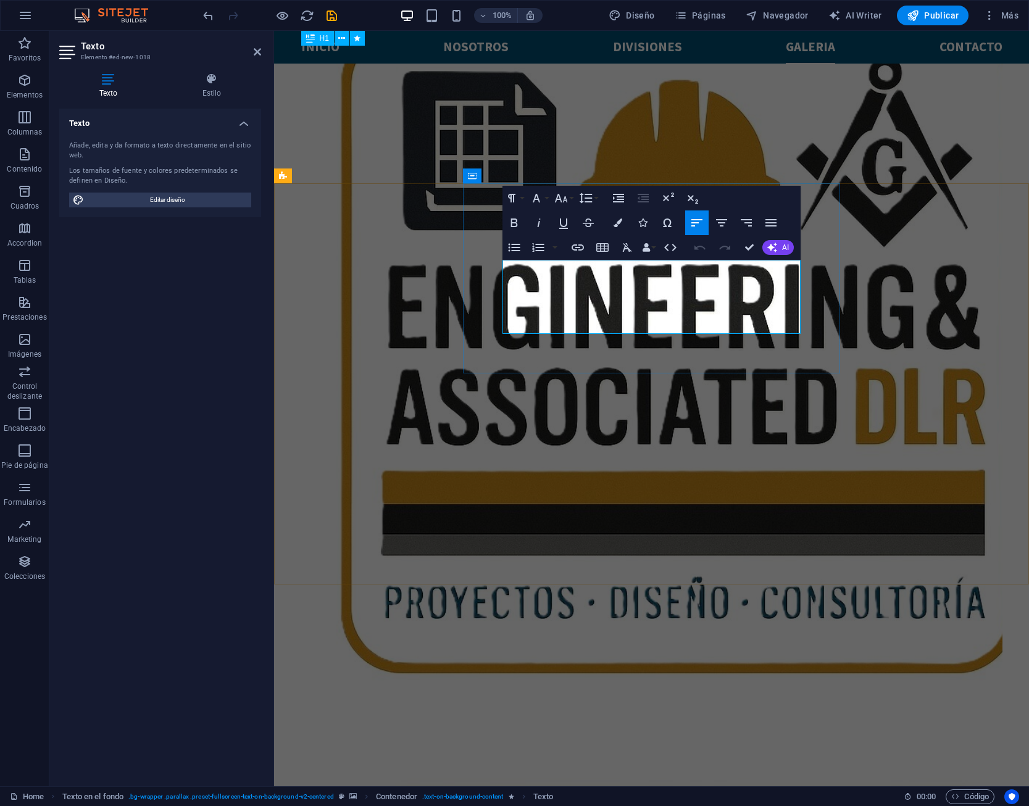
drag, startPoint x: 690, startPoint y: 332, endPoint x: 505, endPoint y: 265, distance: 196.9
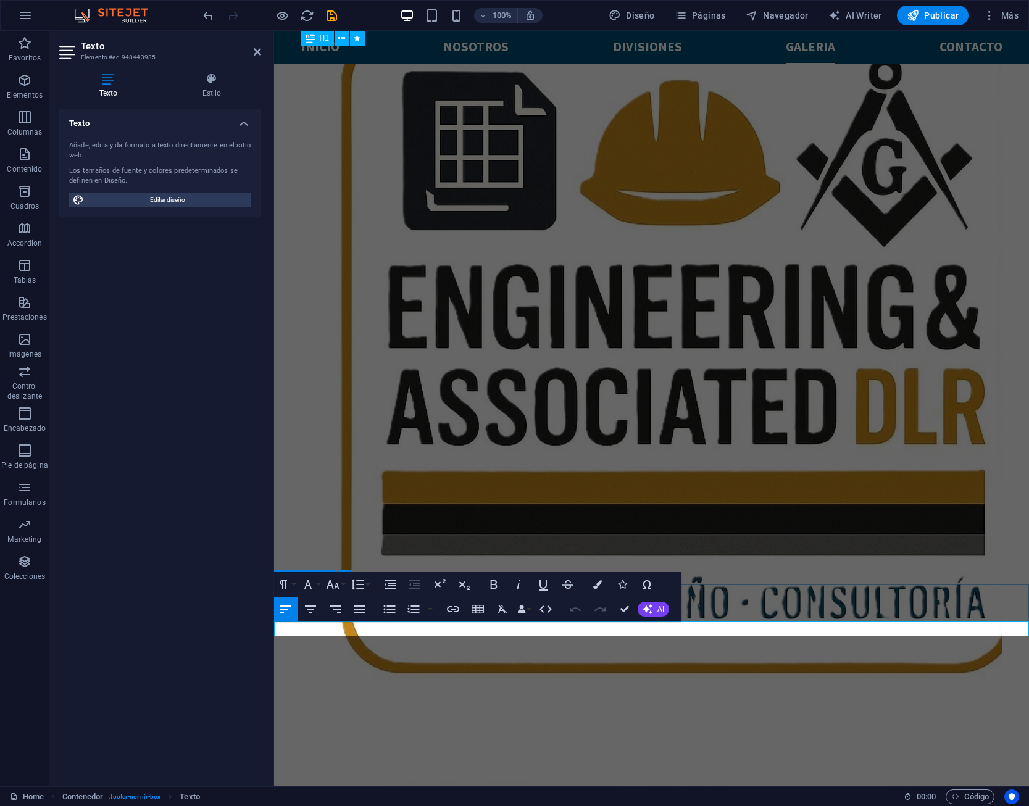
drag, startPoint x: 425, startPoint y: 634, endPoint x: 546, endPoint y: 662, distance: 124.8
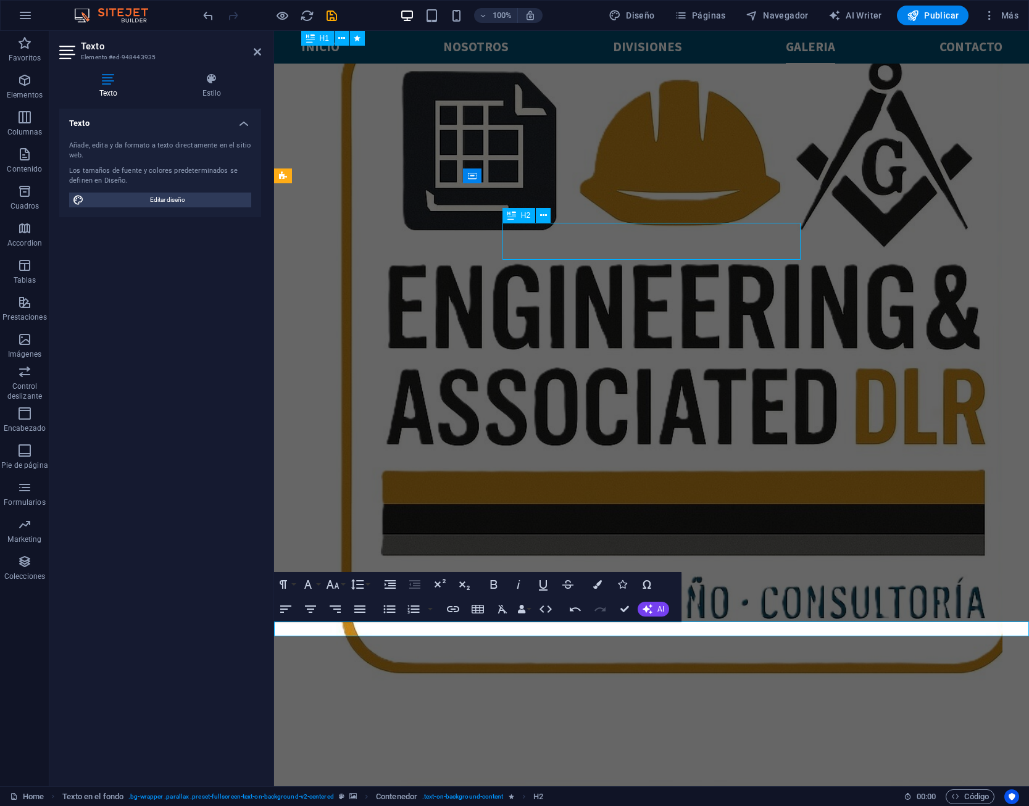
scroll to position [3512, 0]
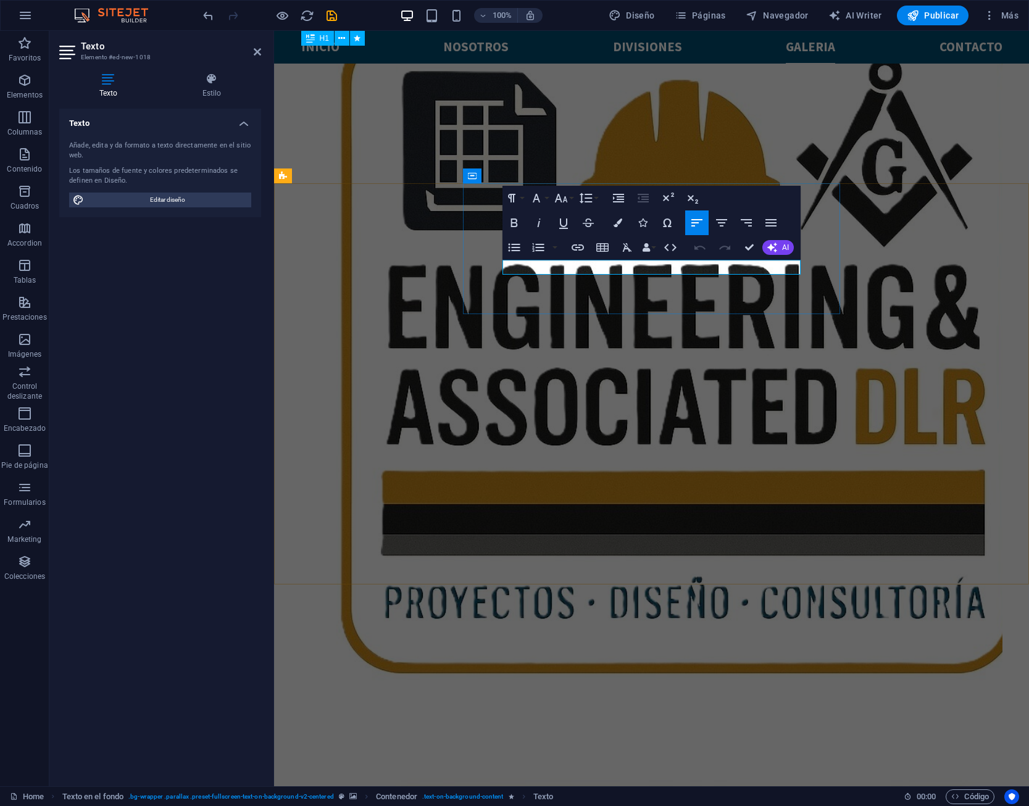
drag, startPoint x: 664, startPoint y: 282, endPoint x: 474, endPoint y: 254, distance: 192.3
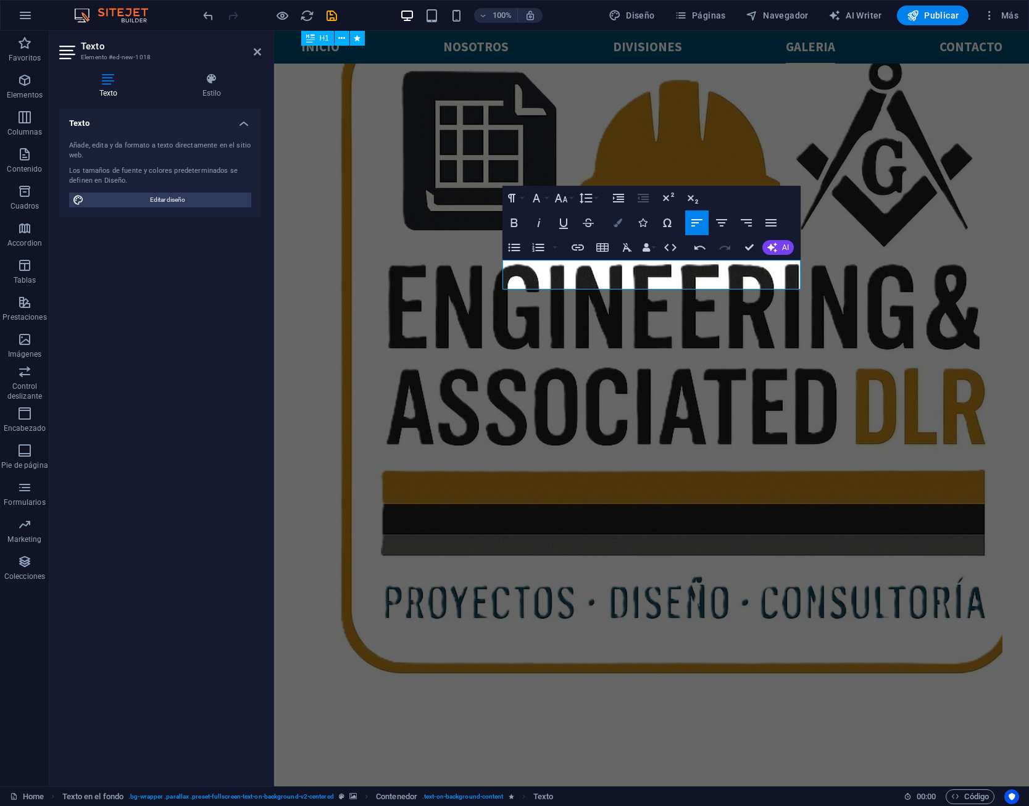
click at [626, 227] on button "Colors" at bounding box center [617, 223] width 23 height 25
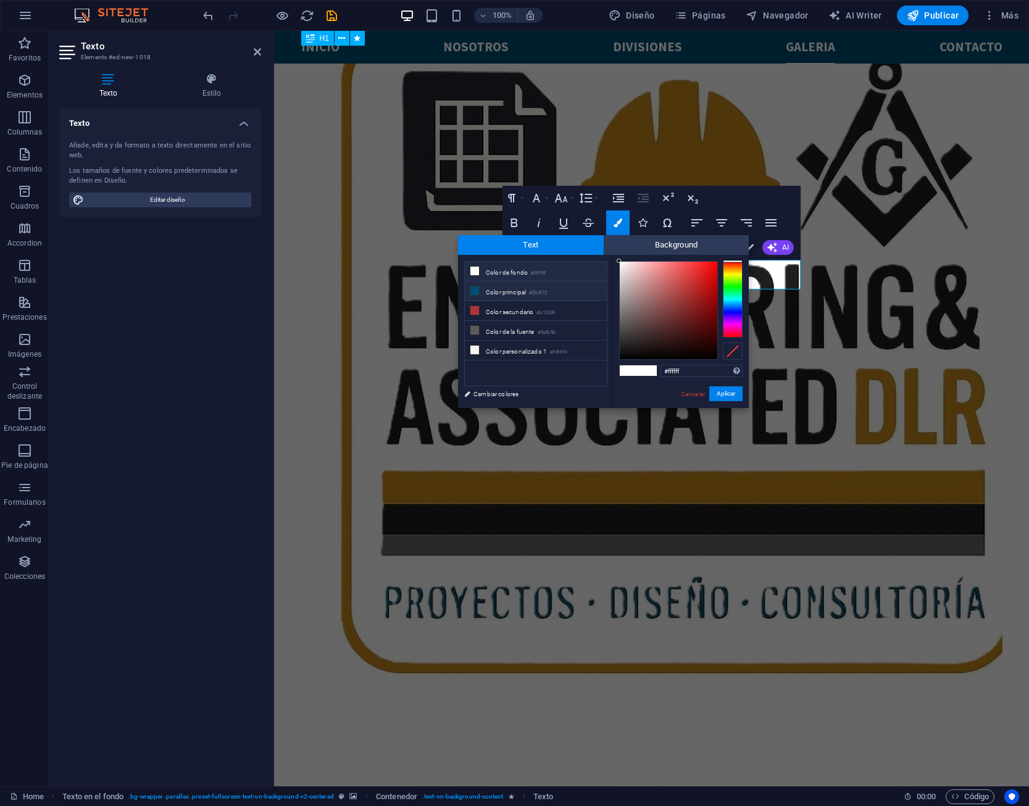
click at [552, 298] on li "Color principal #004f73" at bounding box center [536, 292] width 142 height 20
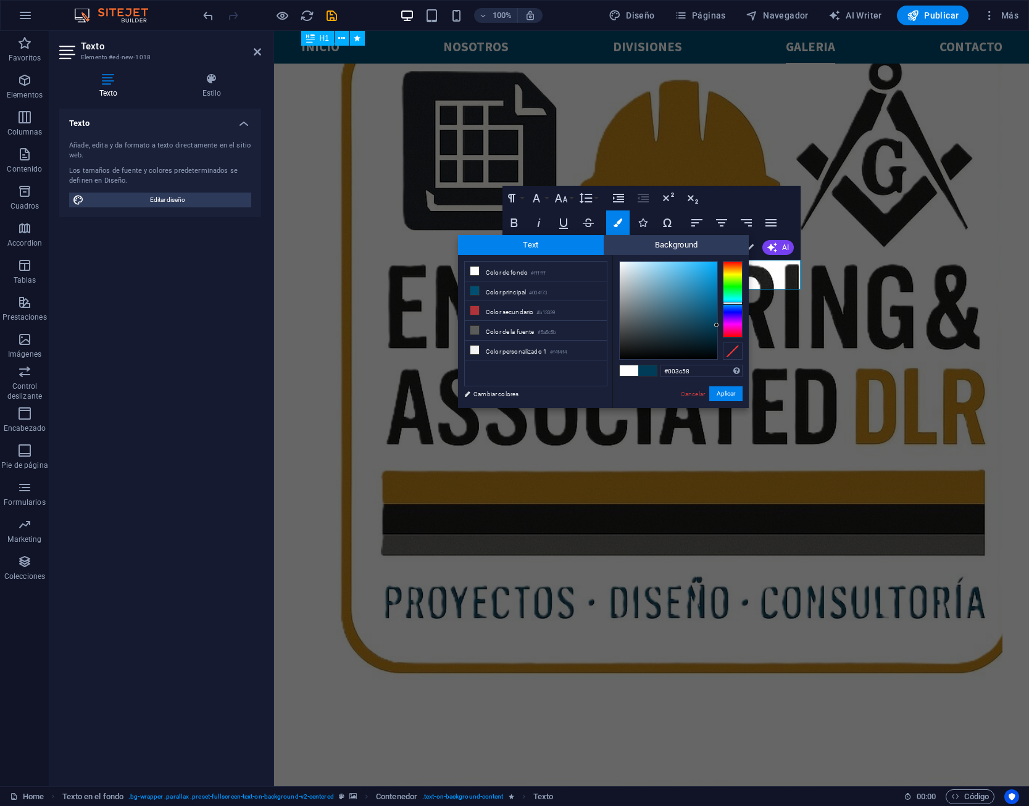
drag, startPoint x: 714, startPoint y: 322, endPoint x: 720, endPoint y: 325, distance: 6.9
click at [720, 325] on div at bounding box center [681, 310] width 124 height 99
type input "#000000"
click at [726, 400] on button "Aplicar" at bounding box center [726, 394] width 33 height 15
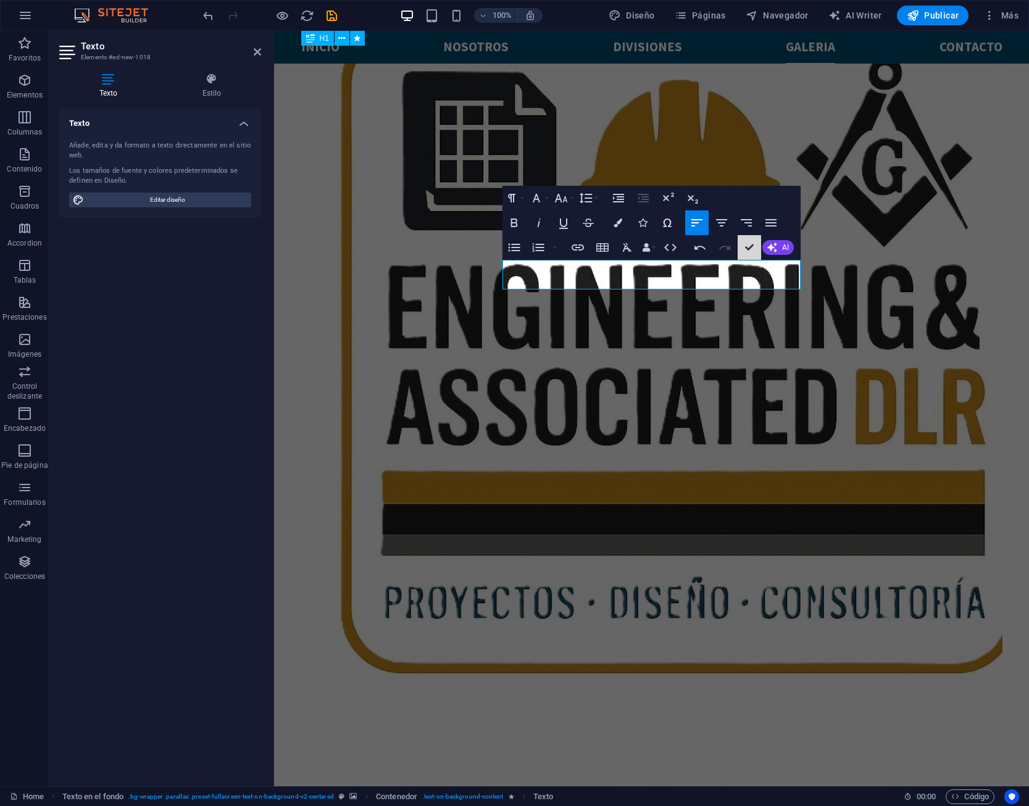
scroll to position [3512, 0]
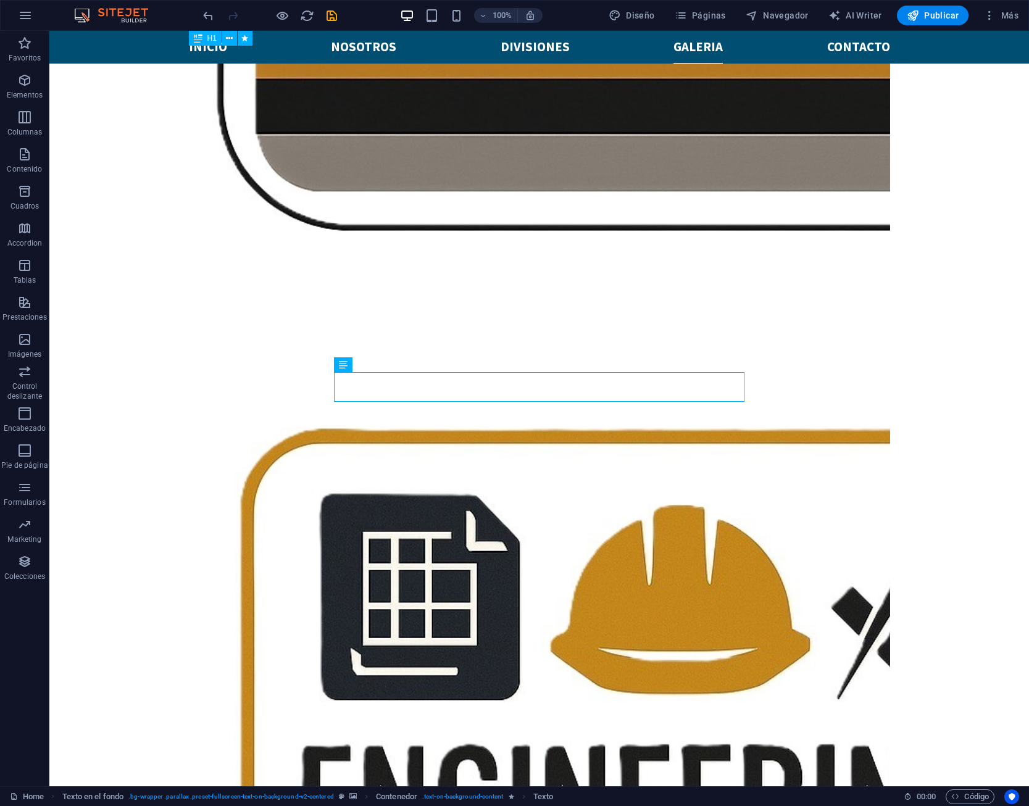
click at [868, 394] on div "H1 Banner Banner Contenedor H4 Contenedor Contenedor Cuadros Contenedor Texto C…" at bounding box center [539, 409] width 980 height 756
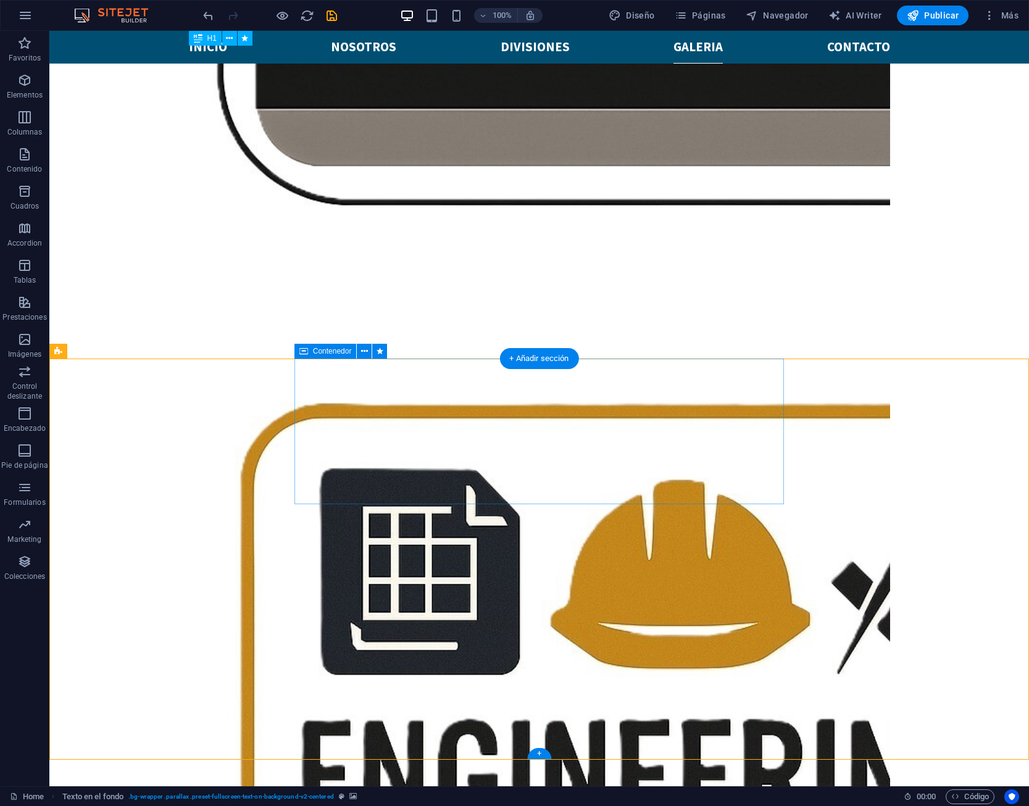
scroll to position [3575, 0]
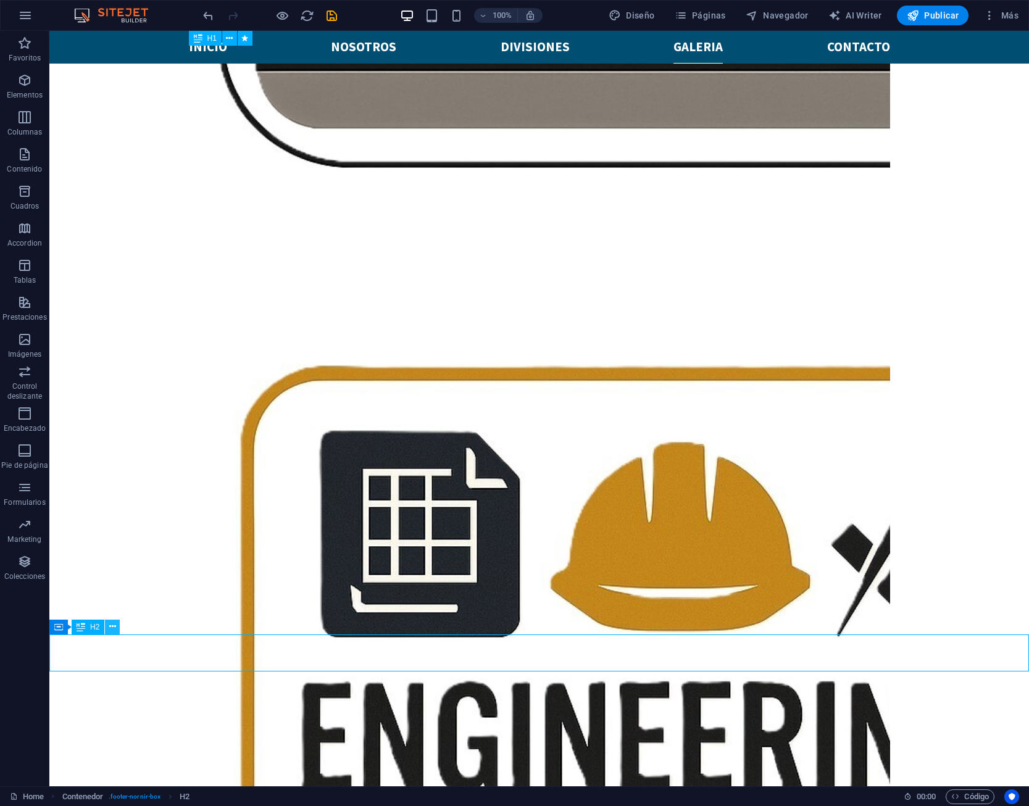
click at [117, 632] on button at bounding box center [112, 627] width 15 height 15
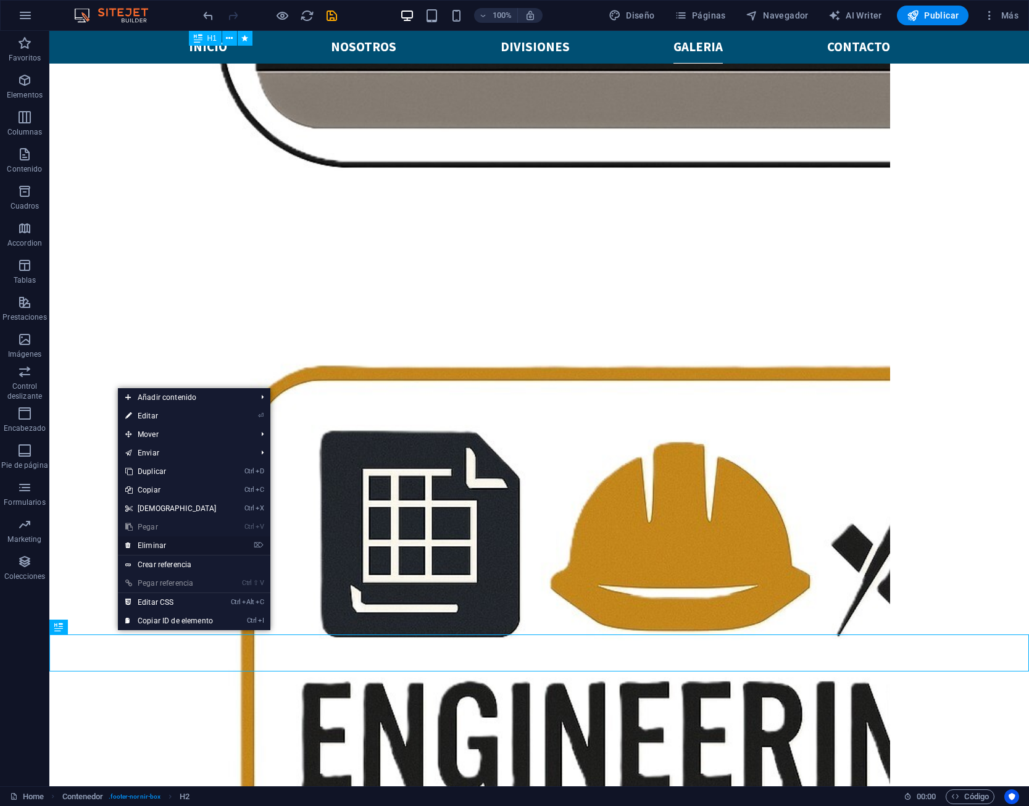
click at [155, 543] on link "⌦ Eliminar" at bounding box center [171, 546] width 106 height 19
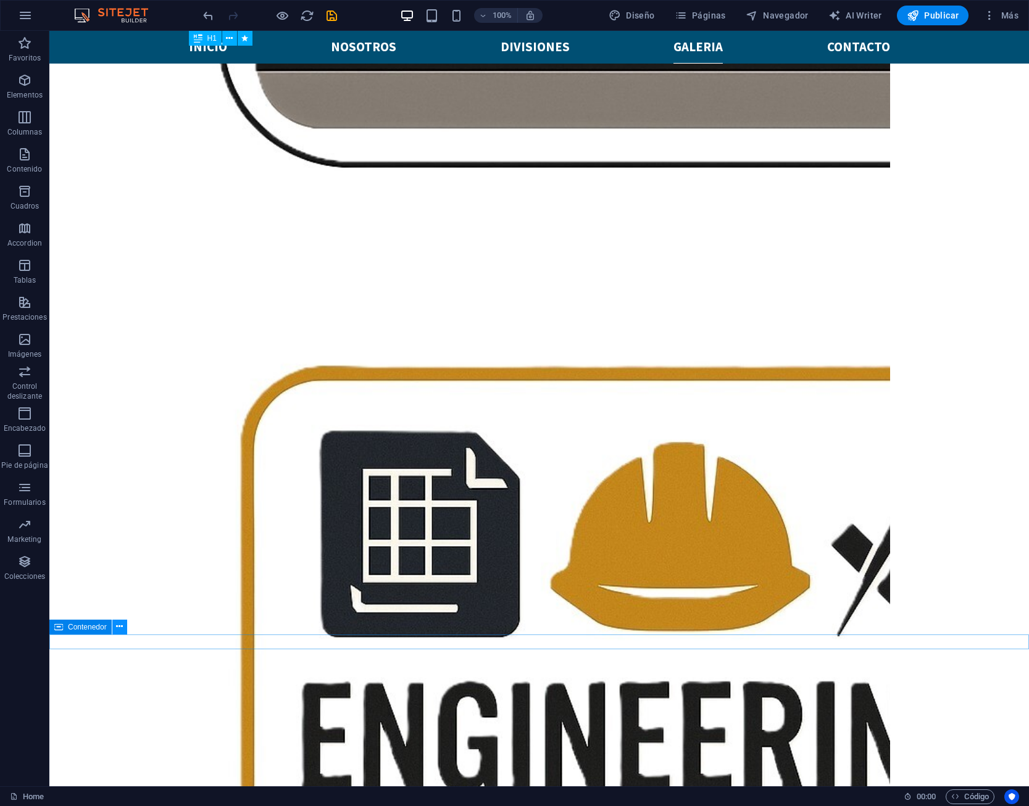
click at [119, 626] on icon at bounding box center [119, 627] width 7 height 13
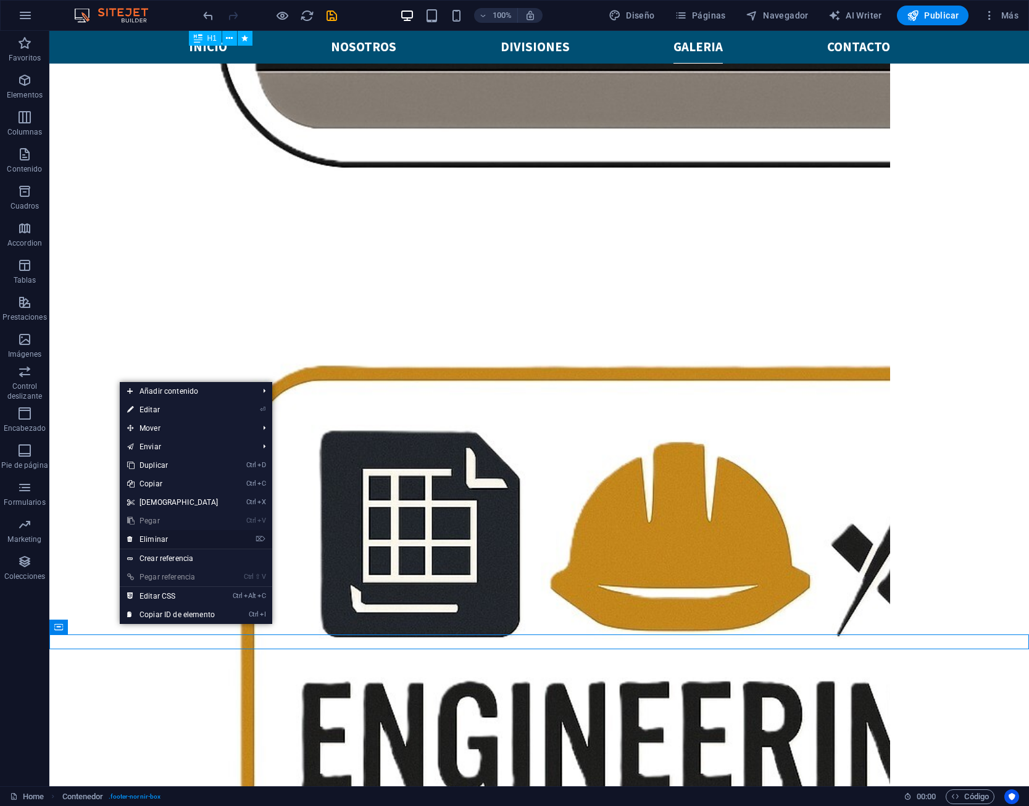
click at [167, 545] on link "⌦ Eliminar" at bounding box center [173, 539] width 106 height 19
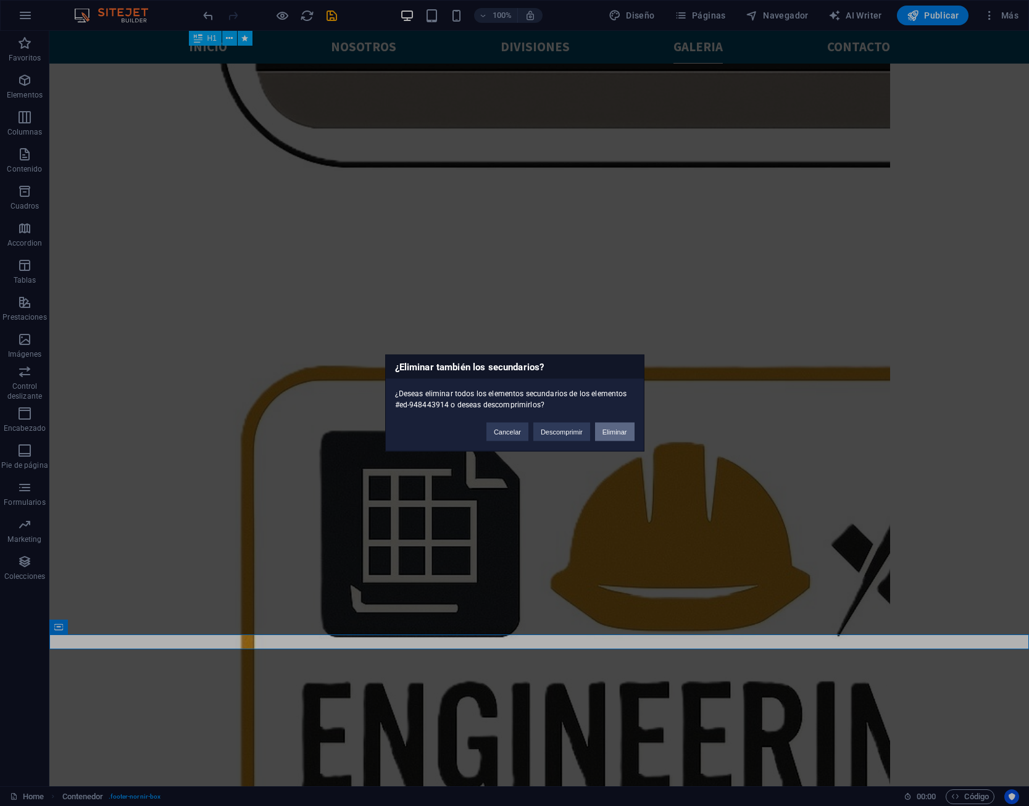
click at [615, 433] on button "Eliminar" at bounding box center [615, 432] width 40 height 19
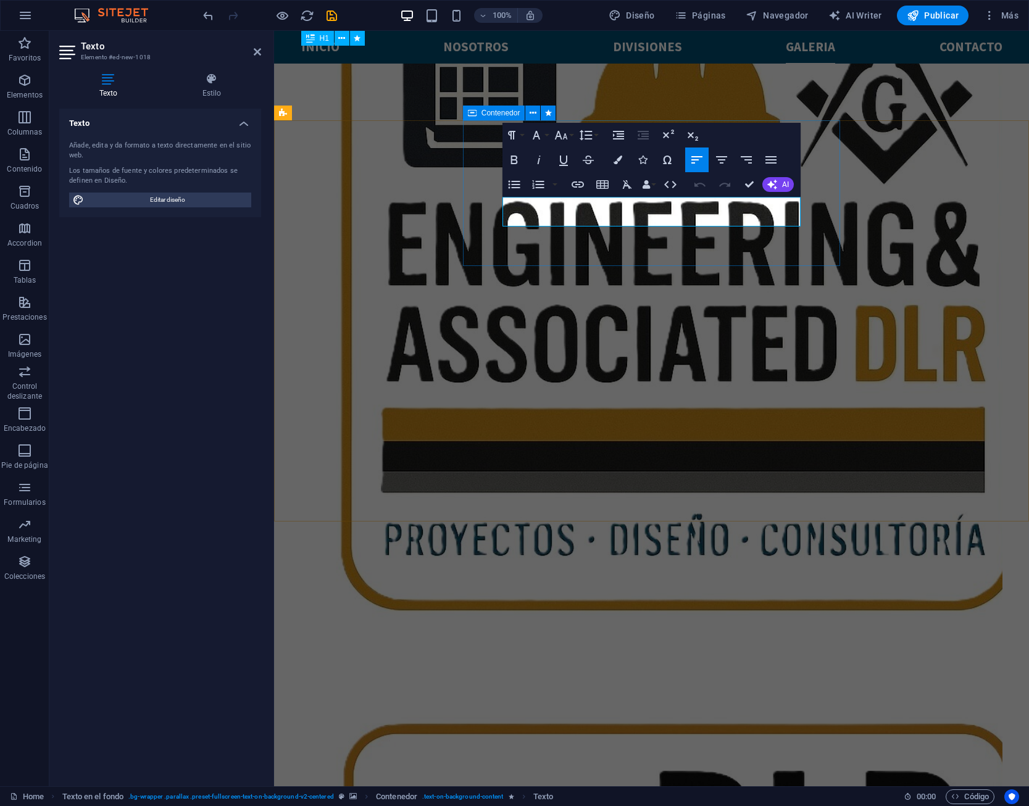
drag, startPoint x: 669, startPoint y: 220, endPoint x: 466, endPoint y: 194, distance: 205.4
click at [616, 159] on icon "button" at bounding box center [618, 160] width 9 height 9
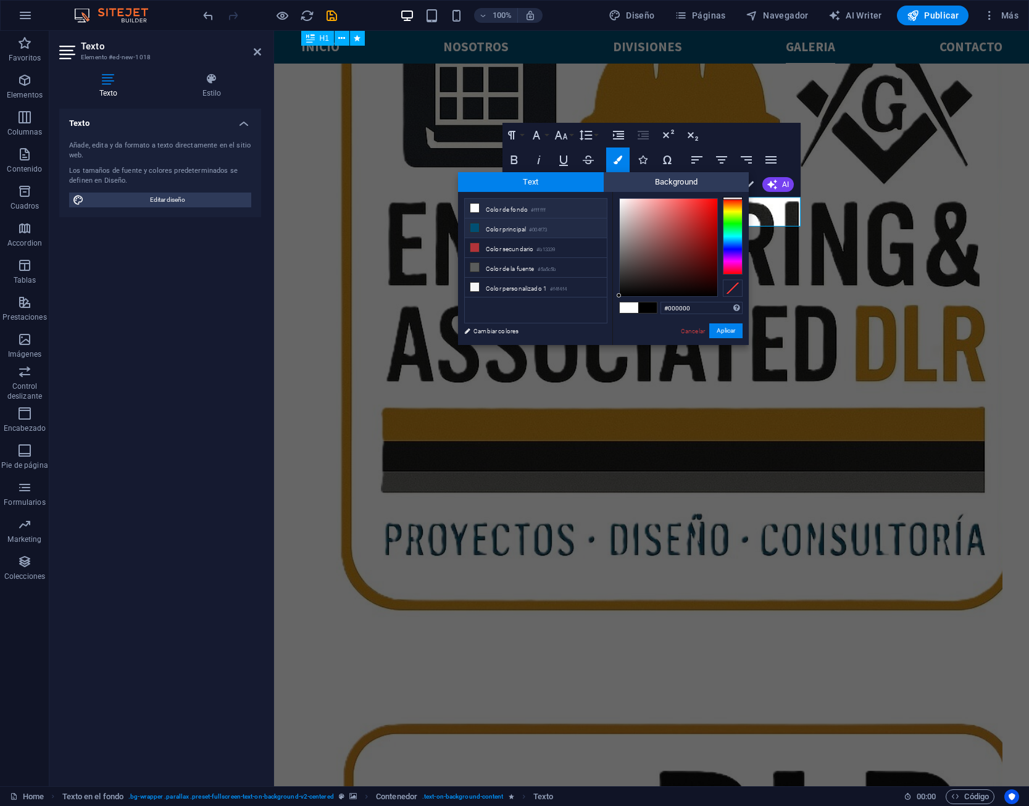
click at [537, 237] on li "Color principal #004f73" at bounding box center [536, 229] width 142 height 20
type input "#004a6b"
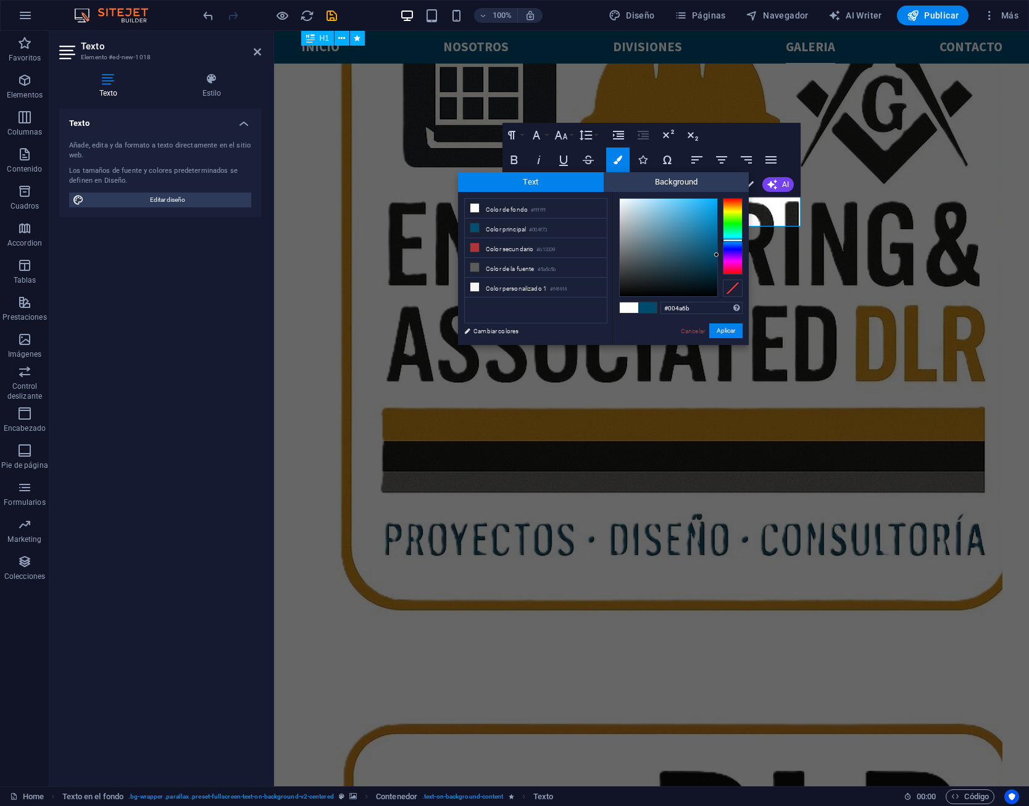
click at [717, 255] on div at bounding box center [669, 248] width 98 height 98
click at [736, 329] on button "Aplicar" at bounding box center [726, 331] width 33 height 15
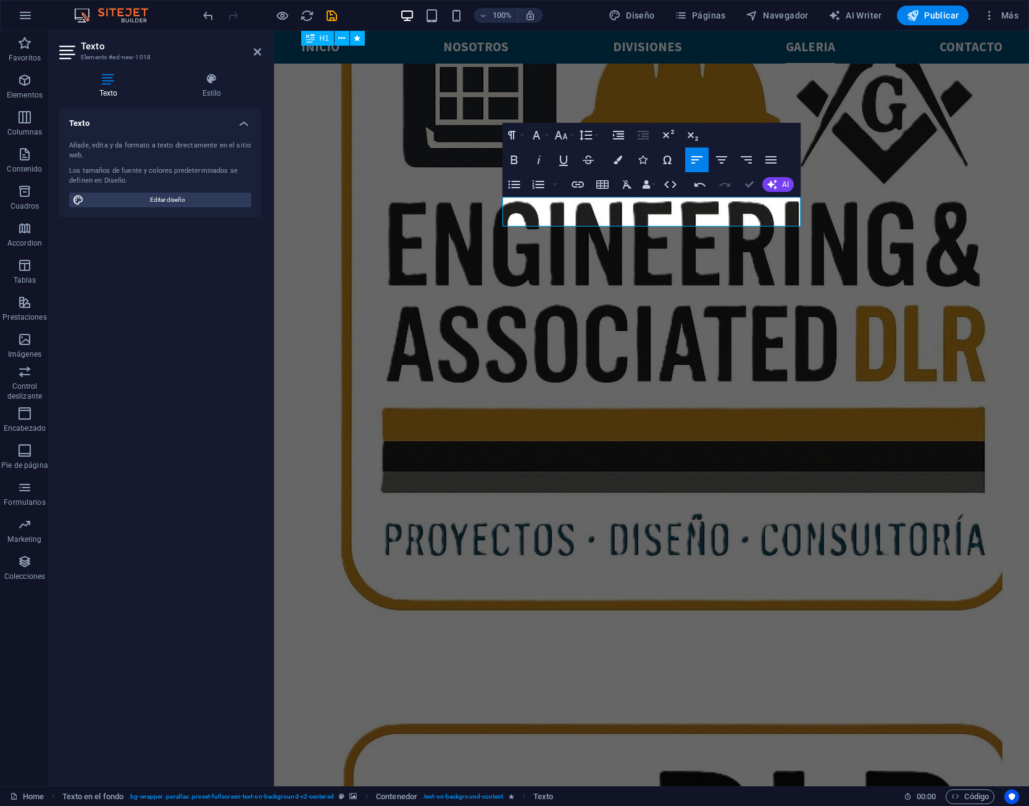
scroll to position [3575, 0]
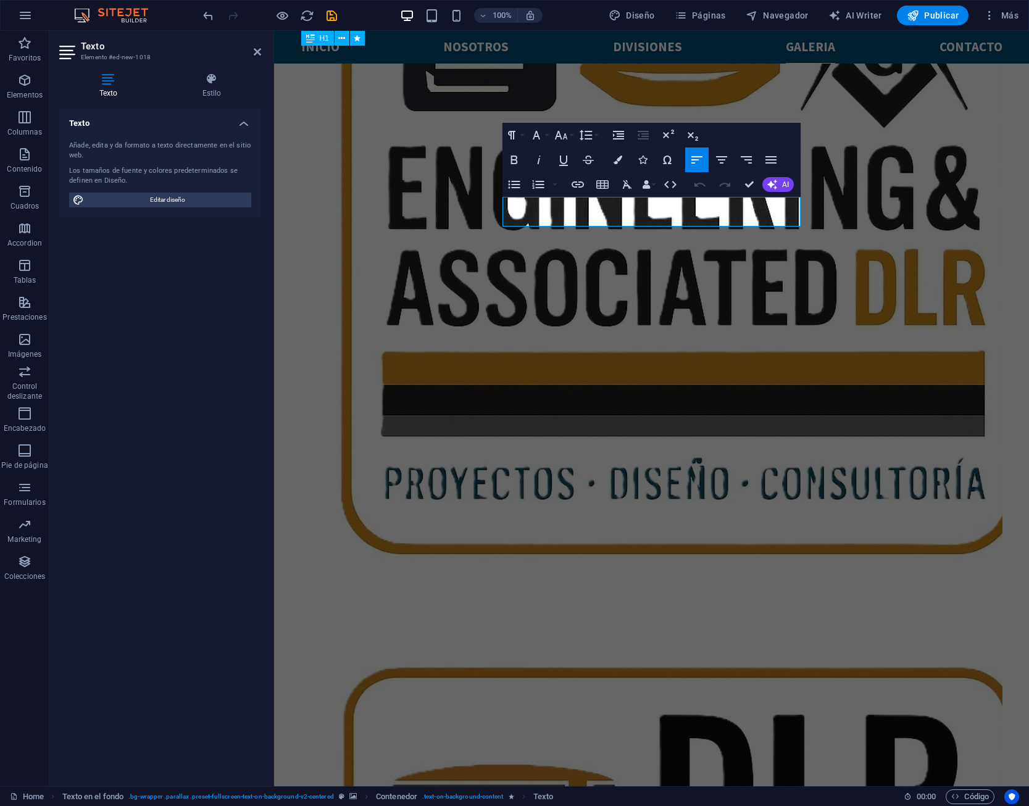
scroll to position [3519, 0]
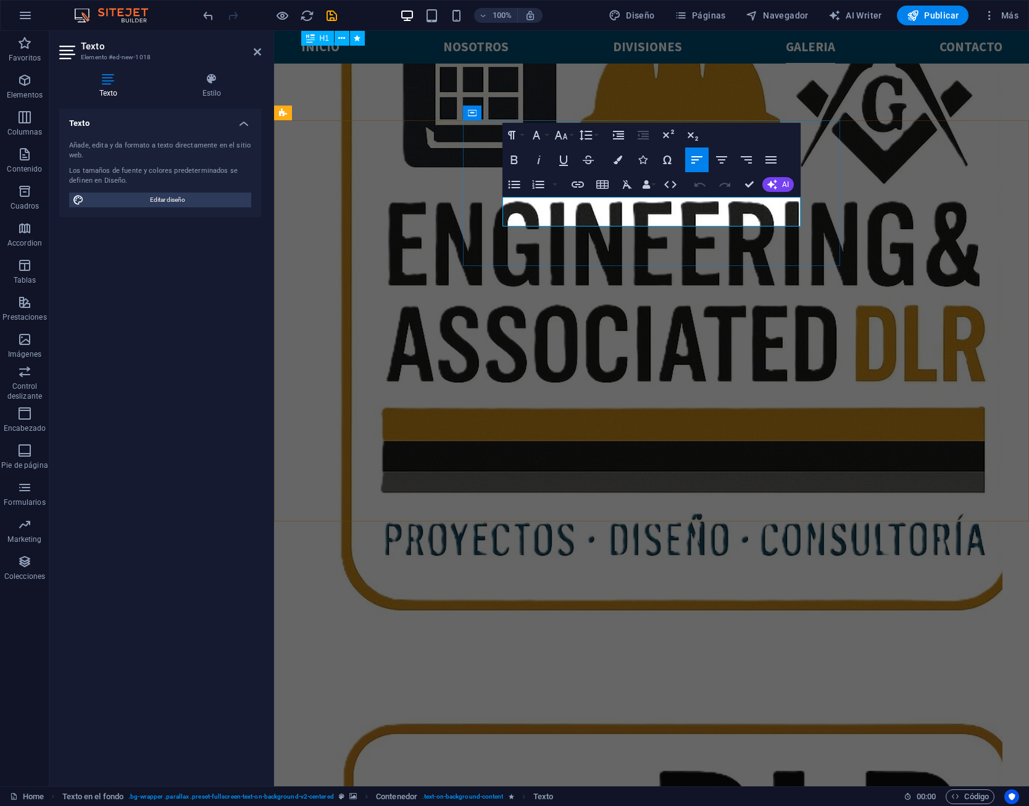
drag, startPoint x: 576, startPoint y: 220, endPoint x: 537, endPoint y: 222, distance: 38.3
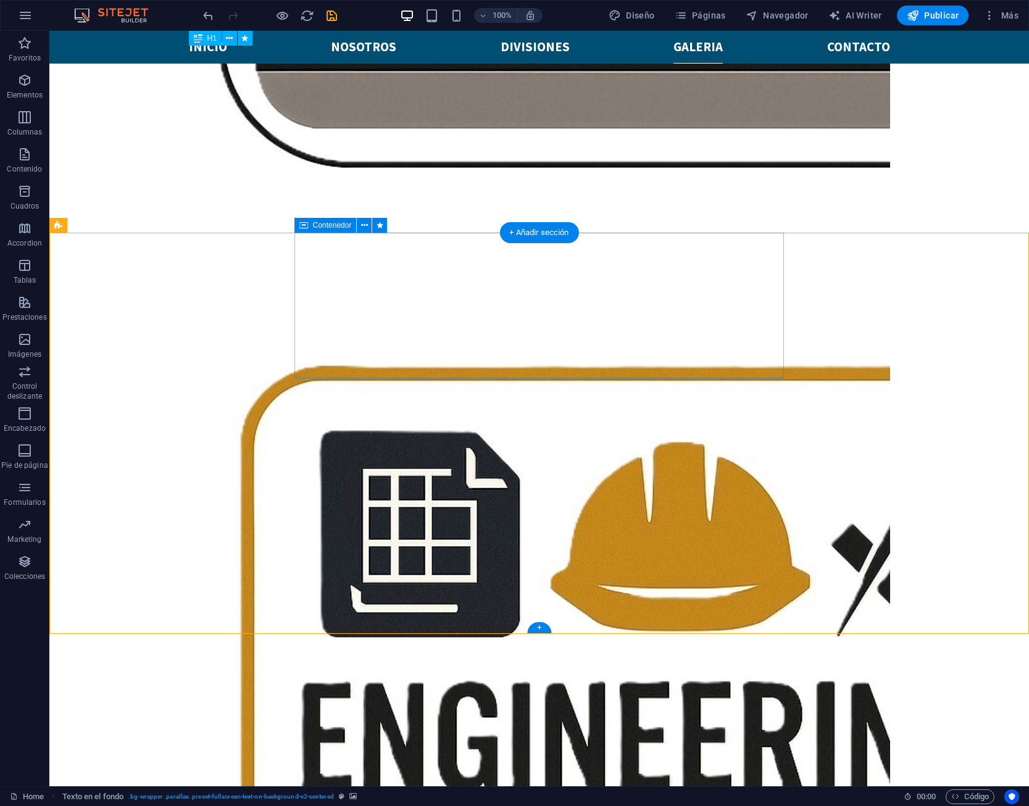
click at [360, 227] on button at bounding box center [364, 225] width 15 height 15
click at [366, 224] on icon at bounding box center [364, 225] width 7 height 13
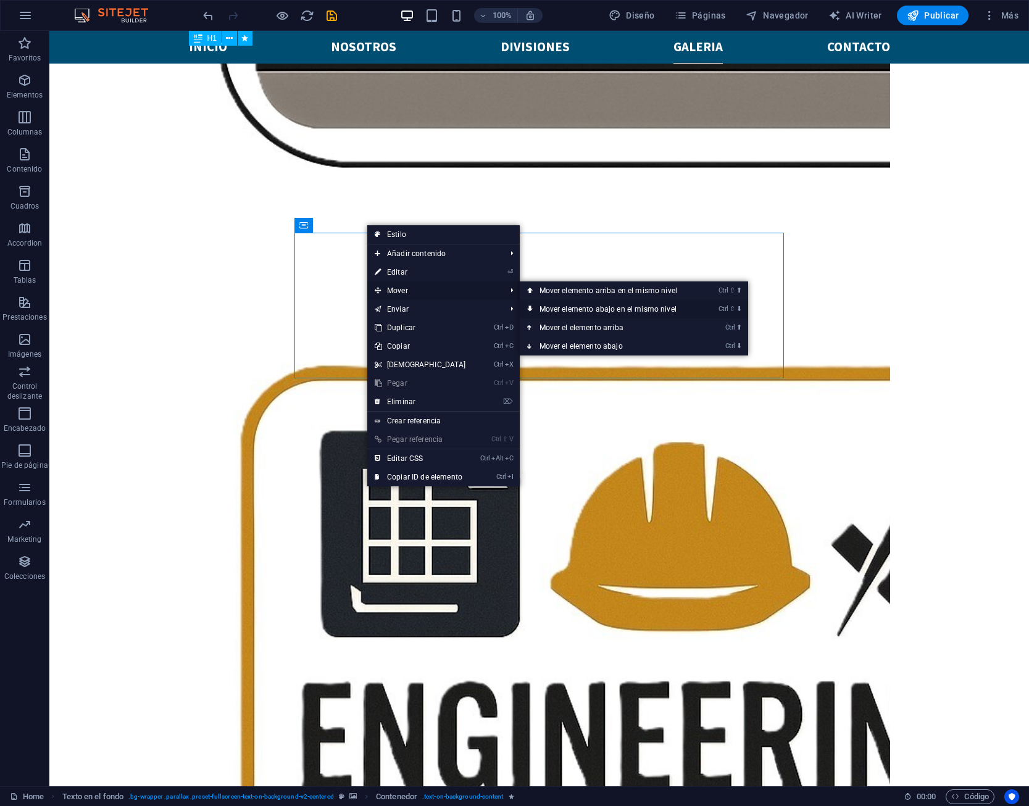
click at [547, 305] on link "Ctrl ⇧ ⬇ Mover elemento abajo en el mismo nivel" at bounding box center [611, 309] width 182 height 19
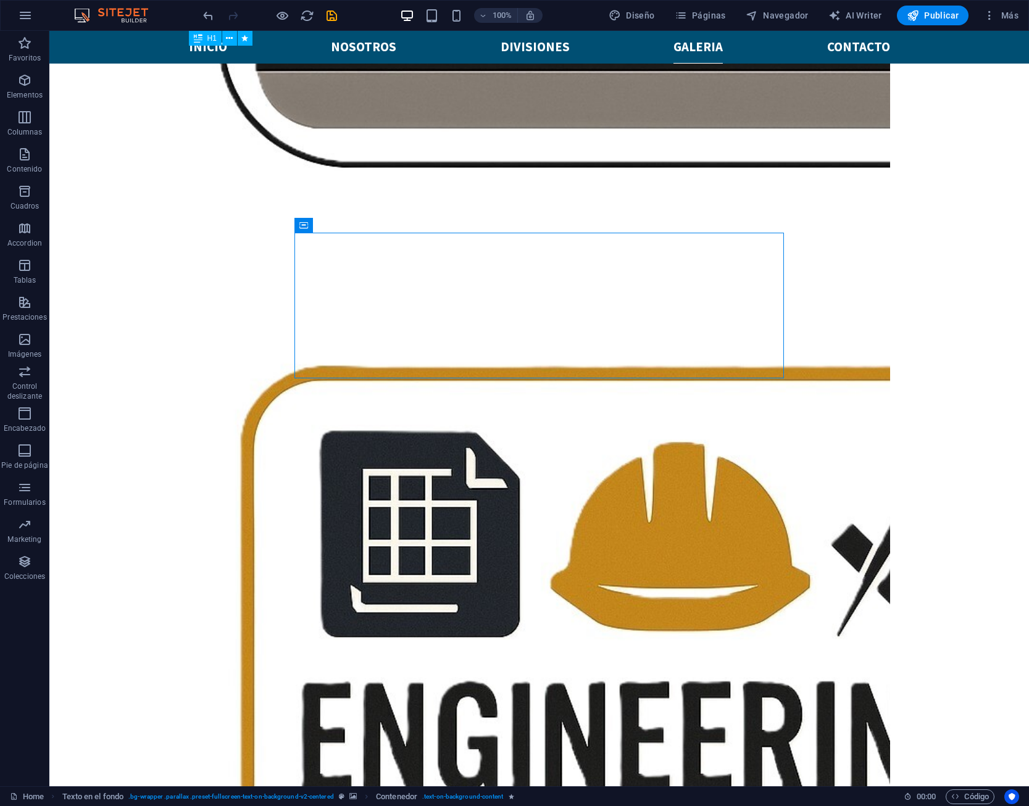
click at [323, 14] on div at bounding box center [270, 16] width 138 height 20
click at [336, 14] on icon "save" at bounding box center [332, 16] width 14 height 14
checkbox input "false"
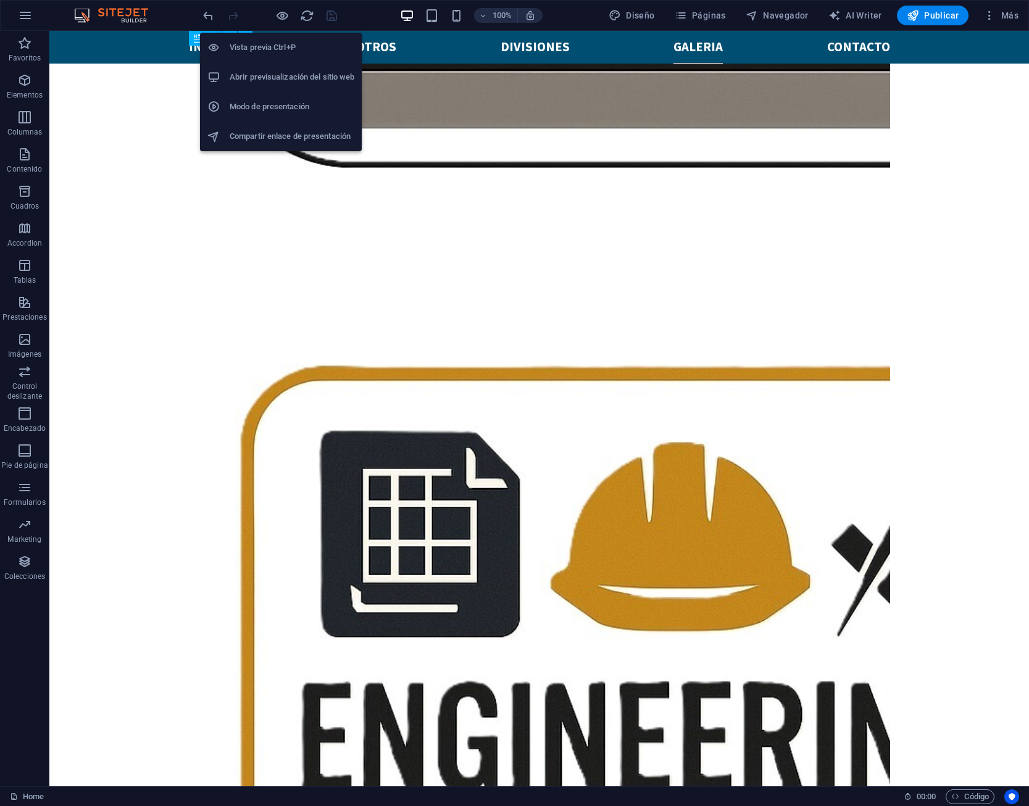
click at [282, 70] on h6 "Abrir previsualización del sitio web" at bounding box center [292, 77] width 125 height 15
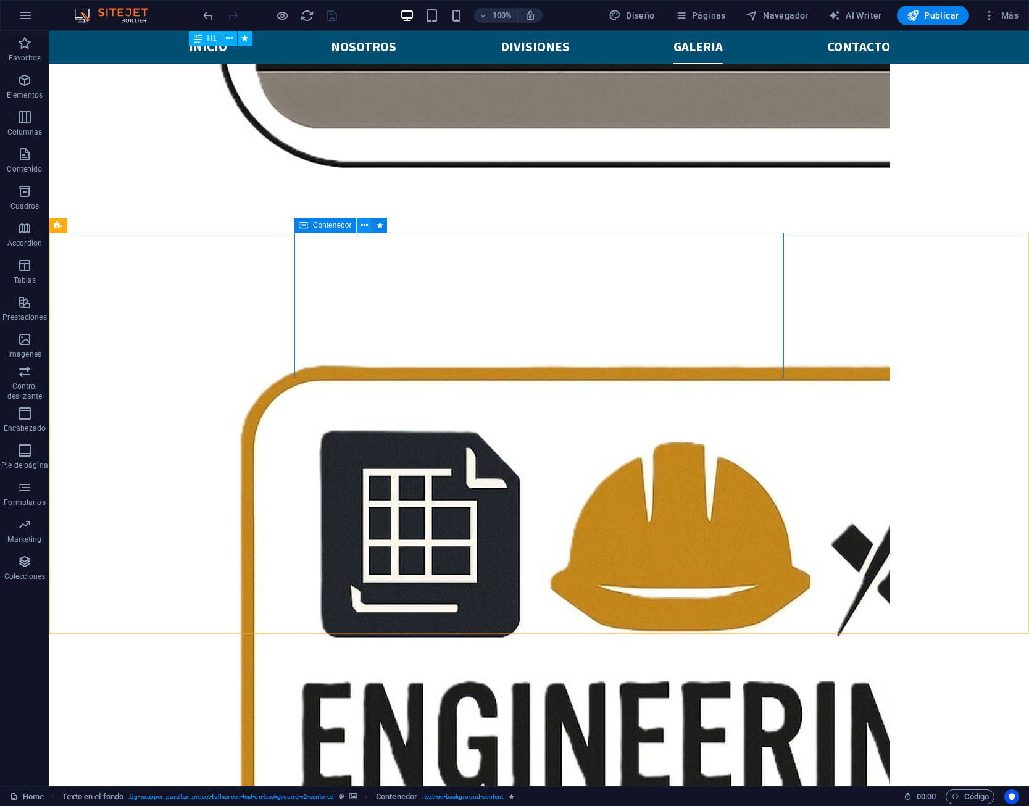
click at [370, 225] on button at bounding box center [364, 225] width 15 height 15
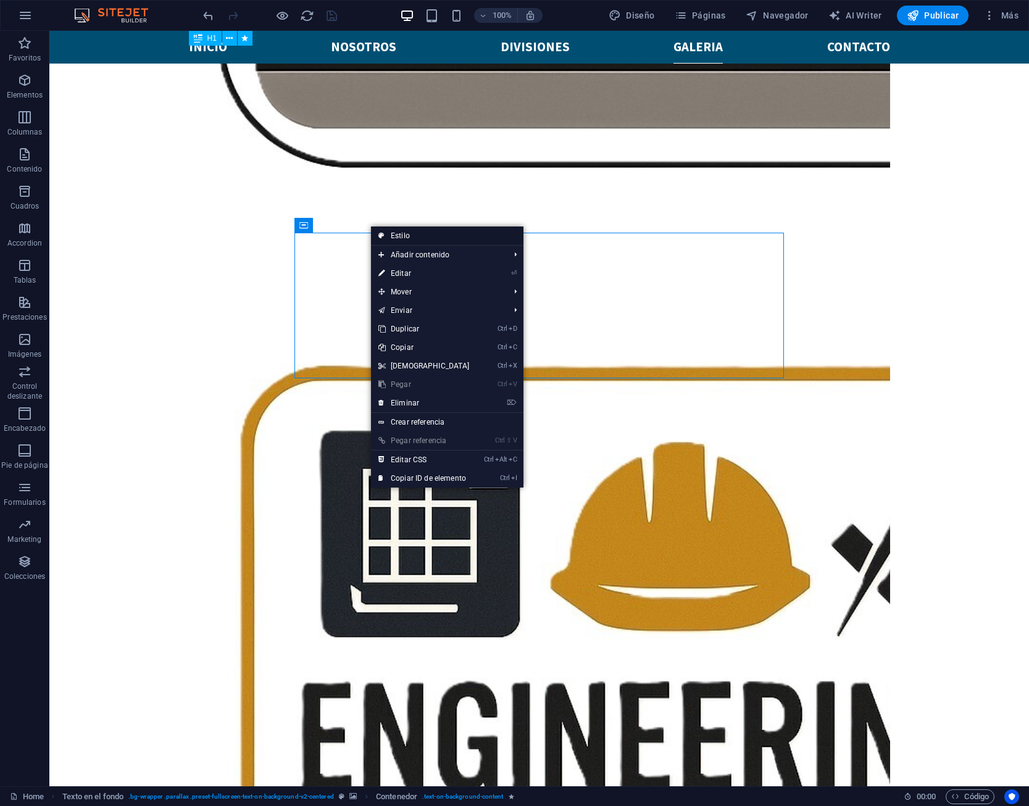
click at [446, 240] on link "Estilo" at bounding box center [447, 236] width 153 height 19
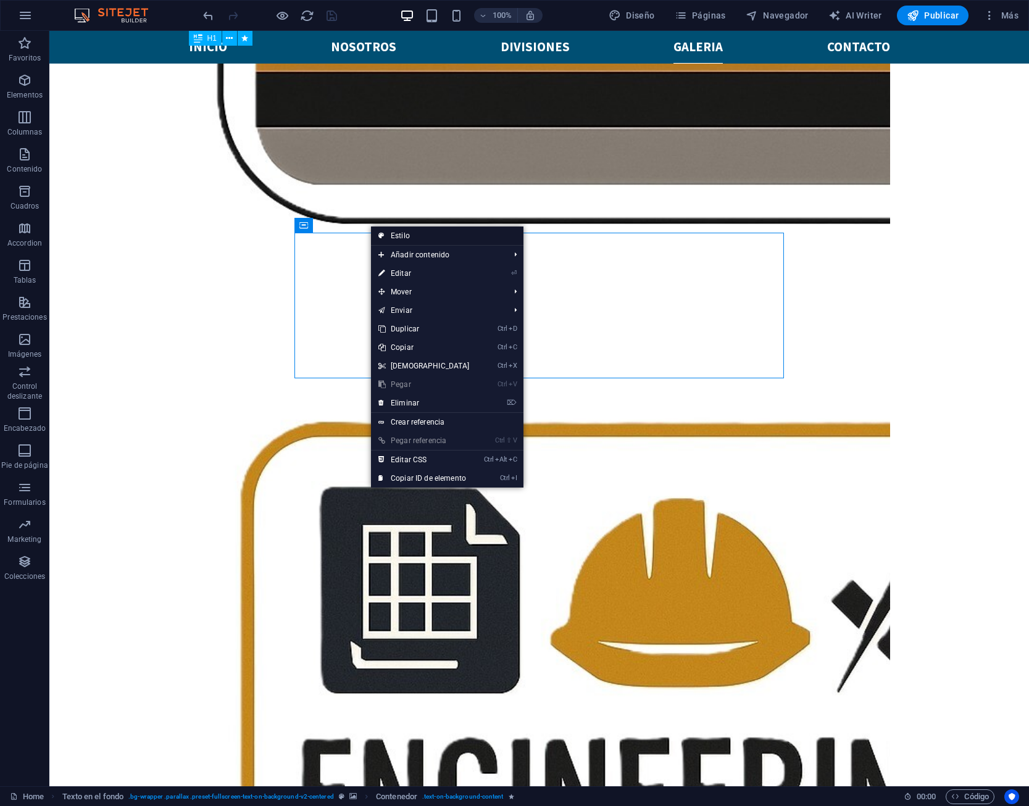
select select "%"
select select "rem"
select select "px"
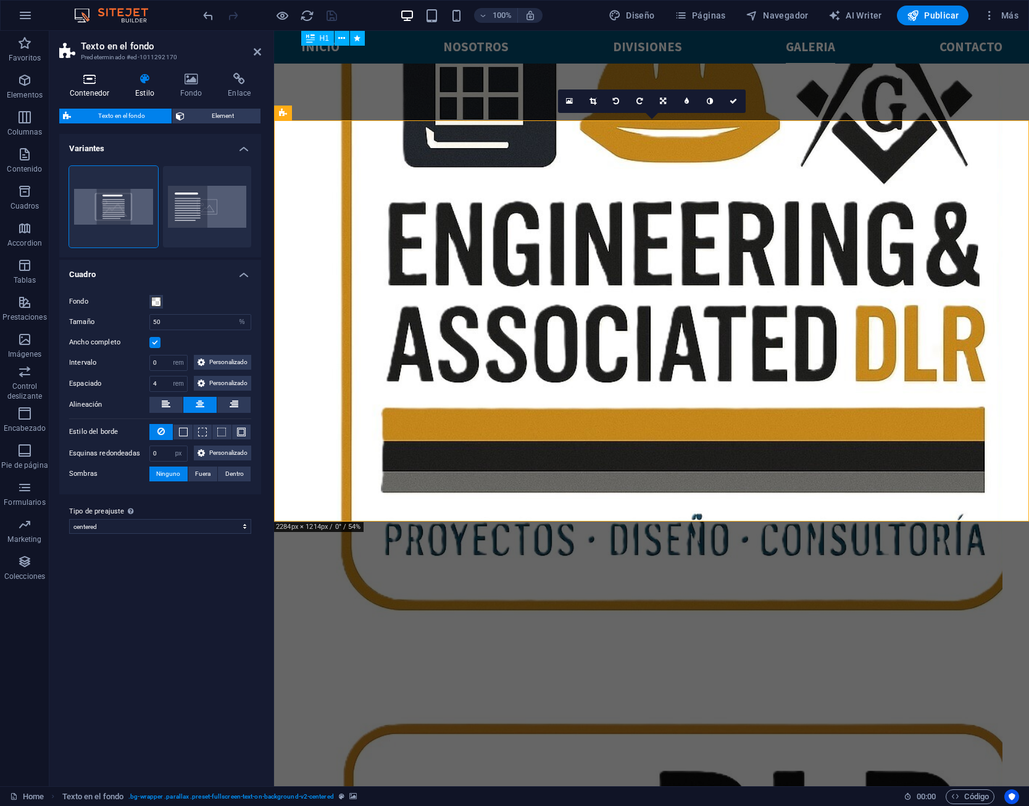
click at [100, 92] on h4 "Contenedor" at bounding box center [91, 86] width 65 height 26
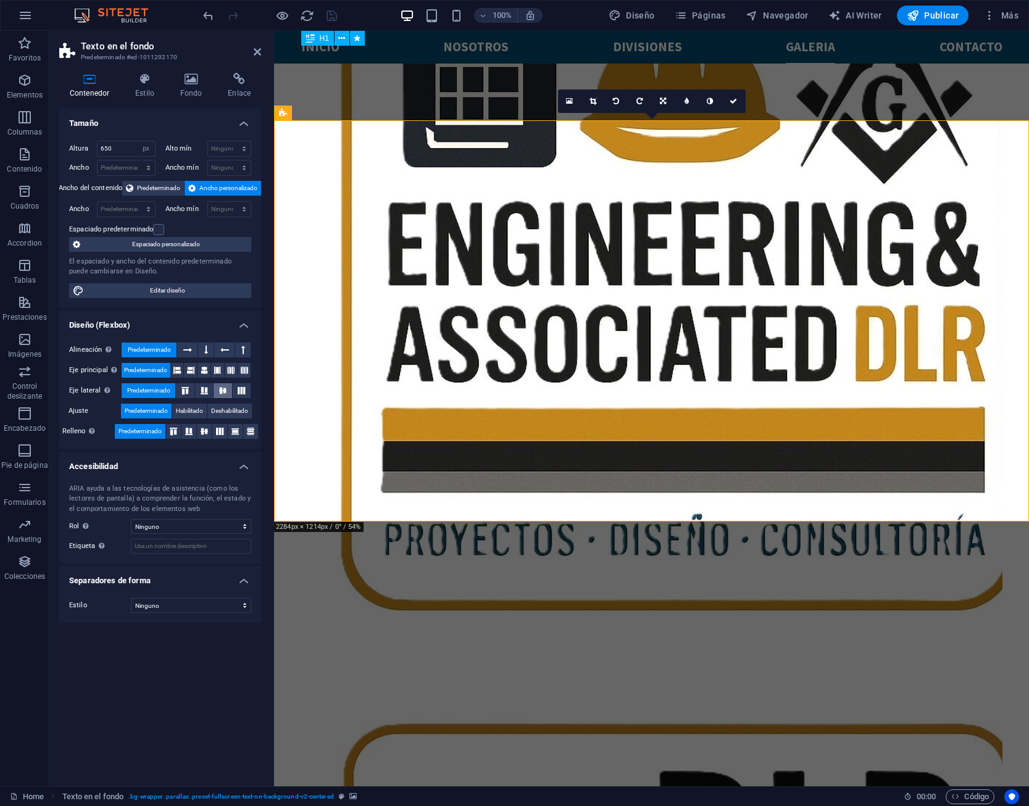
click at [226, 388] on icon at bounding box center [223, 390] width 15 height 7
click at [204, 375] on icon at bounding box center [204, 370] width 7 height 15
click at [199, 432] on icon at bounding box center [204, 431] width 15 height 7
click at [139, 372] on span "Predeterminado" at bounding box center [145, 370] width 43 height 15
click at [138, 391] on span "Predeterminado" at bounding box center [148, 390] width 43 height 15
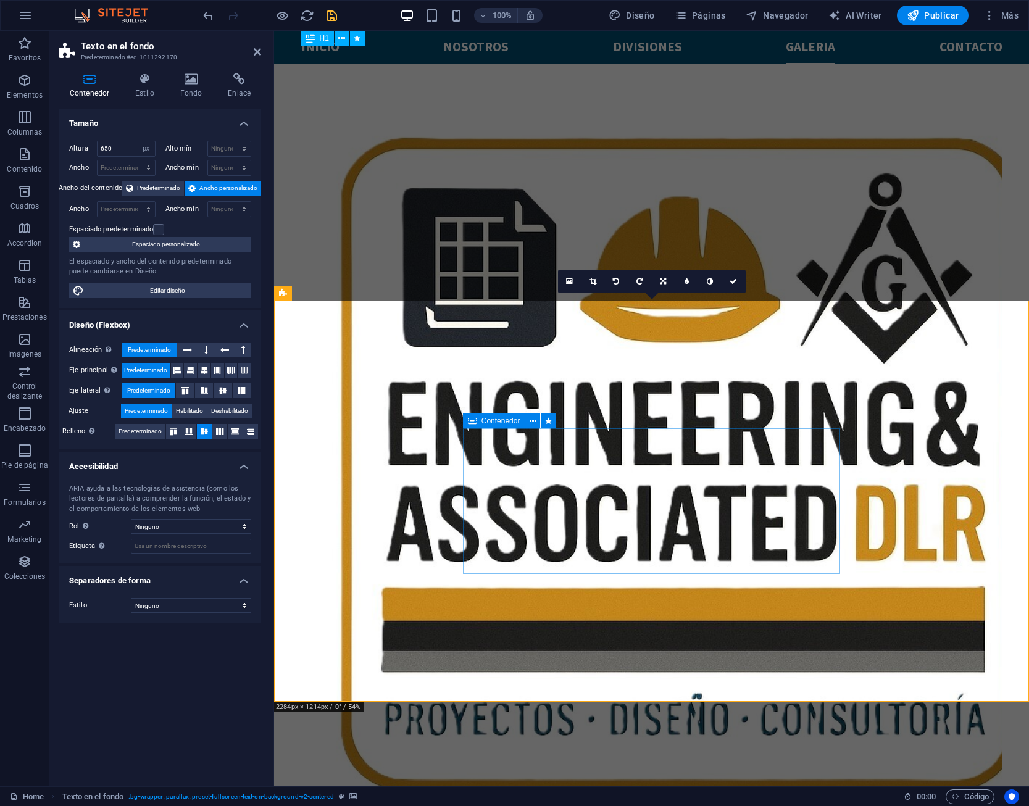
scroll to position [3356, 0]
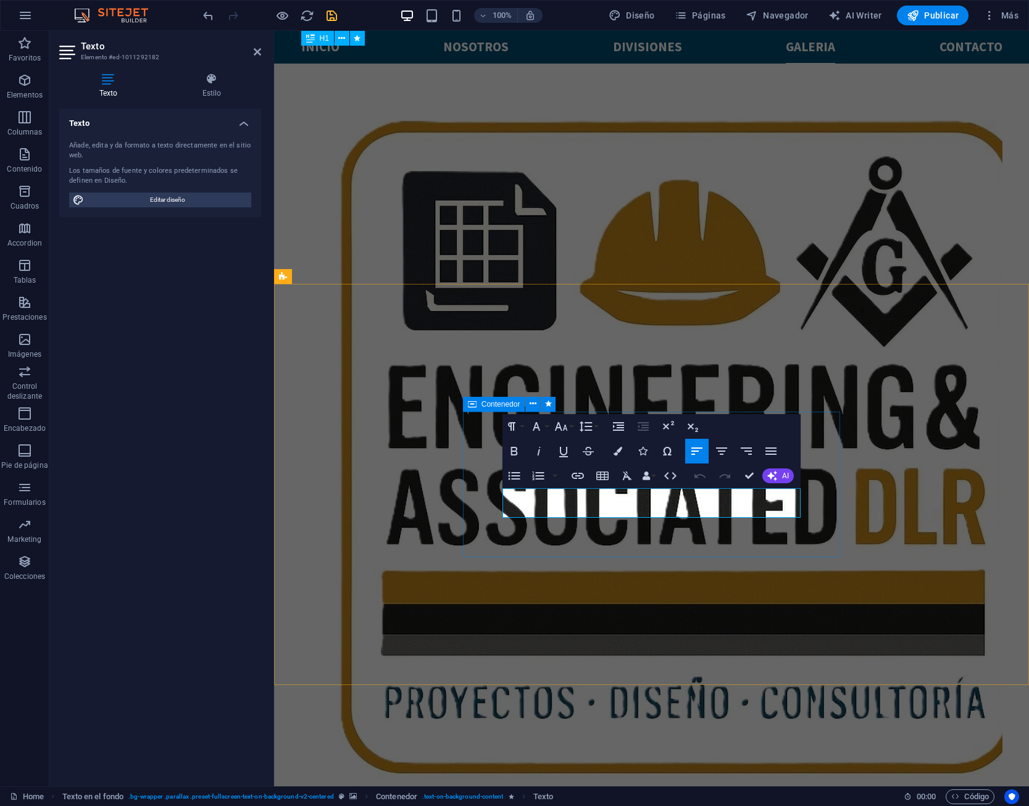
drag, startPoint x: 515, startPoint y: 498, endPoint x: 495, endPoint y: 500, distance: 20.4
drag, startPoint x: 519, startPoint y: 498, endPoint x: 500, endPoint y: 504, distance: 20.1
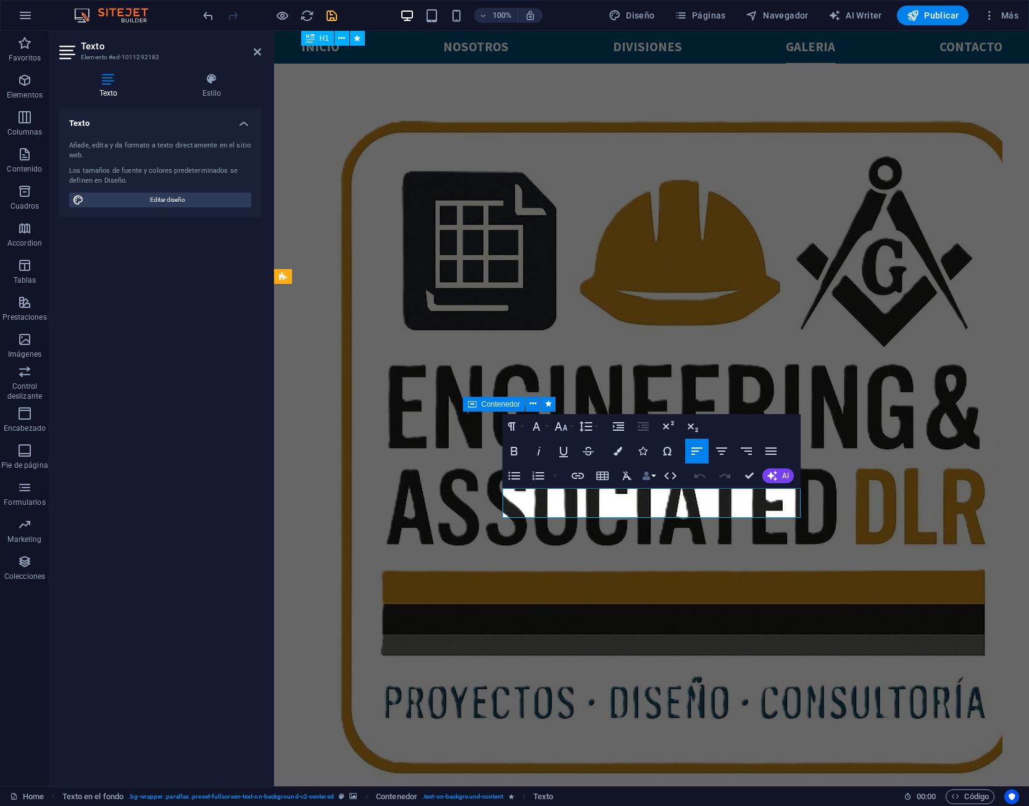
click at [654, 477] on button "Data Bindings" at bounding box center [648, 476] width 17 height 25
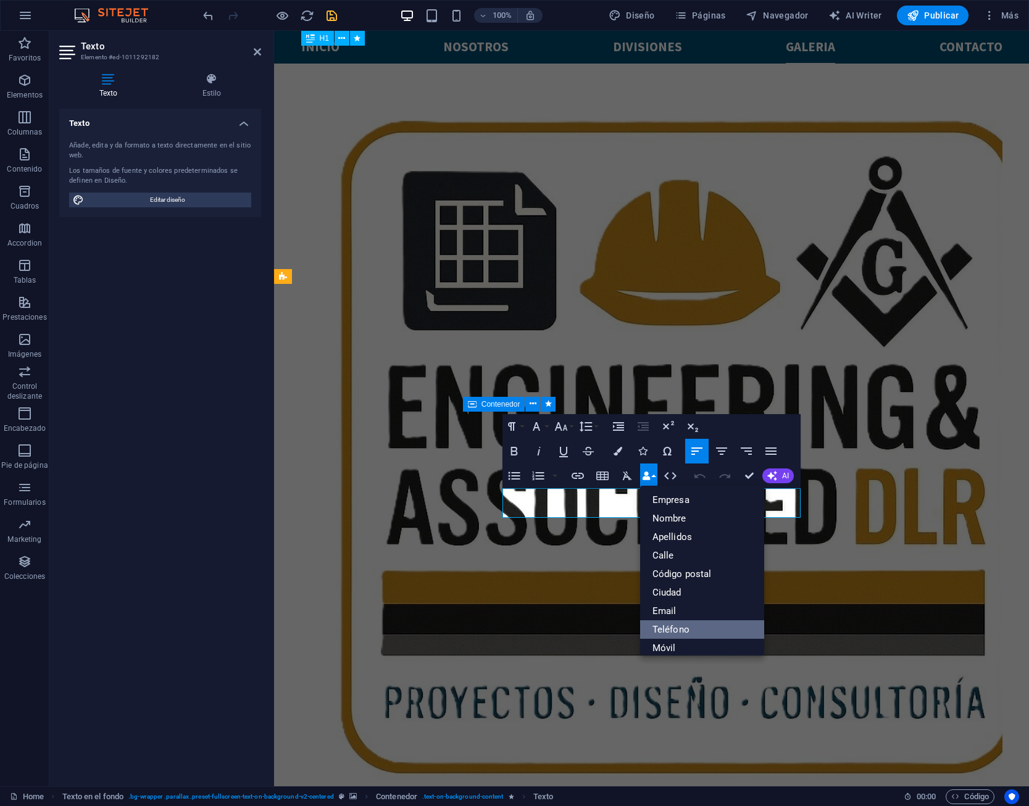
click at [675, 626] on link "Teléfono" at bounding box center [702, 630] width 124 height 19
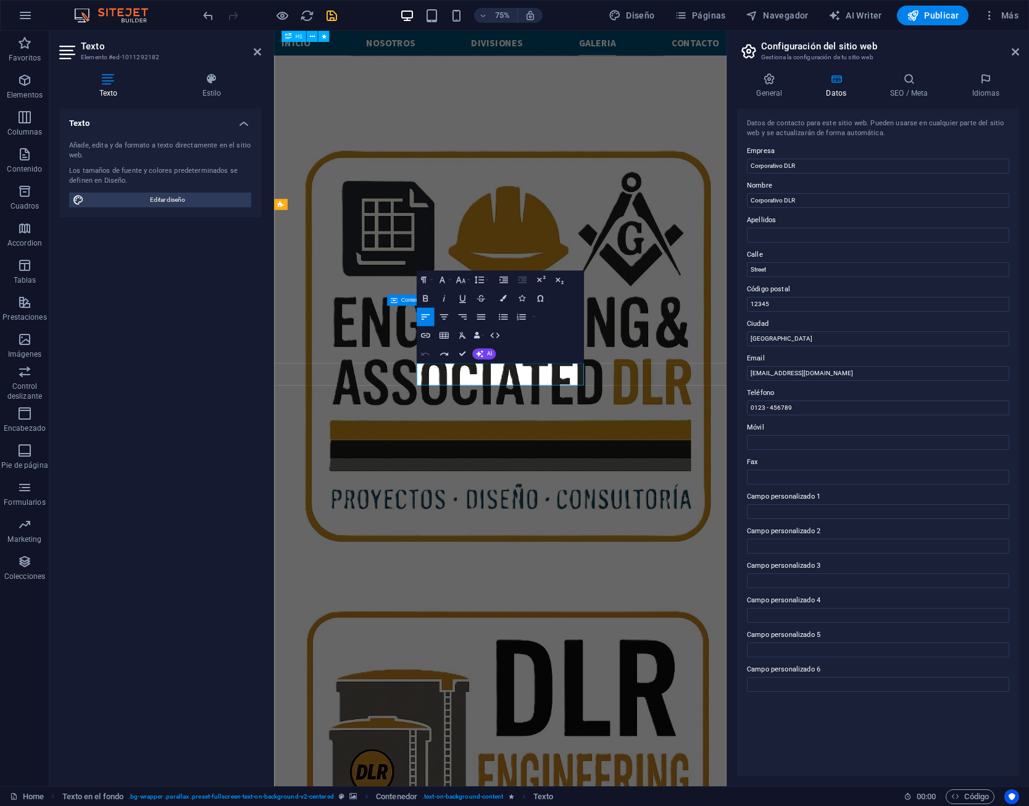
click at [1023, 52] on aside "Configuración del sitio web Gestiona la configuración de tu sitio web General D…" at bounding box center [878, 409] width 303 height 756
click at [1016, 52] on icon at bounding box center [1015, 52] width 7 height 10
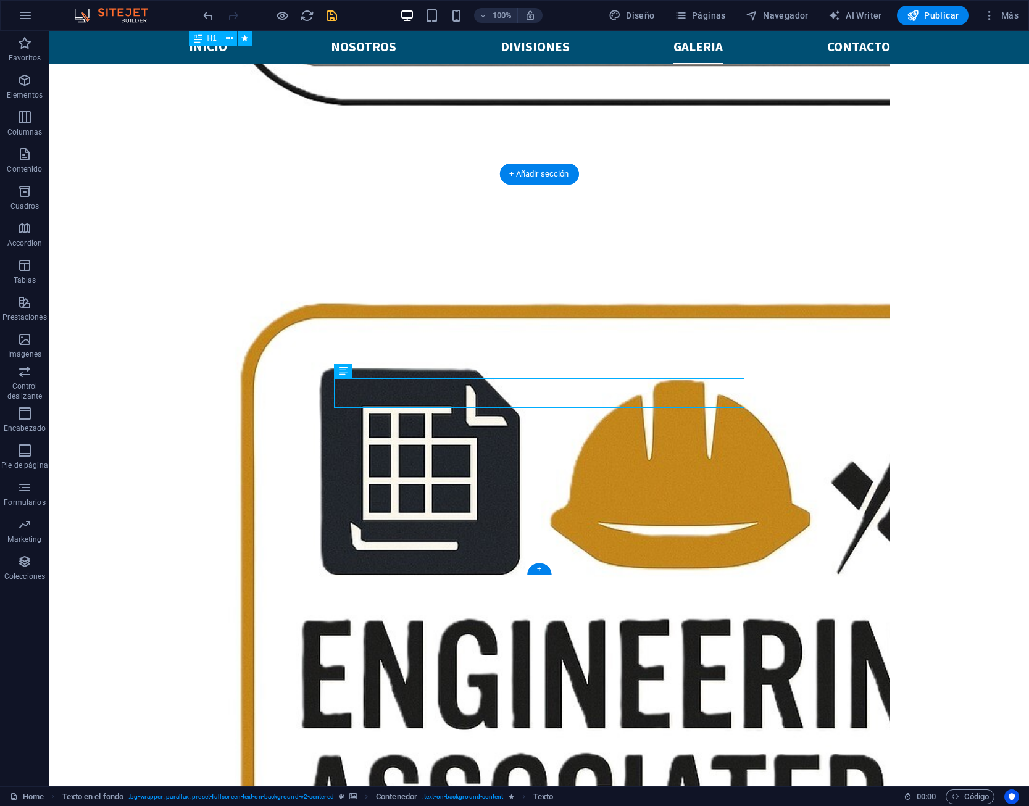
scroll to position [3633, 0]
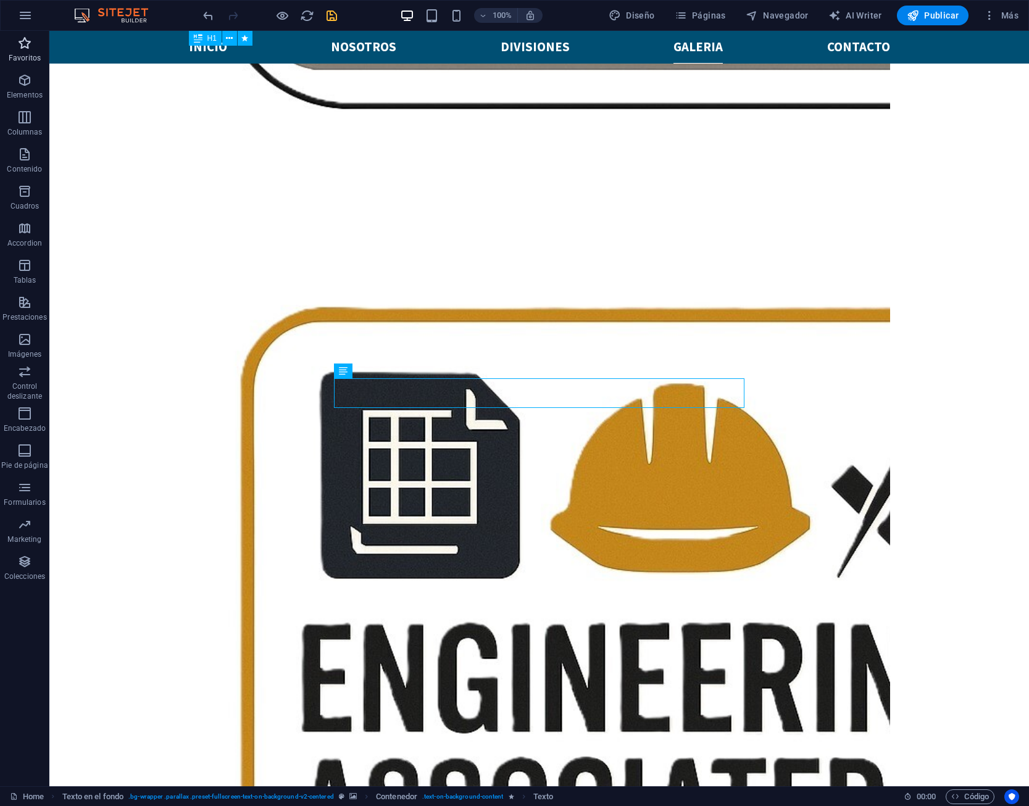
click at [28, 41] on icon "button" at bounding box center [24, 43] width 15 height 15
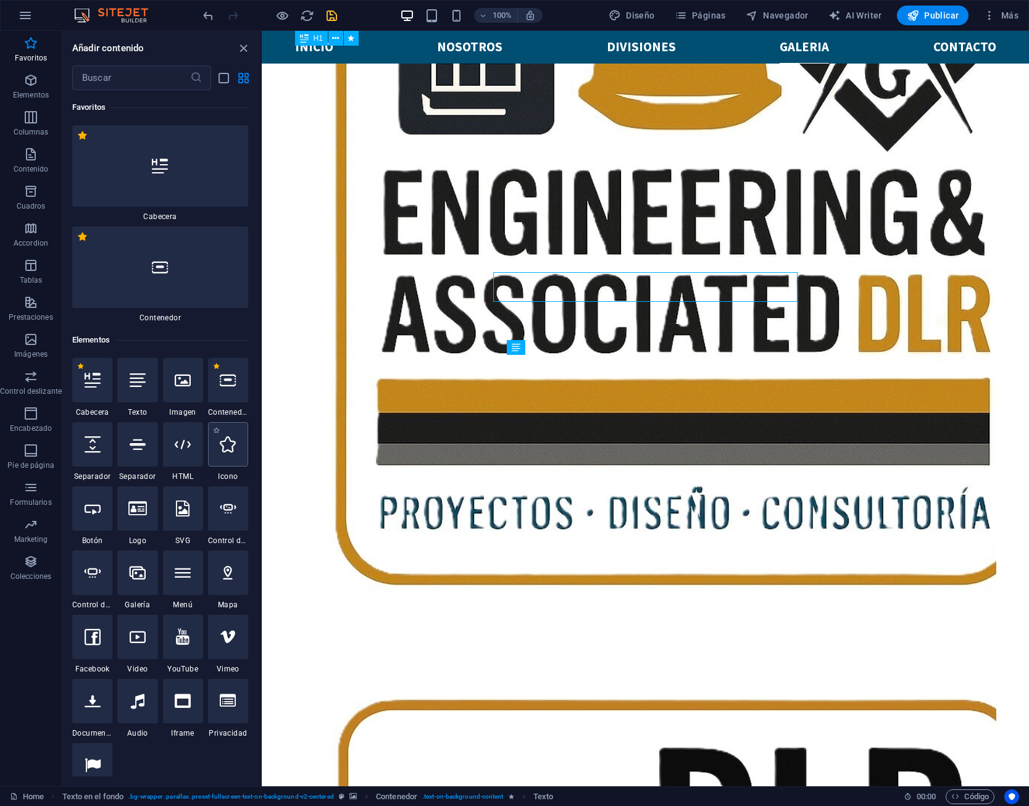
click at [227, 437] on icon at bounding box center [228, 445] width 16 height 16
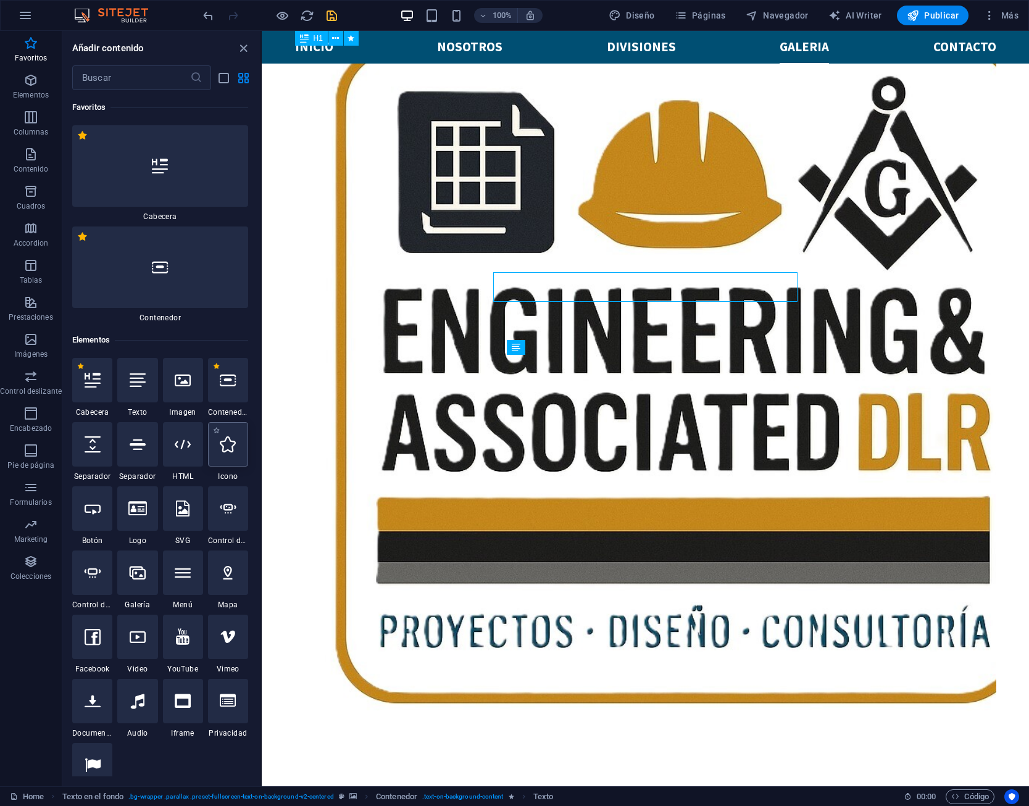
select select "xMidYMid"
select select "px"
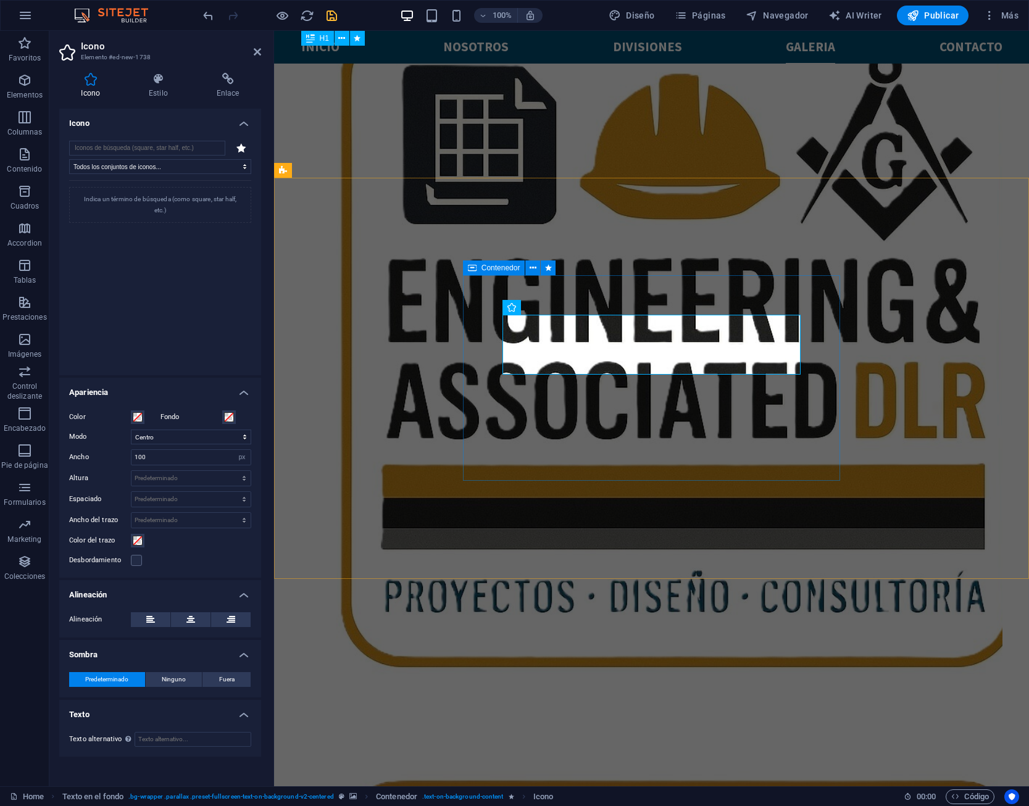
scroll to position [3518, 0]
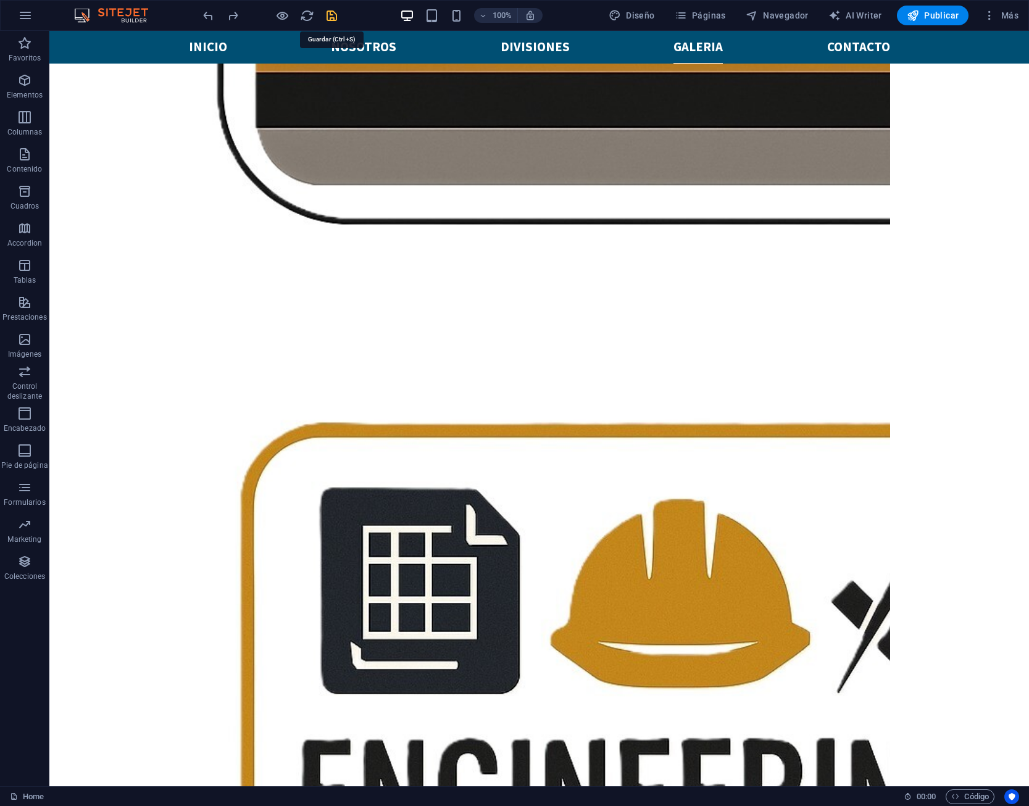
click at [329, 17] on icon "save" at bounding box center [332, 16] width 14 height 14
checkbox input "false"
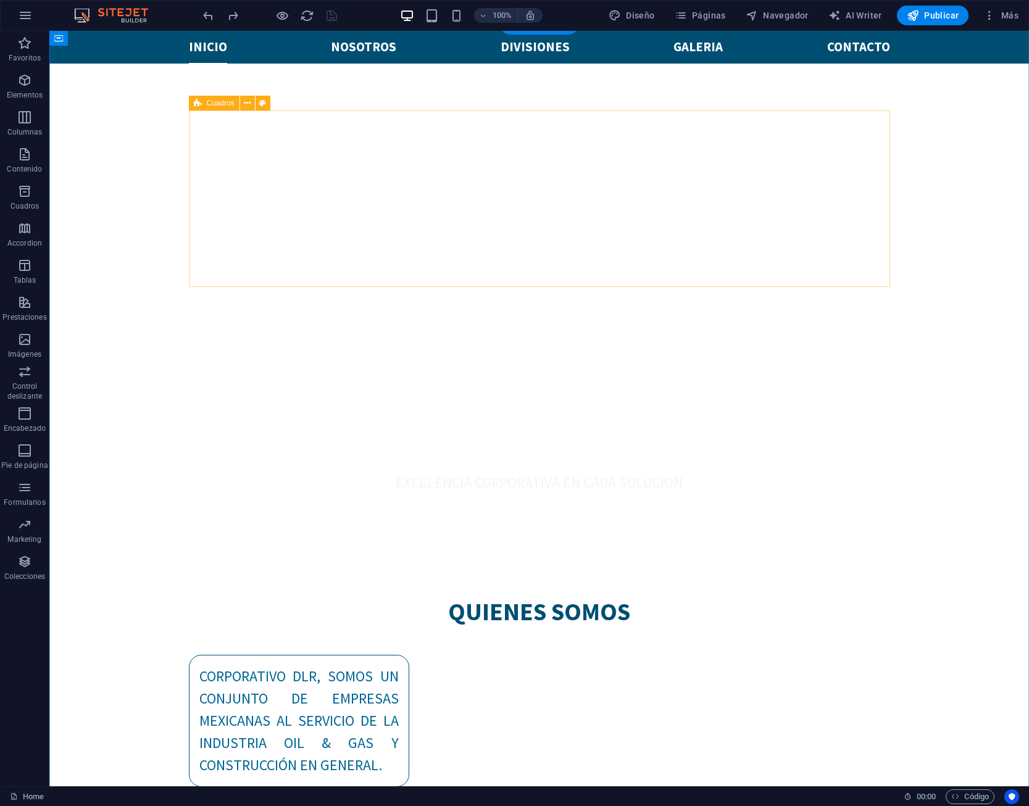
scroll to position [1071, 0]
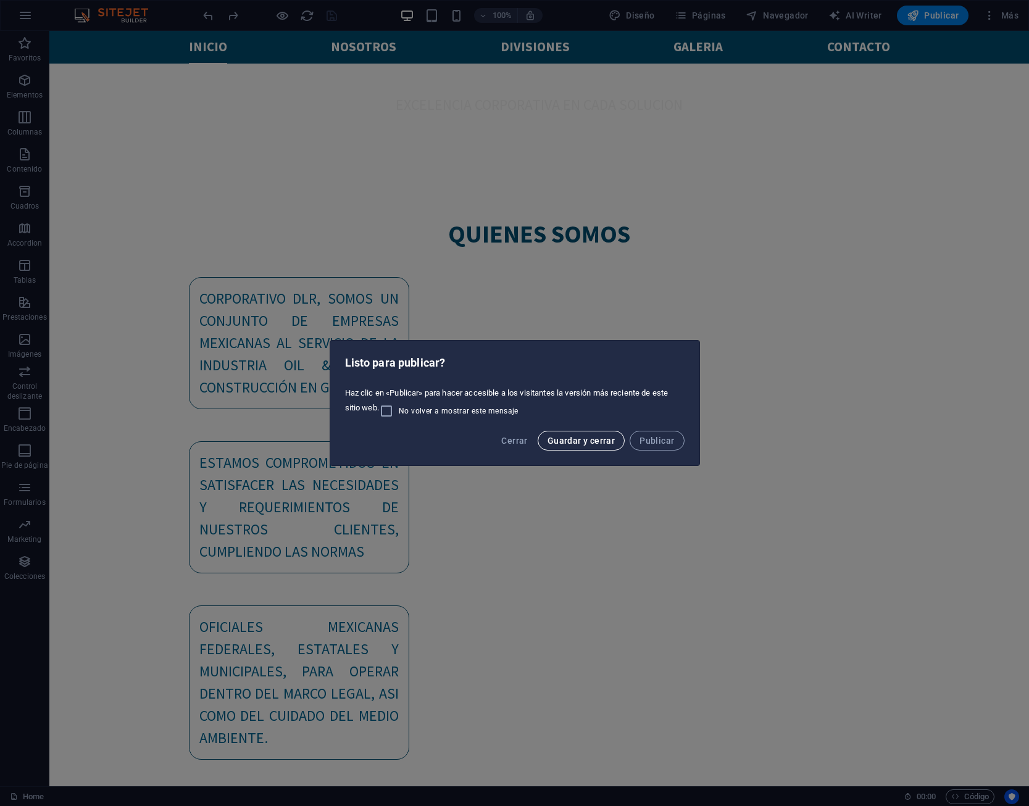
click at [598, 445] on span "Guardar y cerrar" at bounding box center [581, 441] width 67 height 10
